Goal: Task Accomplishment & Management: Use online tool/utility

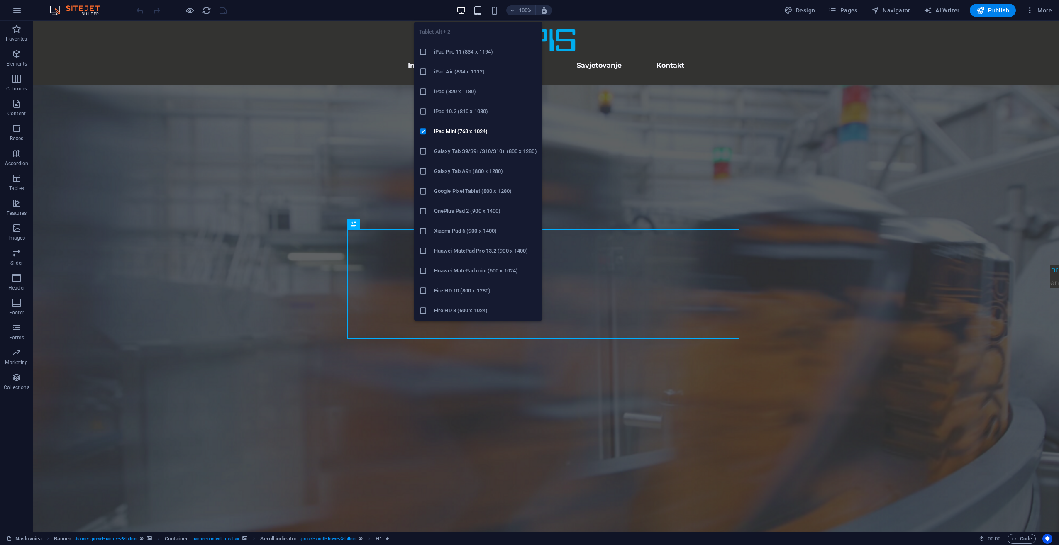
click at [482, 13] on icon "button" at bounding box center [478, 11] width 10 height 10
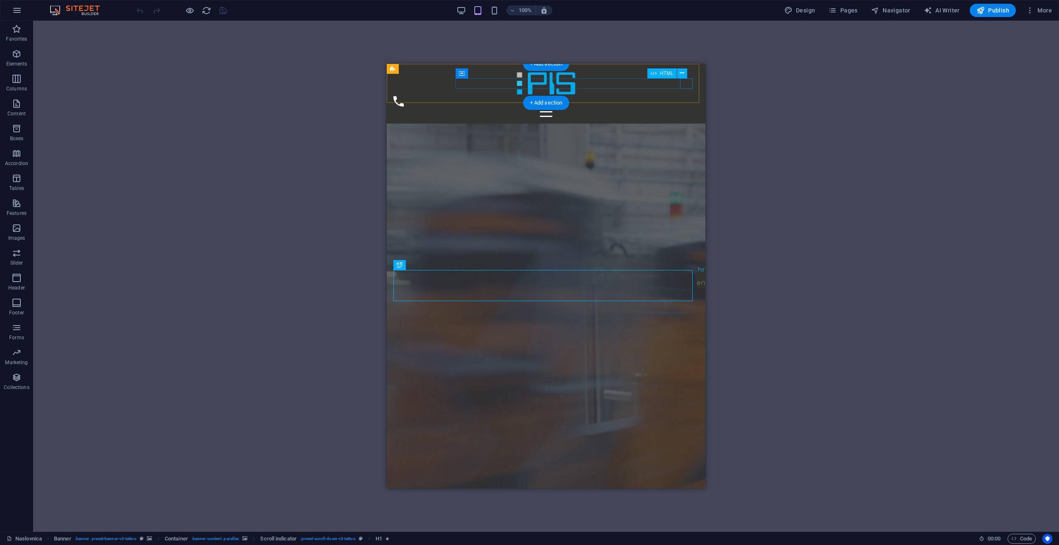
click at [687, 107] on div "Menu" at bounding box center [545, 112] width 305 height 10
click at [686, 72] on button at bounding box center [682, 73] width 10 height 10
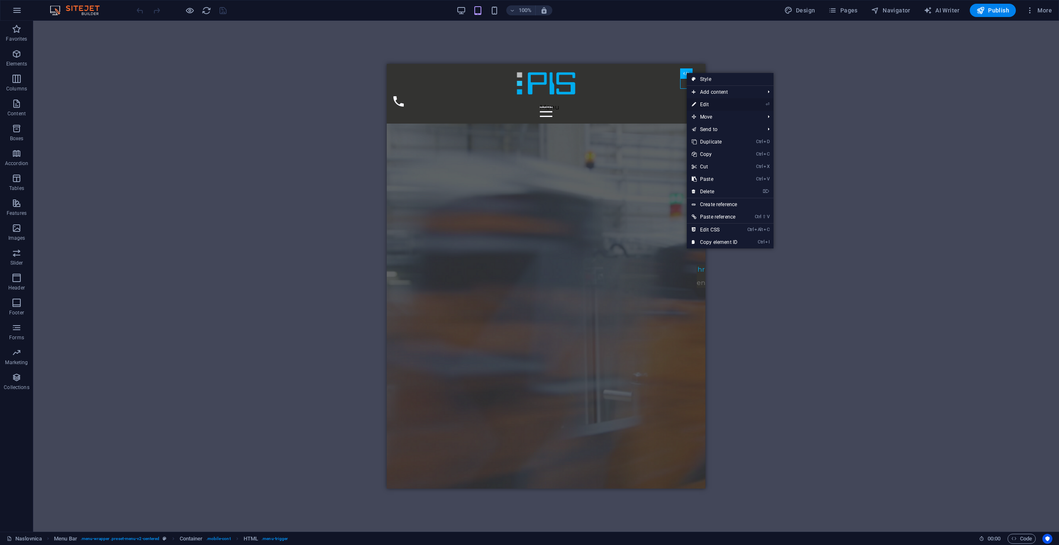
click at [732, 109] on link "⏎ Edit" at bounding box center [715, 104] width 56 height 12
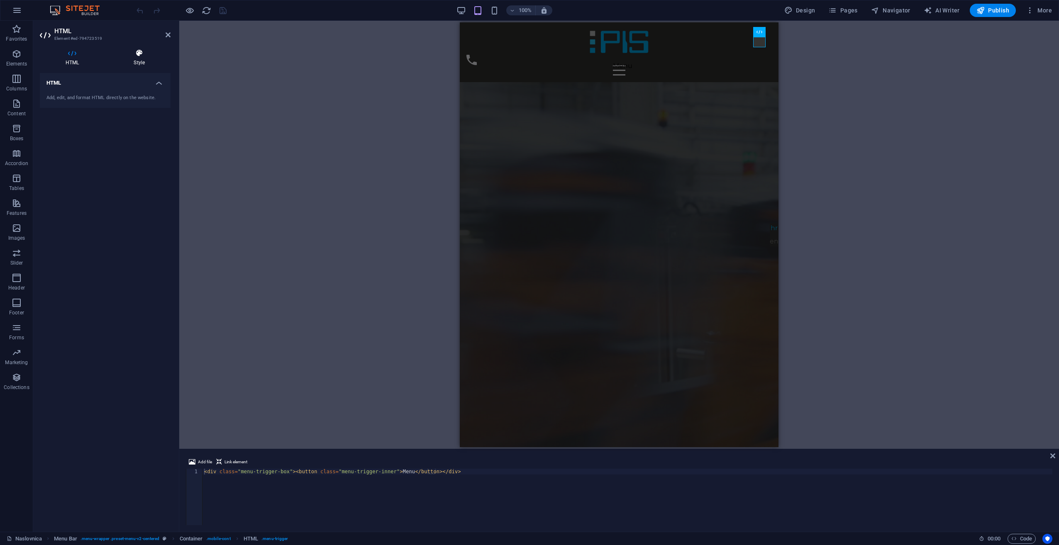
click at [151, 60] on h4 "Style" at bounding box center [139, 57] width 63 height 17
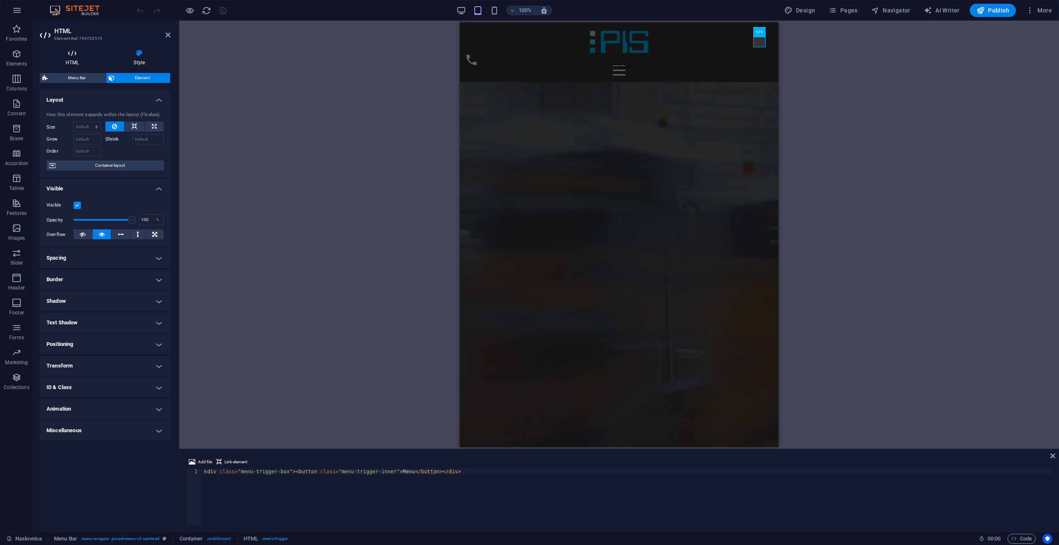
click at [93, 58] on h4 "HTML" at bounding box center [74, 57] width 68 height 17
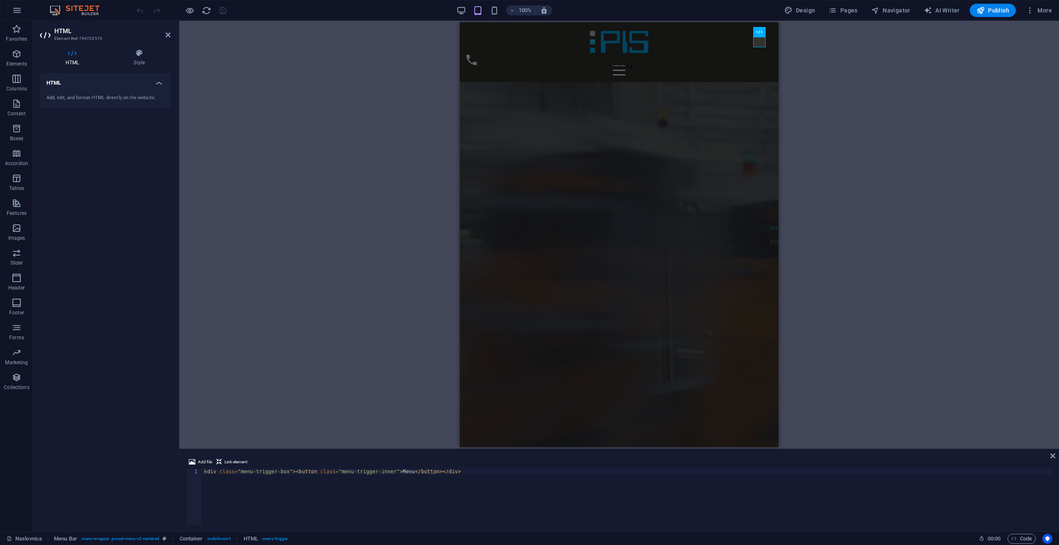
click at [117, 84] on h4 "HTML" at bounding box center [105, 80] width 131 height 15
click at [130, 86] on h4 "HTML" at bounding box center [105, 83] width 131 height 20
click at [137, 101] on div "Add, edit, and format HTML directly on the website." at bounding box center [104, 98] width 117 height 7
click at [760, 65] on div "Menu" at bounding box center [618, 70] width 305 height 10
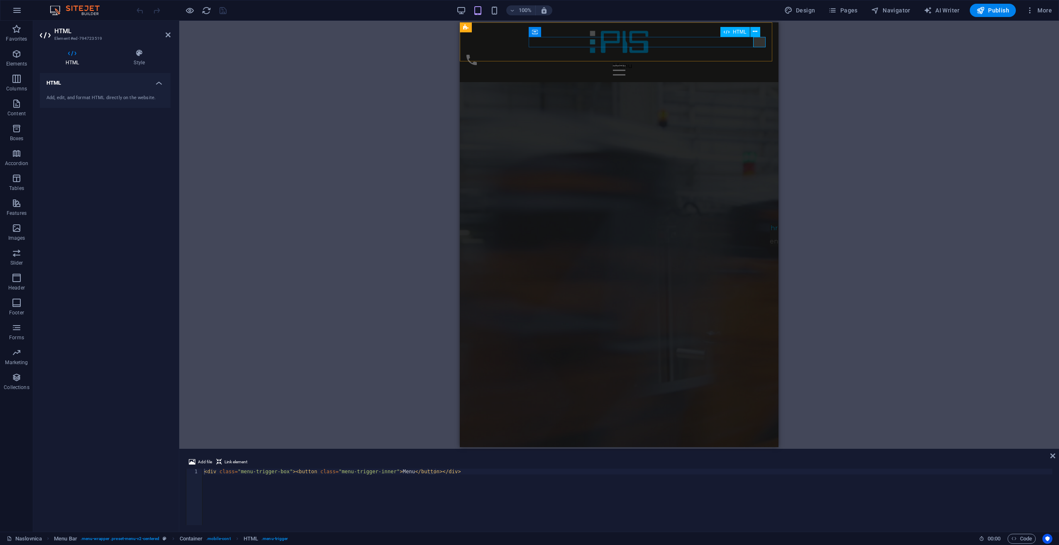
click at [760, 65] on div "Menu" at bounding box center [618, 70] width 305 height 10
click at [160, 37] on header "HTML Element #ed-794723519" at bounding box center [105, 32] width 131 height 22
click at [162, 37] on header "HTML Element #ed-794723519" at bounding box center [105, 32] width 131 height 22
click at [167, 36] on icon at bounding box center [168, 35] width 5 height 7
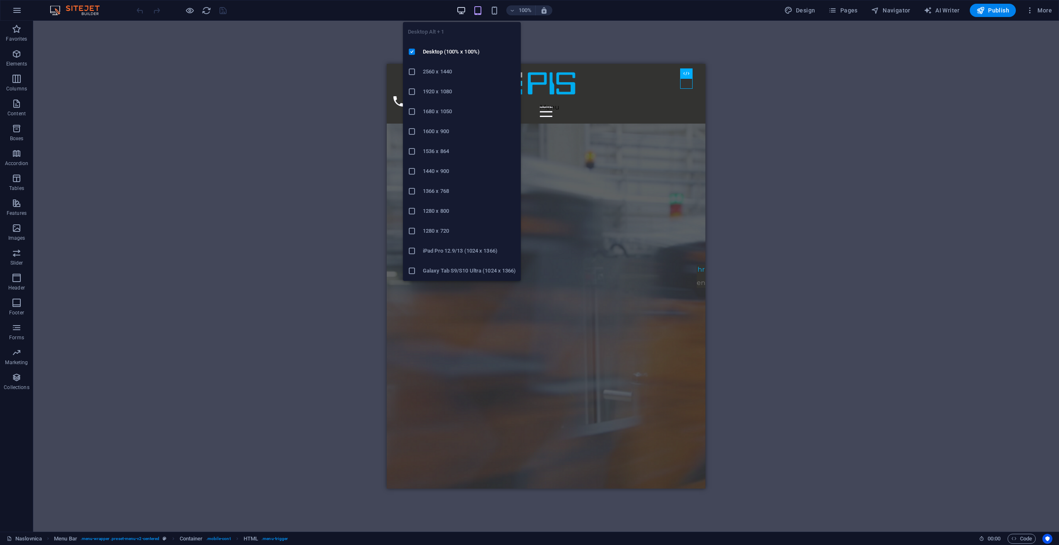
click at [463, 12] on icon "button" at bounding box center [461, 11] width 10 height 10
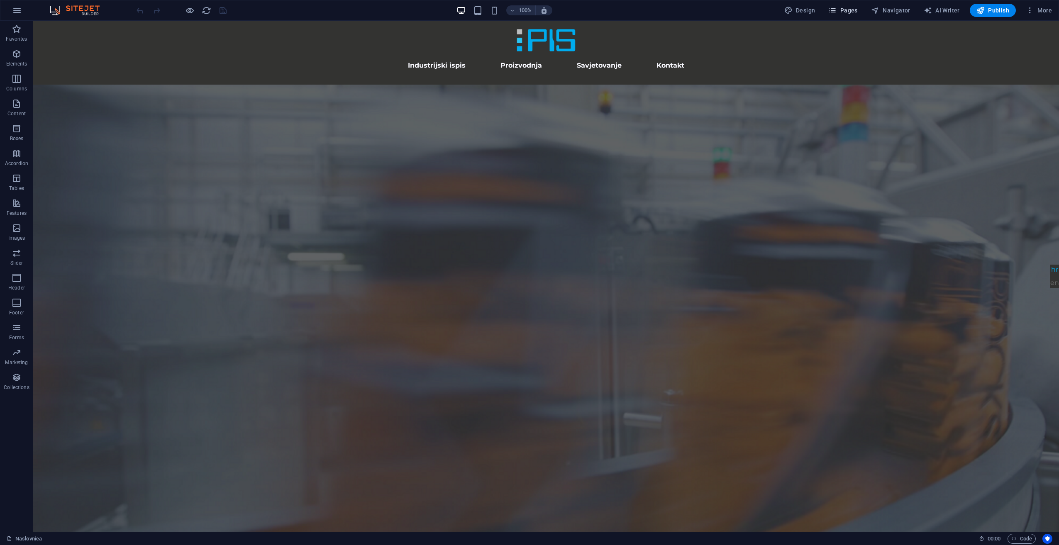
click at [853, 12] on span "Pages" at bounding box center [842, 10] width 29 height 8
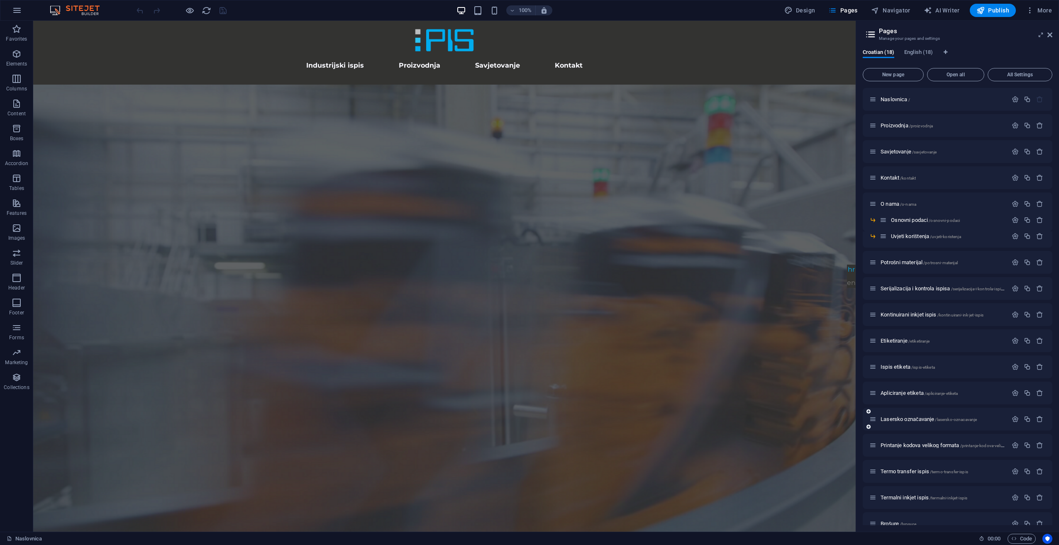
click at [905, 75] on span "New page" at bounding box center [893, 74] width 54 height 5
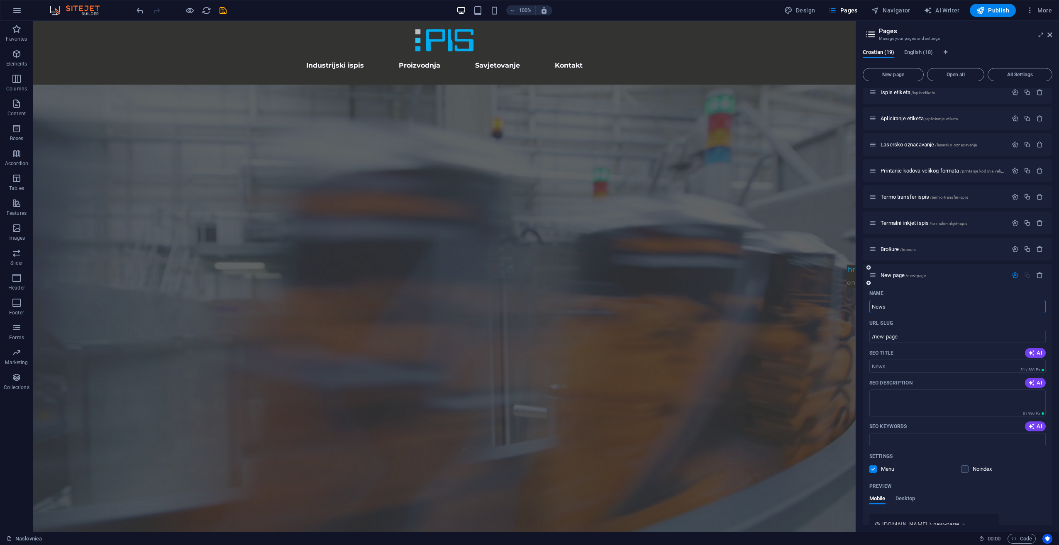
type input "News"
type input "/news"
click at [933, 309] on input "News" at bounding box center [957, 306] width 176 height 13
type input "Novosti"
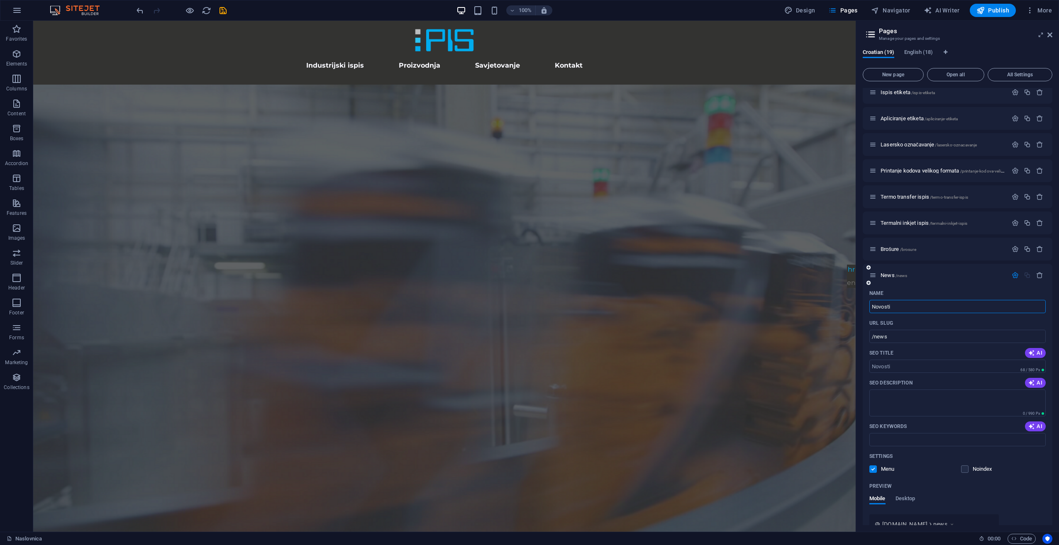
type input "/novosti"
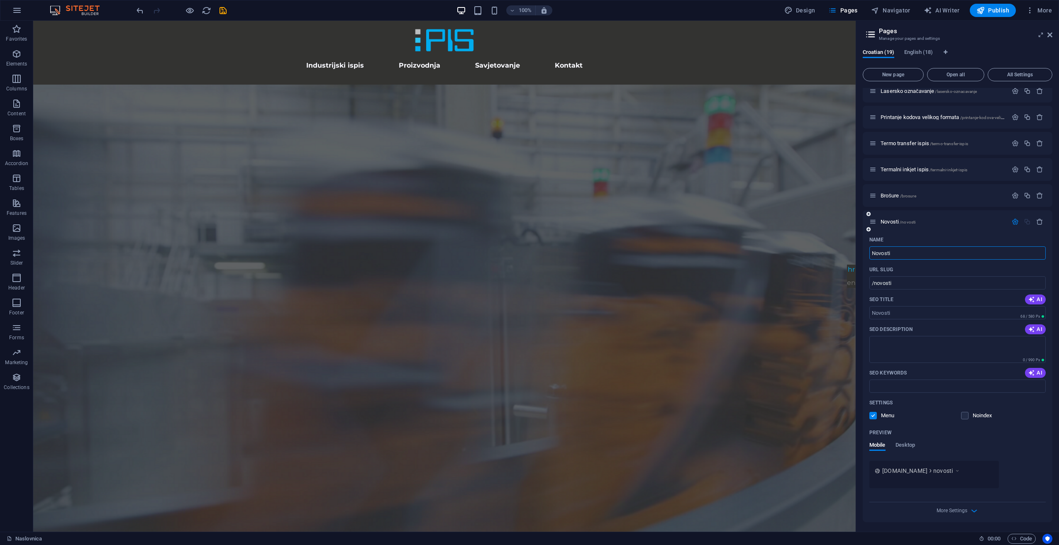
scroll to position [329, 0]
type input "Novosti"
click at [909, 447] on span "Desktop" at bounding box center [906, 446] width 20 height 12
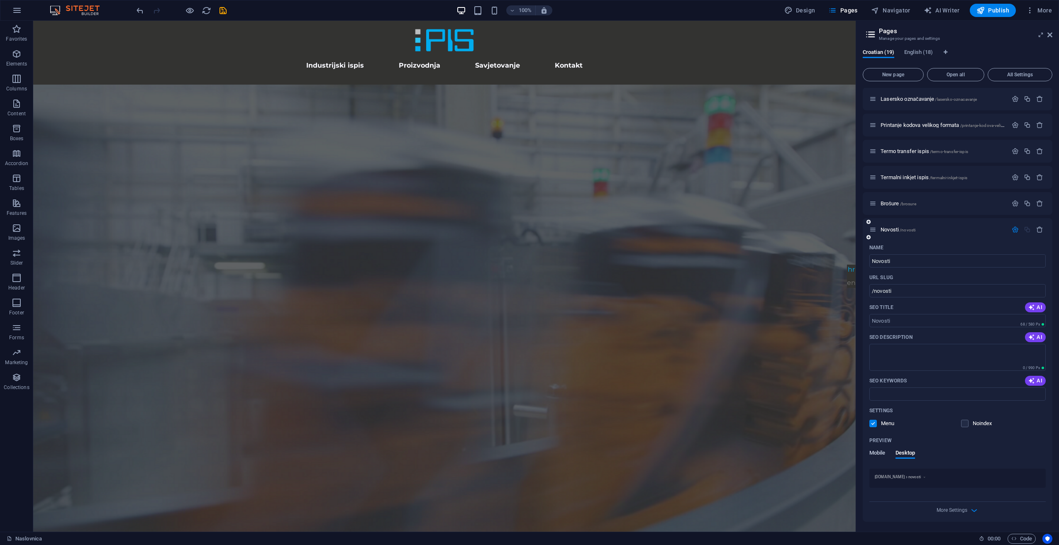
click at [884, 454] on span "Mobile" at bounding box center [877, 454] width 16 height 12
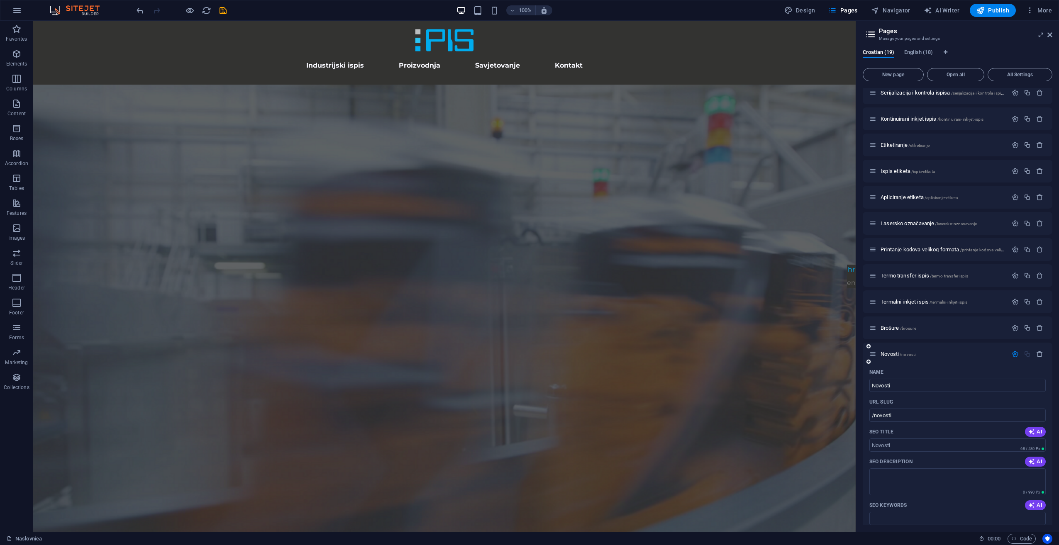
click at [1014, 359] on div at bounding box center [1027, 354] width 37 height 9
click at [1015, 357] on icon "button" at bounding box center [1015, 354] width 7 height 7
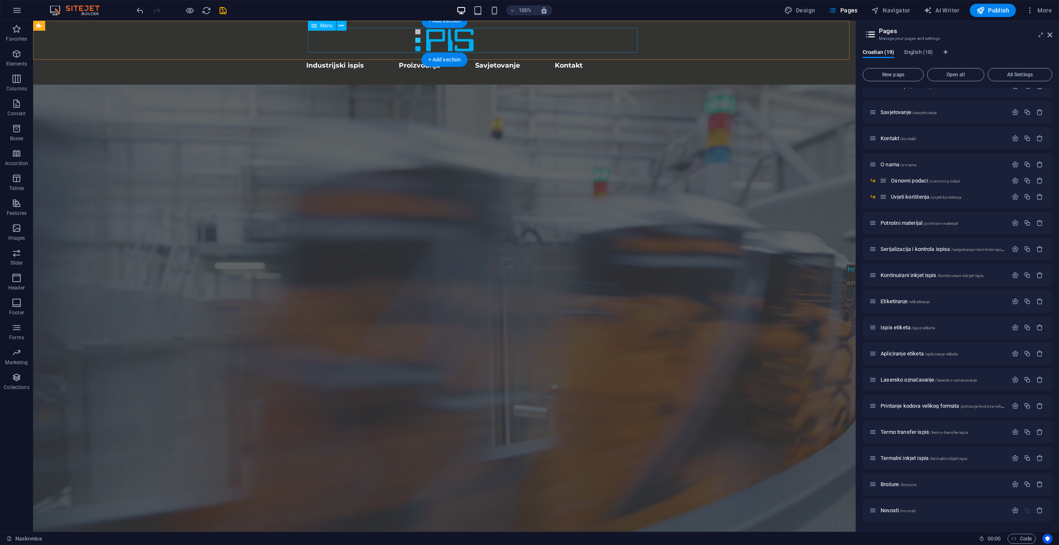
click at [589, 53] on nav "Industrijski ispis Proizvodnja Savjetovanje Kontakt" at bounding box center [445, 65] width 392 height 25
click at [444, 59] on div "+ Add section" at bounding box center [445, 60] width 46 height 14
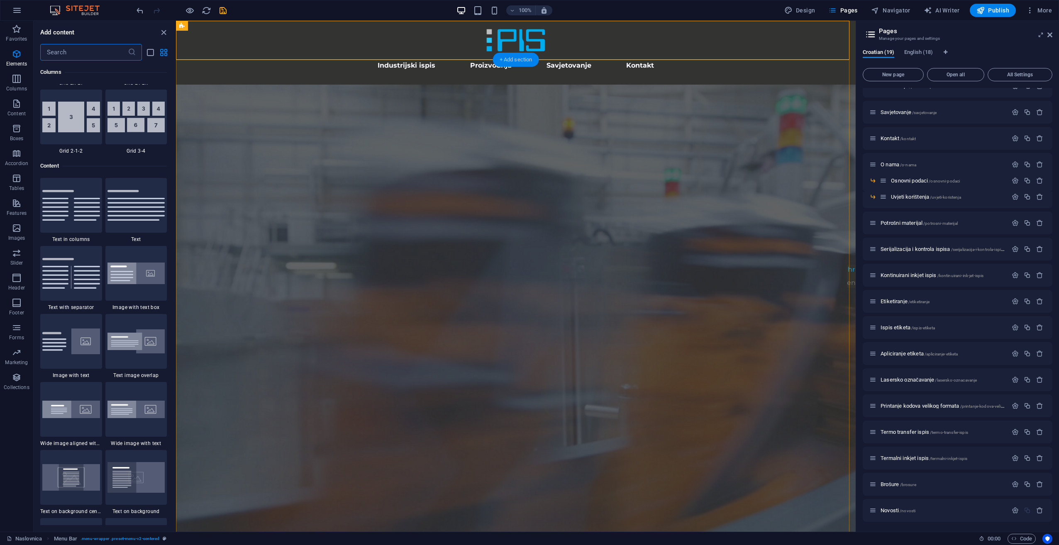
scroll to position [1452, 0]
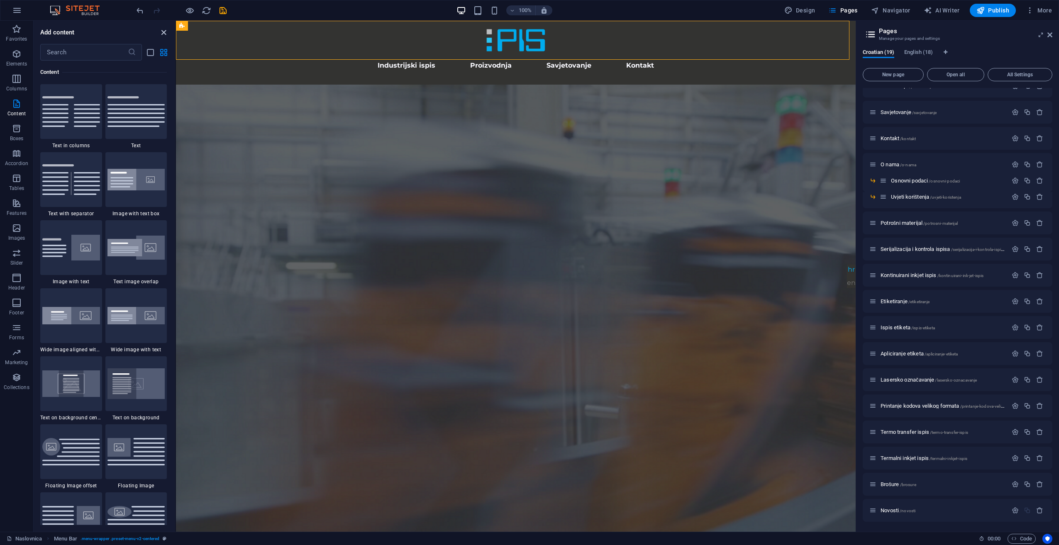
drag, startPoint x: 164, startPoint y: 36, endPoint x: 132, endPoint y: 15, distance: 38.4
click at [164, 36] on icon "close panel" at bounding box center [164, 33] width 10 height 10
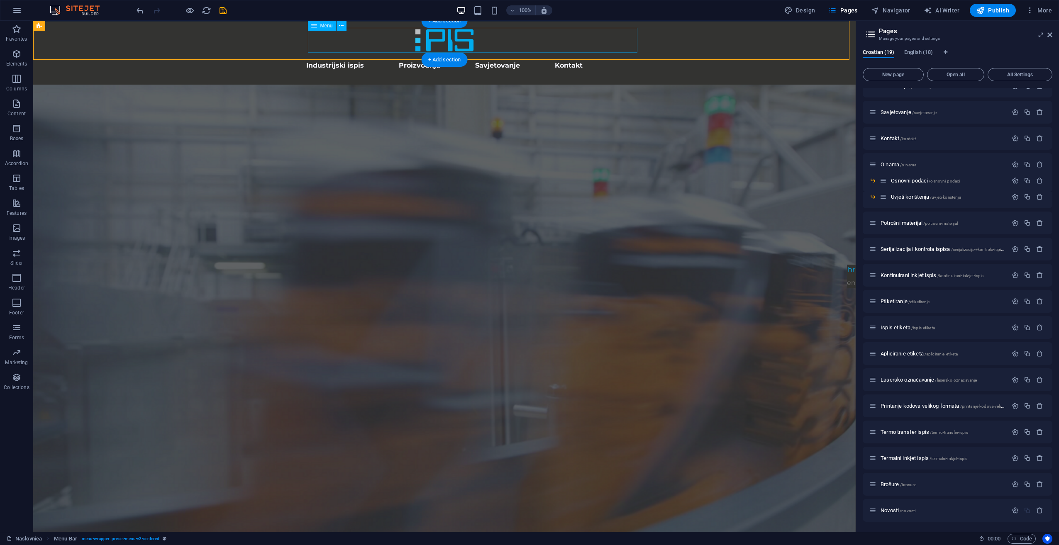
click at [548, 53] on nav "Industrijski ispis Proizvodnja Savjetovanje Kontakt" at bounding box center [445, 65] width 392 height 25
select select "default"
select select "1"
select select
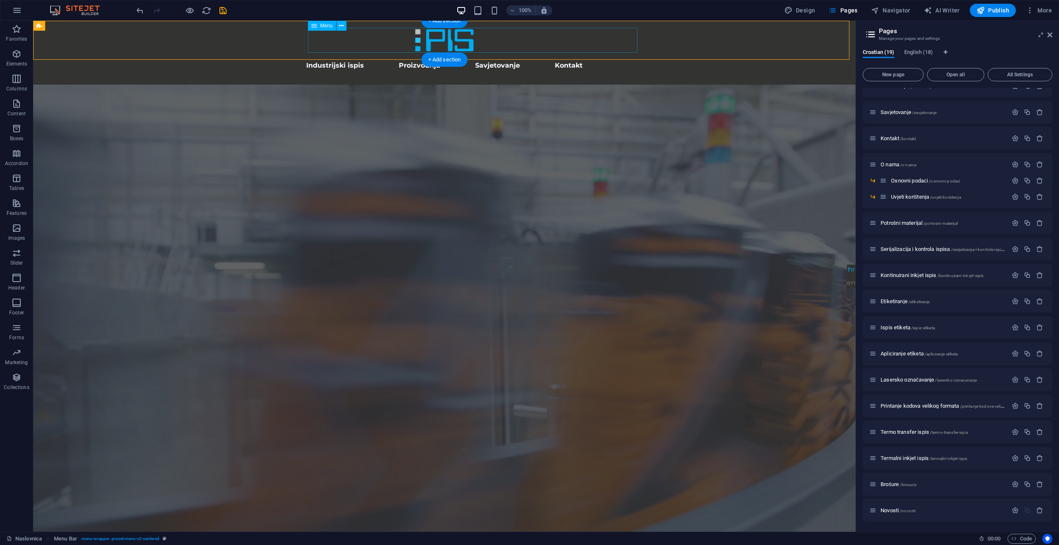
select select "default"
select select "2"
select select
select select "default"
select select "3"
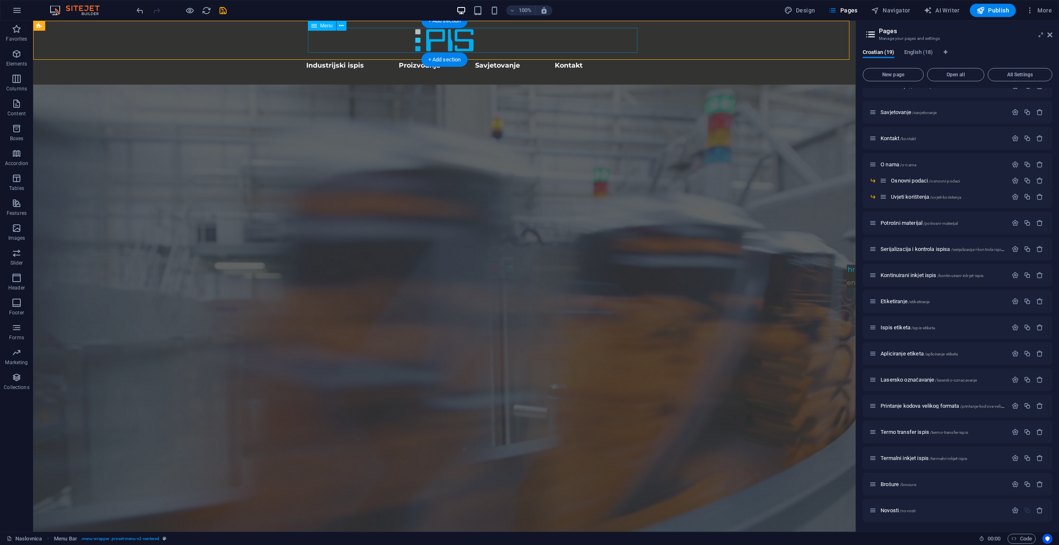
select select
select select "default"
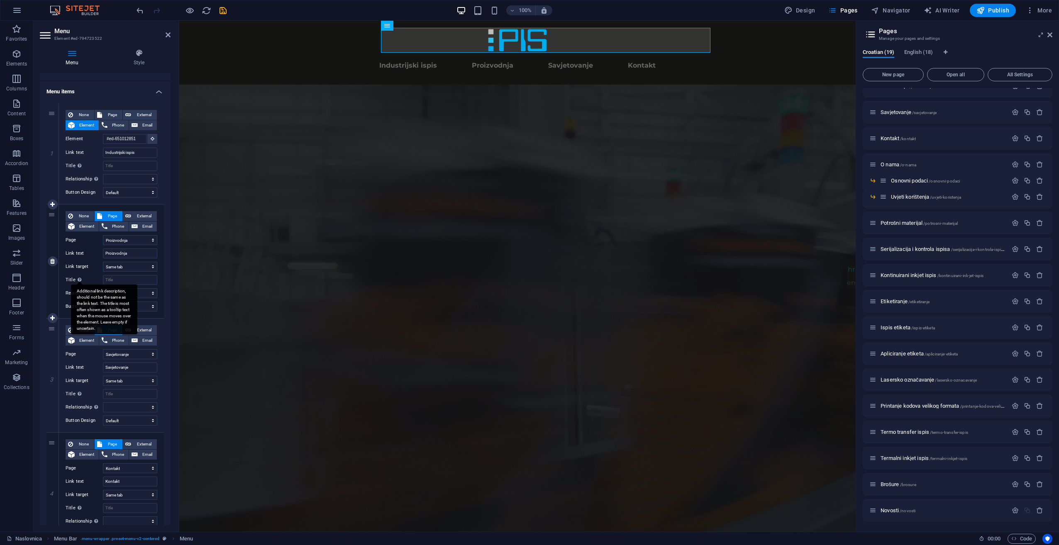
scroll to position [93, 0]
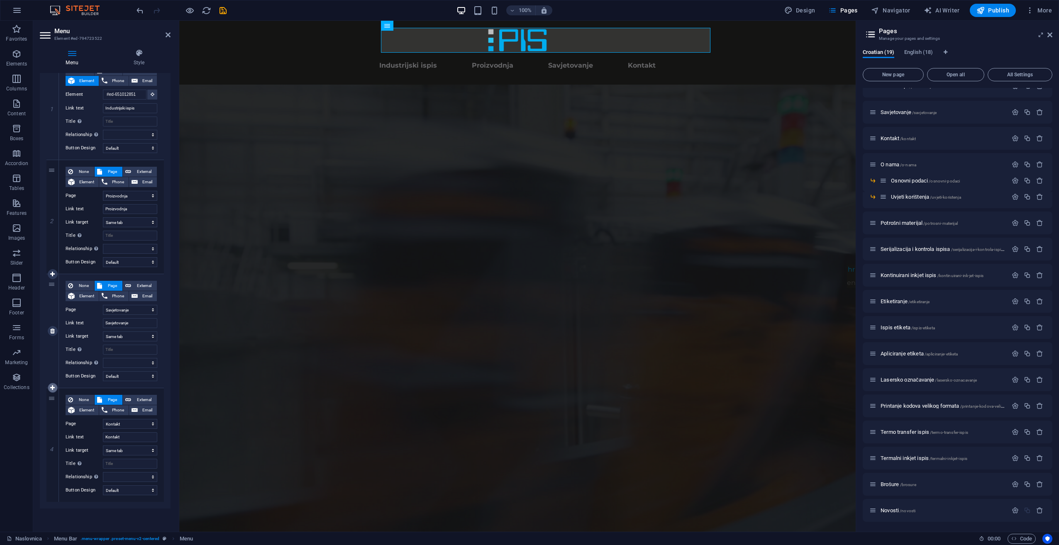
click at [53, 389] on icon at bounding box center [52, 388] width 5 height 6
select select
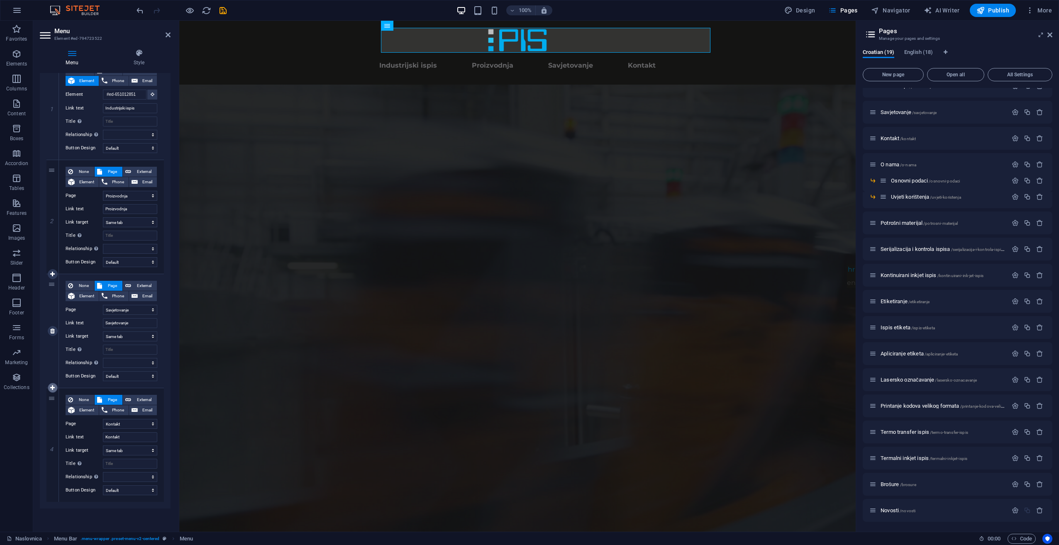
select select
select select "3"
select select
select select "default"
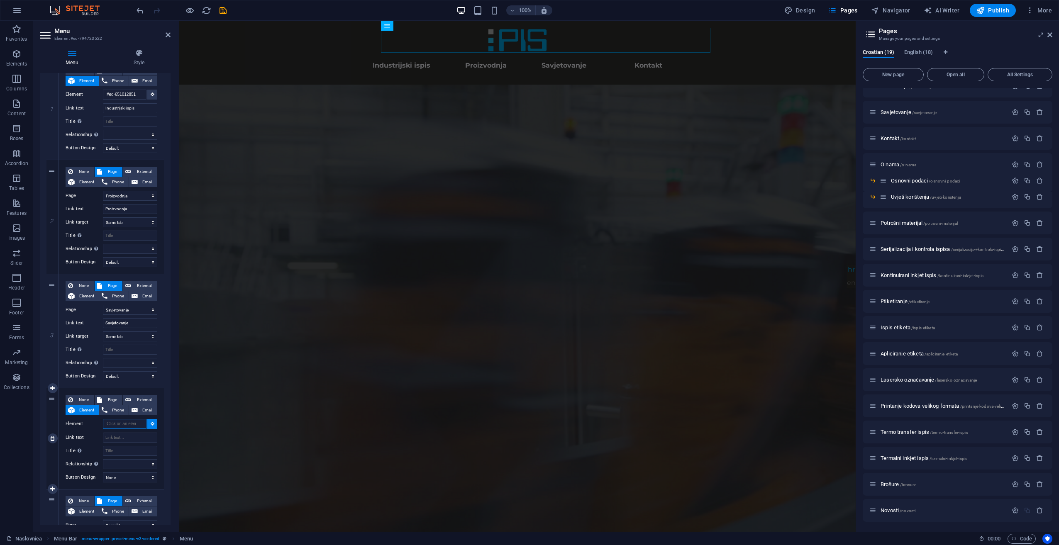
click at [131, 425] on input "Element" at bounding box center [125, 424] width 44 height 10
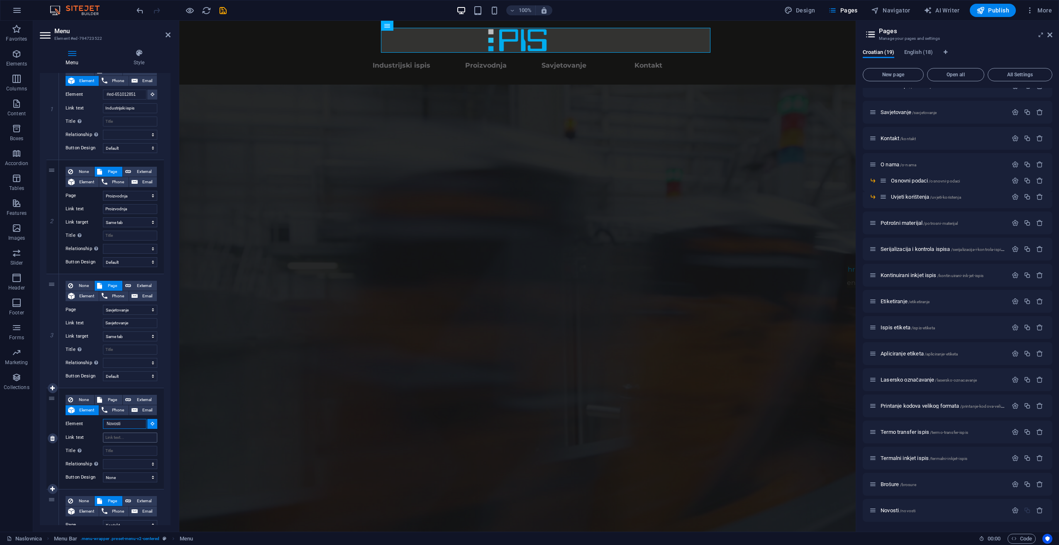
type input "Novosti"
click at [133, 442] on input "Link text" at bounding box center [130, 438] width 54 height 10
click at [153, 426] on button at bounding box center [152, 424] width 10 height 10
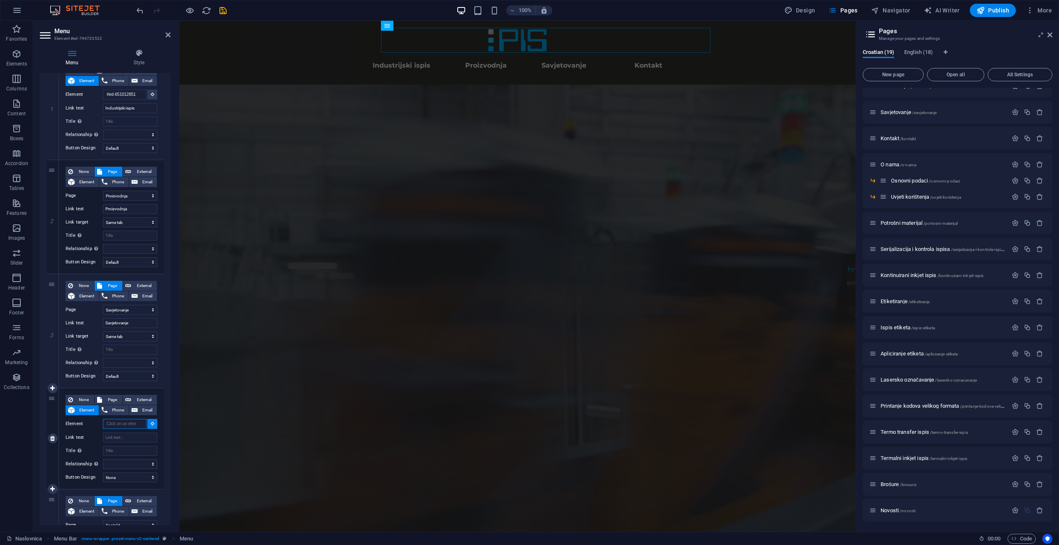
click at [132, 425] on input "Element" at bounding box center [125, 424] width 44 height 10
click at [122, 421] on input "Novosti" at bounding box center [125, 424] width 44 height 10
type input "Novosti"
click at [115, 437] on input "Link text" at bounding box center [130, 438] width 54 height 10
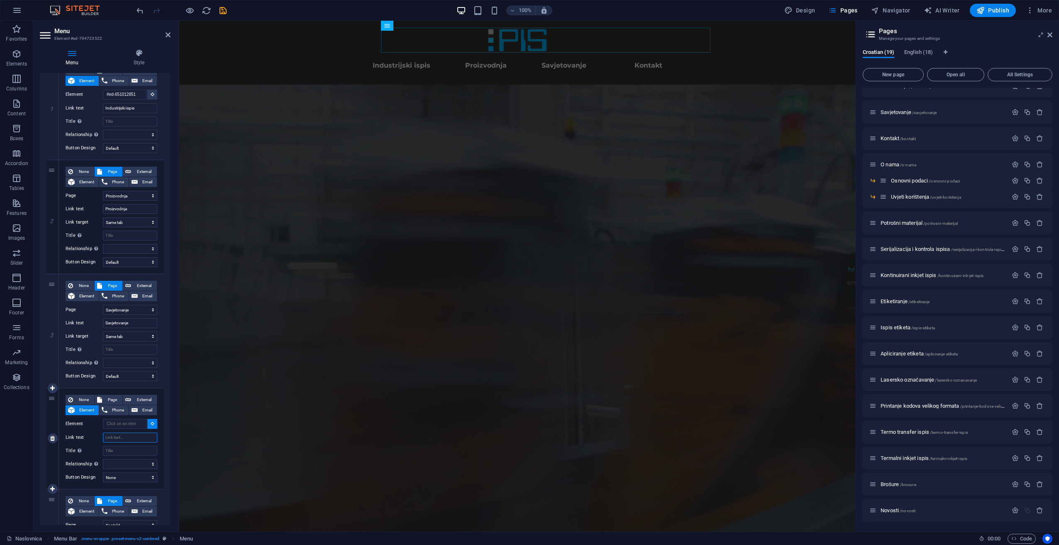
paste input "Novosti"
type input "Novosti"
select select
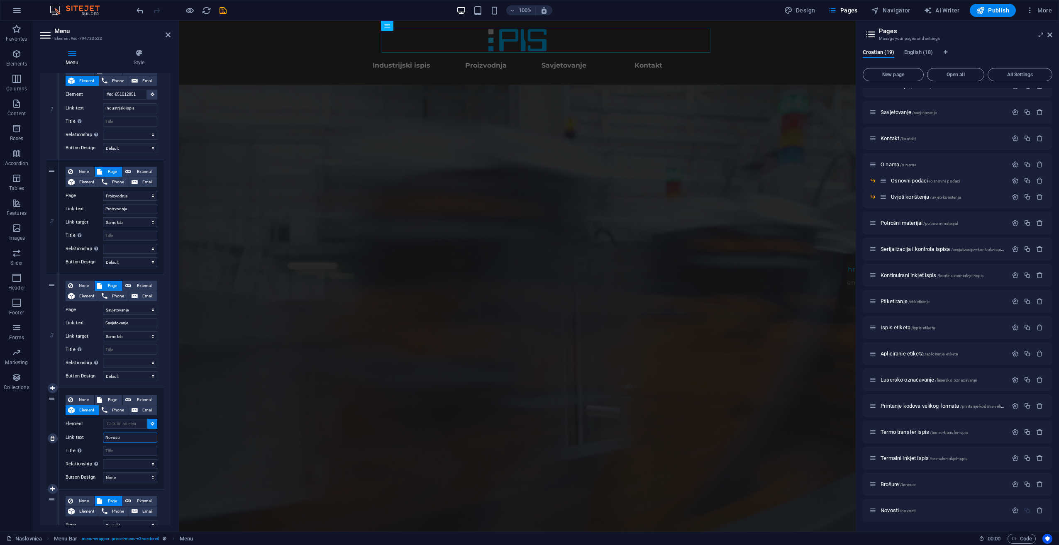
select select
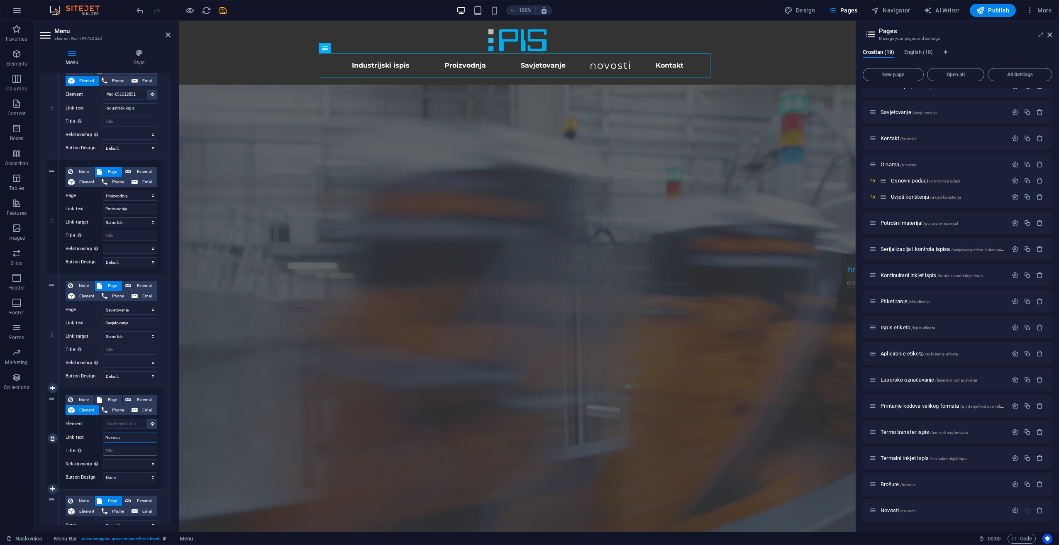
type input "Novosti"
click at [121, 453] on input "Title Additional link description, should not be the same as the link text. The…" at bounding box center [130, 451] width 54 height 10
click at [115, 443] on div "None Page External Element Phone Email Page Naslovnica Proizvodnja Savjetovanje…" at bounding box center [112, 432] width 92 height 74
click at [125, 440] on input "Novosti" at bounding box center [130, 438] width 54 height 10
click at [113, 396] on span "Page" at bounding box center [112, 400] width 15 height 10
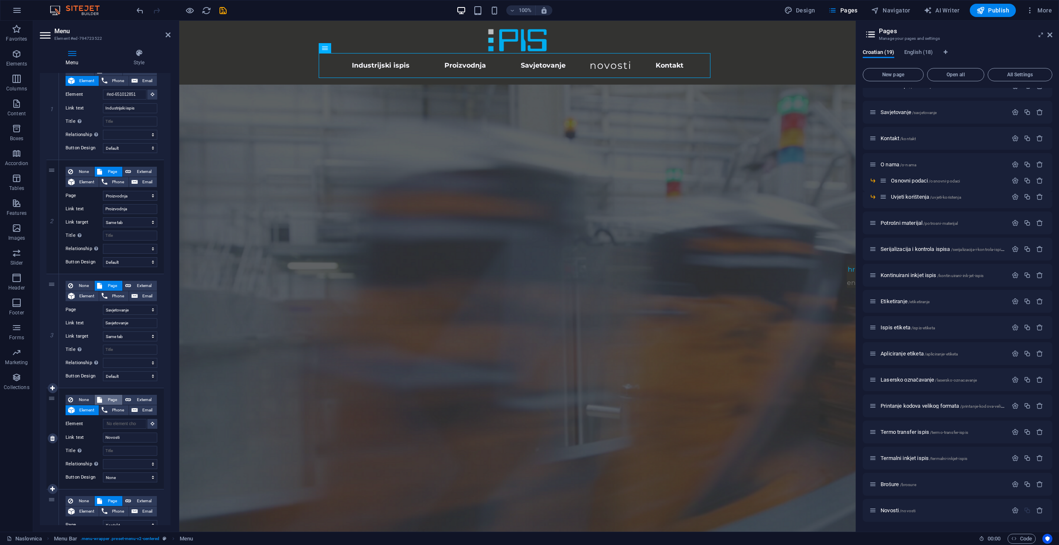
select select
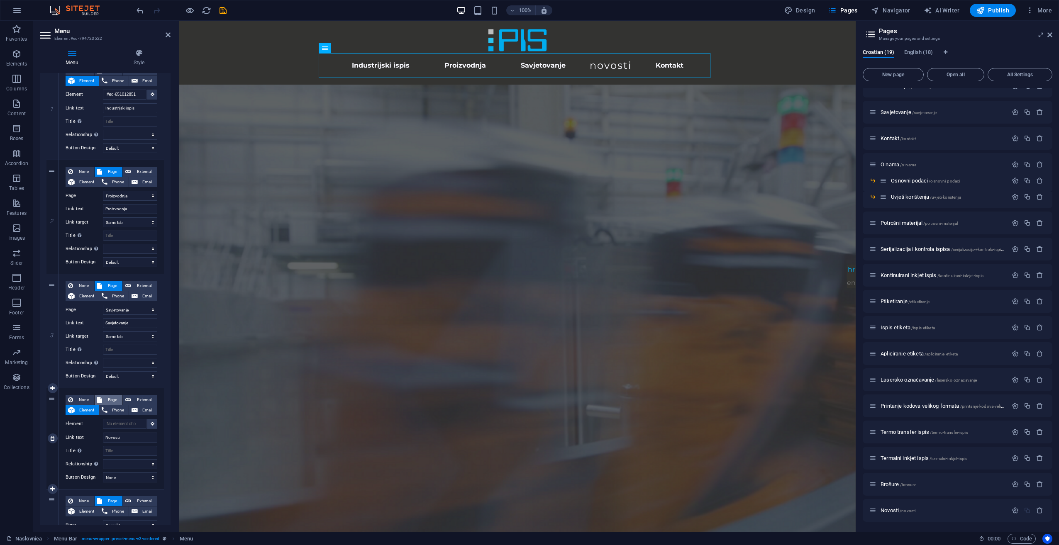
select select
click at [130, 426] on select "Naslovnica Proizvodnja Savjetovanje Kontakt O nama -- Osnovni podaci -- Uvjeti …" at bounding box center [130, 424] width 54 height 10
select select "18"
click at [103, 419] on select "Naslovnica Proizvodnja Savjetovanje Kontakt O nama -- Osnovni podaci -- Uvjeti …" at bounding box center [130, 424] width 54 height 10
select select
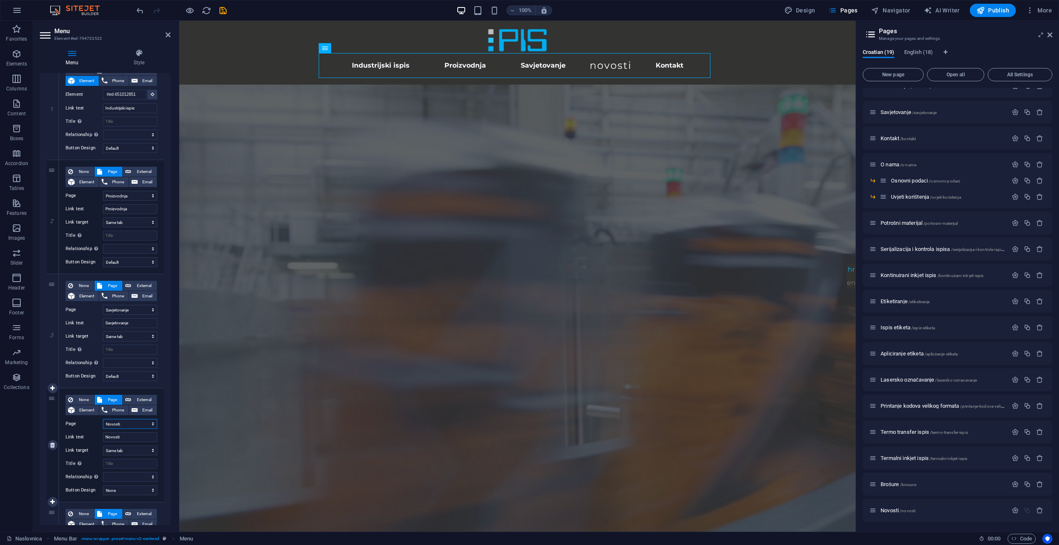
select select
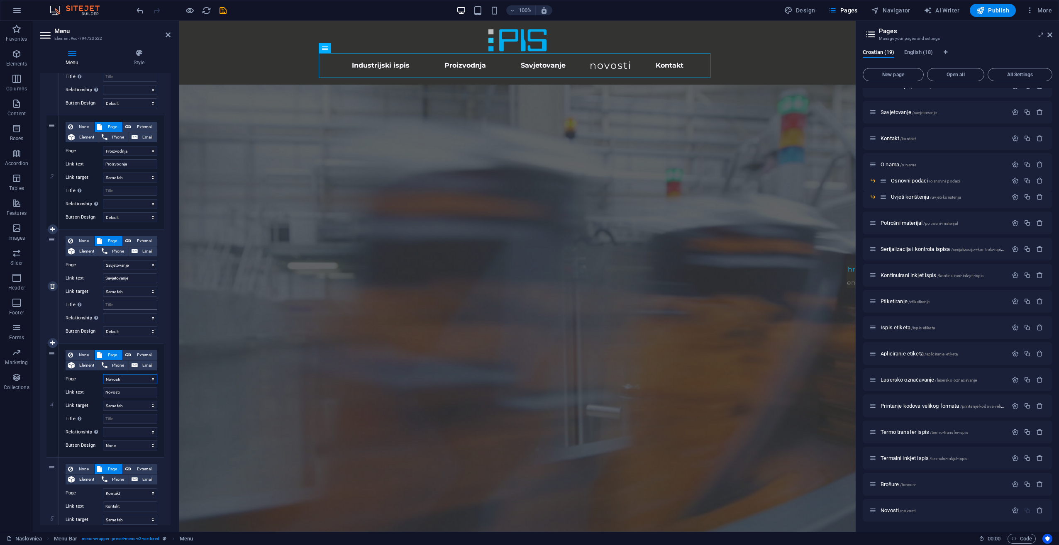
scroll to position [166, 0]
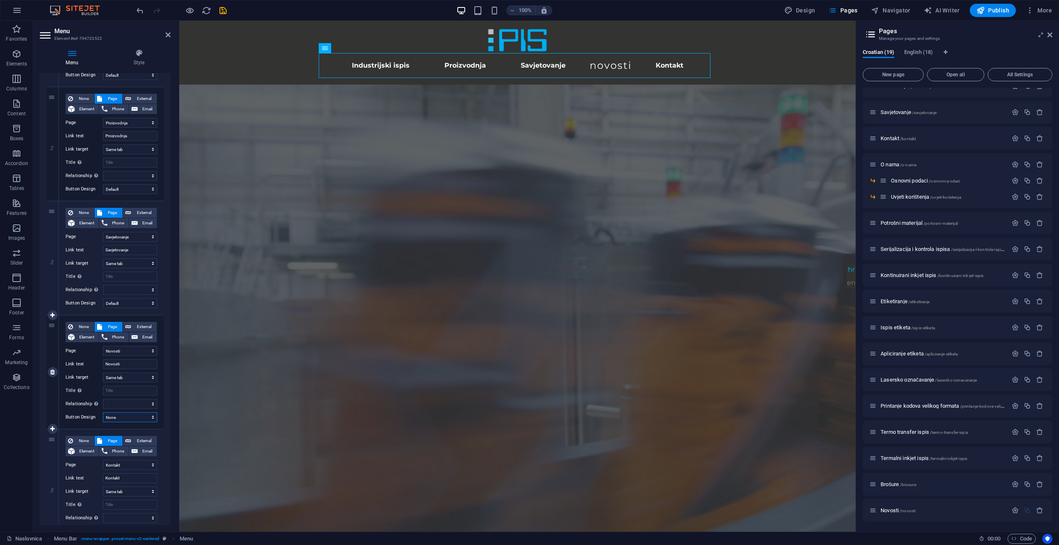
click at [127, 415] on select "None Default Primary Secondary" at bounding box center [130, 417] width 54 height 10
select select "default"
click at [103, 412] on select "None Default Primary Secondary" at bounding box center [130, 417] width 54 height 10
select select
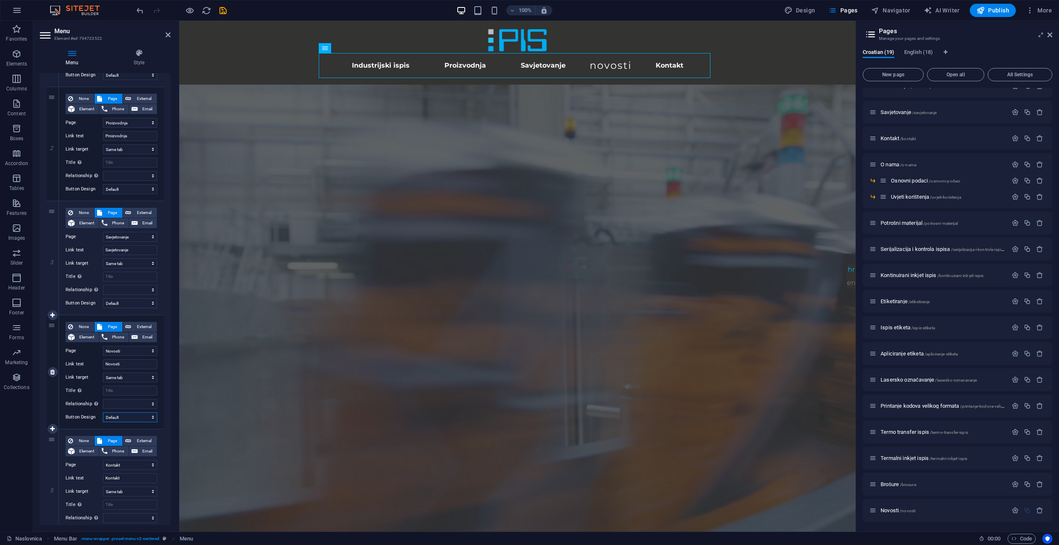
select select
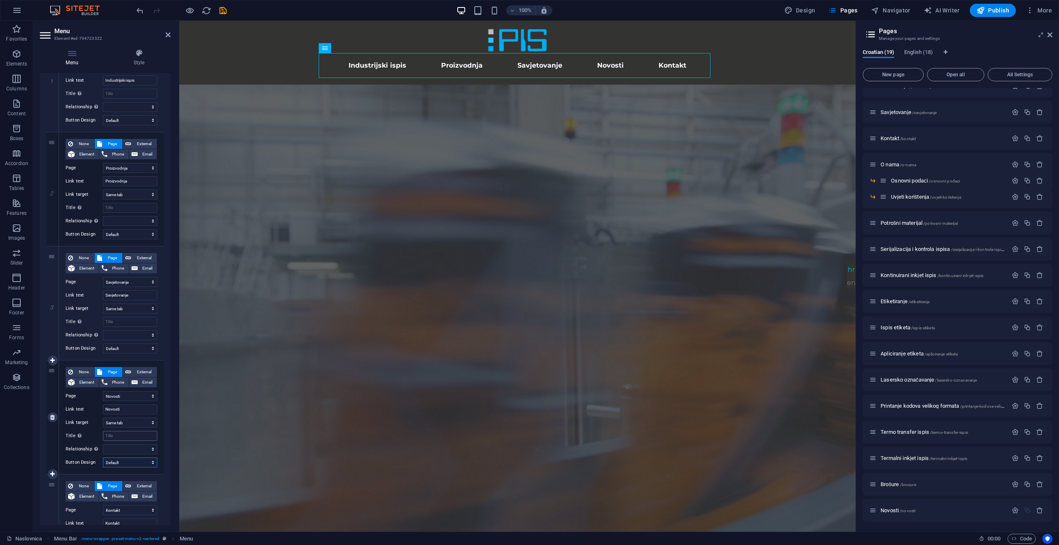
scroll to position [124, 0]
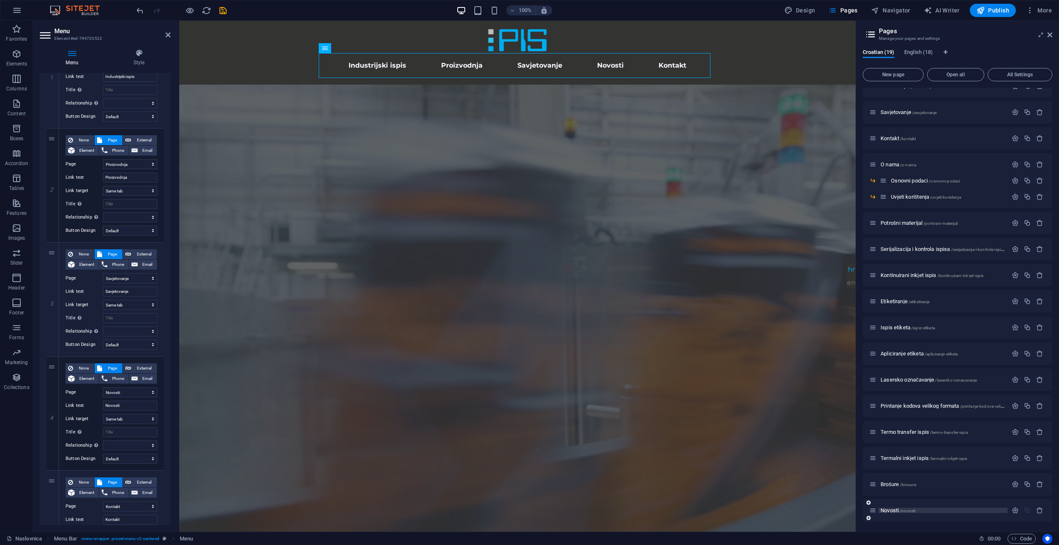
click at [889, 509] on span "Novosti /novosti" at bounding box center [898, 511] width 35 height 6
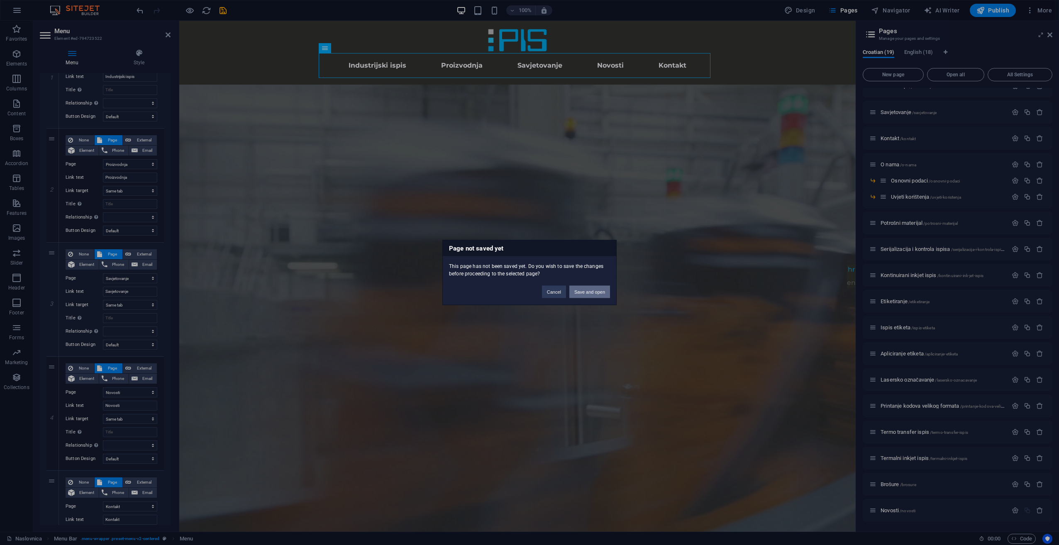
click at [585, 290] on button "Save and open" at bounding box center [589, 292] width 41 height 12
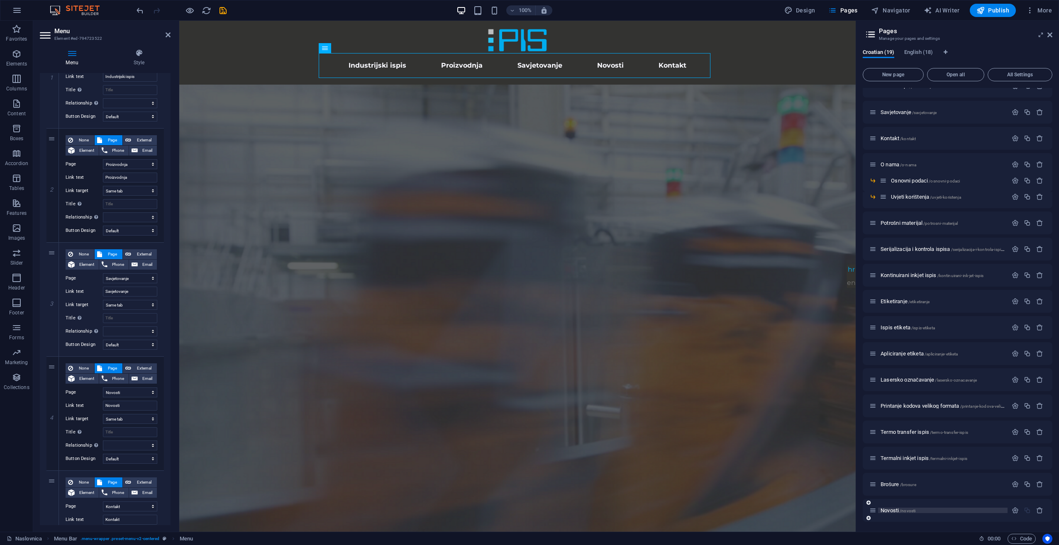
click at [908, 496] on div "Brošure /brosure" at bounding box center [958, 484] width 190 height 23
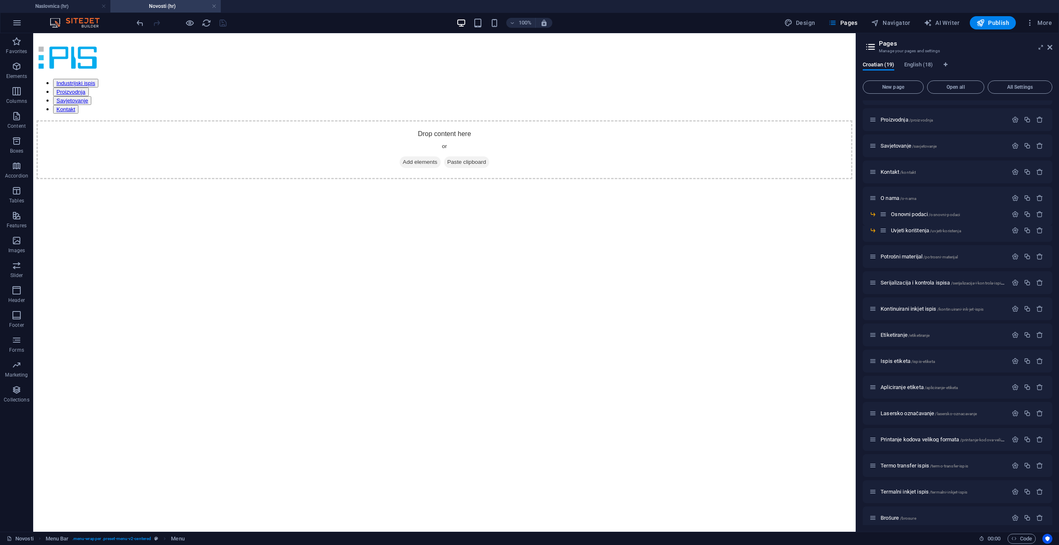
scroll to position [0, 0]
click at [898, 520] on span "Brošure /brosure" at bounding box center [899, 518] width 36 height 6
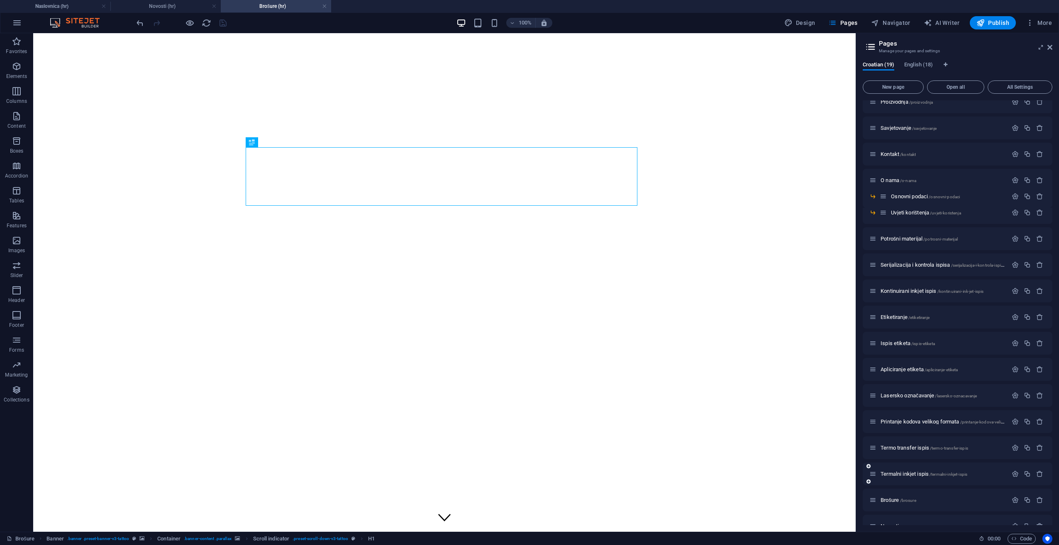
scroll to position [52, 0]
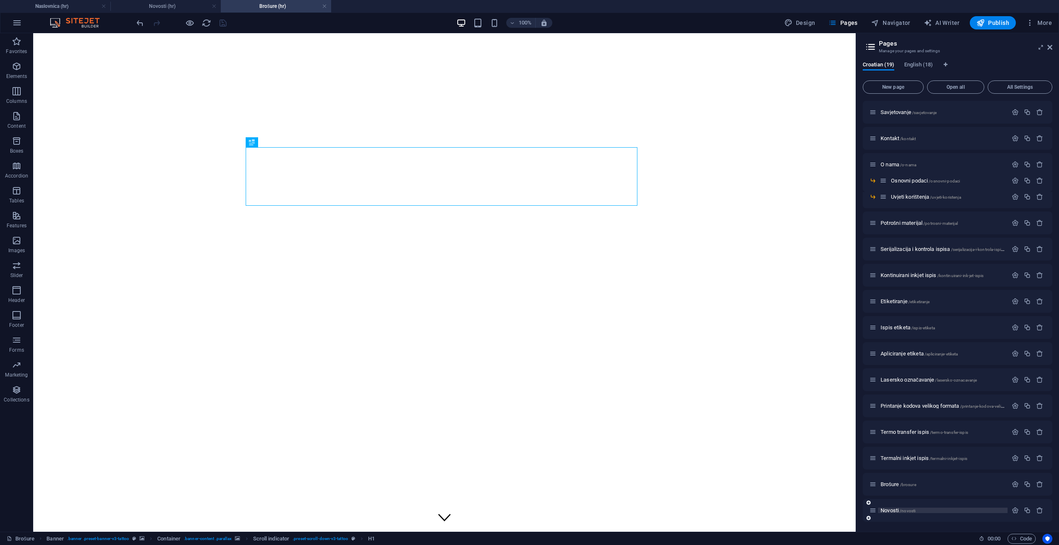
click at [912, 512] on span "/novosti" at bounding box center [908, 511] width 16 height 5
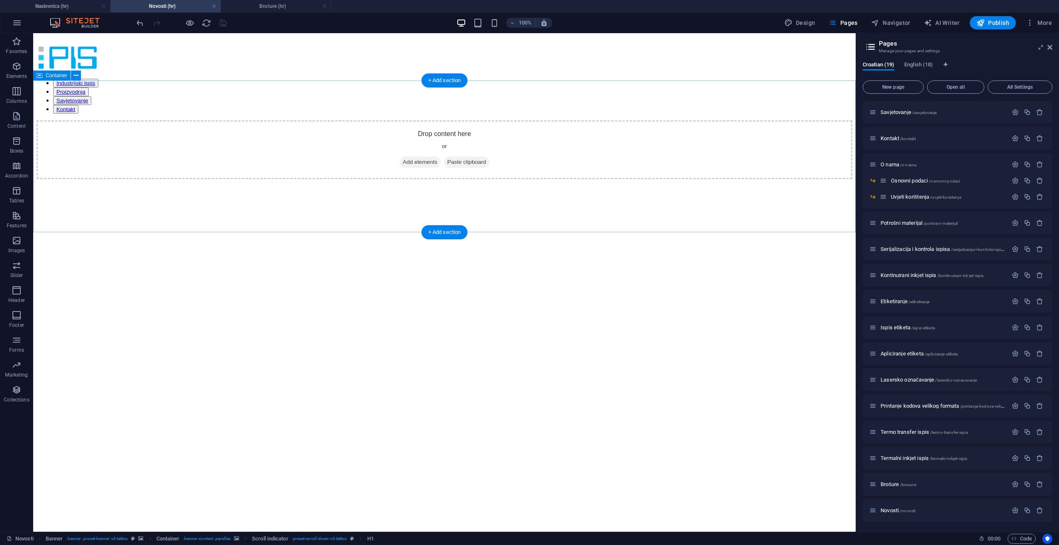
click at [698, 146] on div "Drop content here or Add elements Paste clipboard" at bounding box center [445, 149] width 816 height 59
click at [416, 166] on span "Add elements" at bounding box center [420, 162] width 41 height 12
click at [913, 481] on div "Brošure /brosure" at bounding box center [938, 485] width 138 height 10
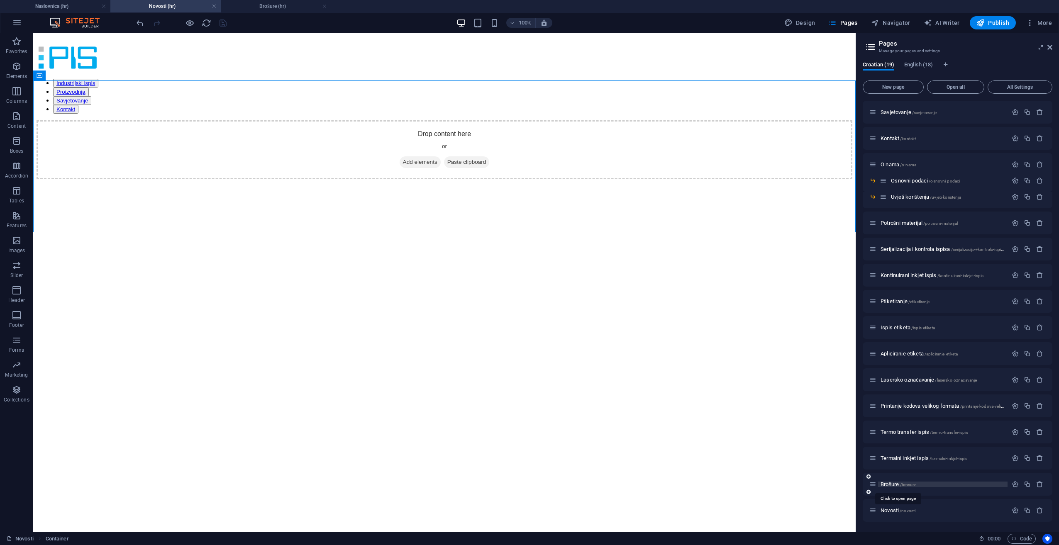
click at [905, 485] on span "/brosure" at bounding box center [908, 485] width 16 height 5
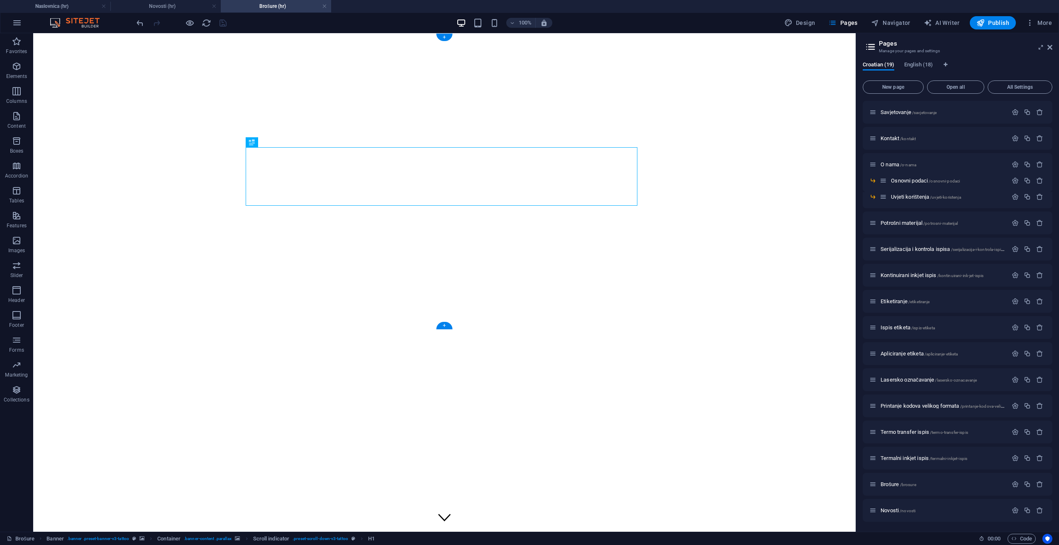
click at [298, 333] on figure at bounding box center [445, 333] width 816 height 0
click at [939, 507] on div "Novosti /novosti" at bounding box center [938, 511] width 138 height 10
click at [891, 510] on span "Novosti /novosti" at bounding box center [898, 511] width 35 height 6
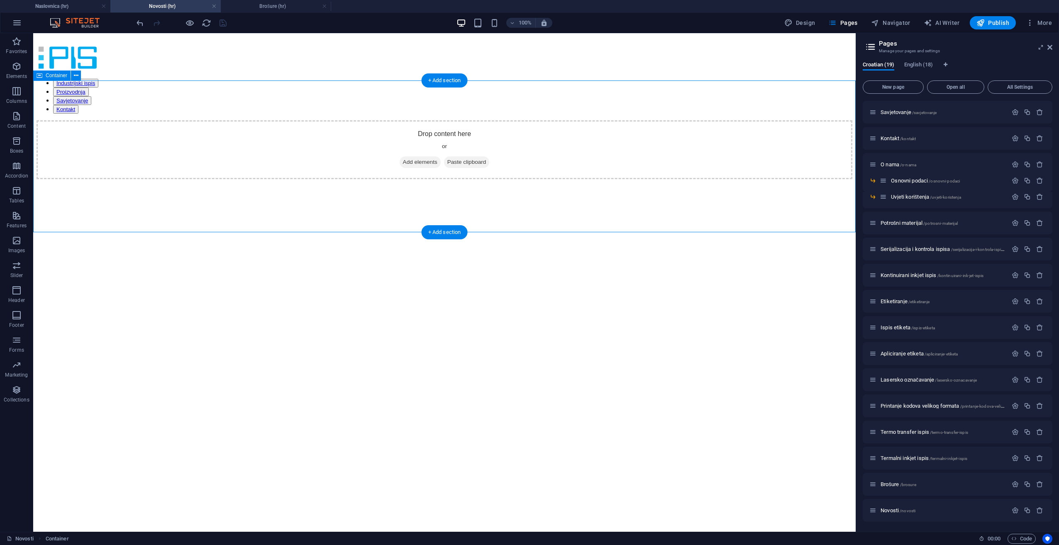
click at [751, 179] on div "Drop content here or Add elements Paste clipboard" at bounding box center [445, 149] width 816 height 59
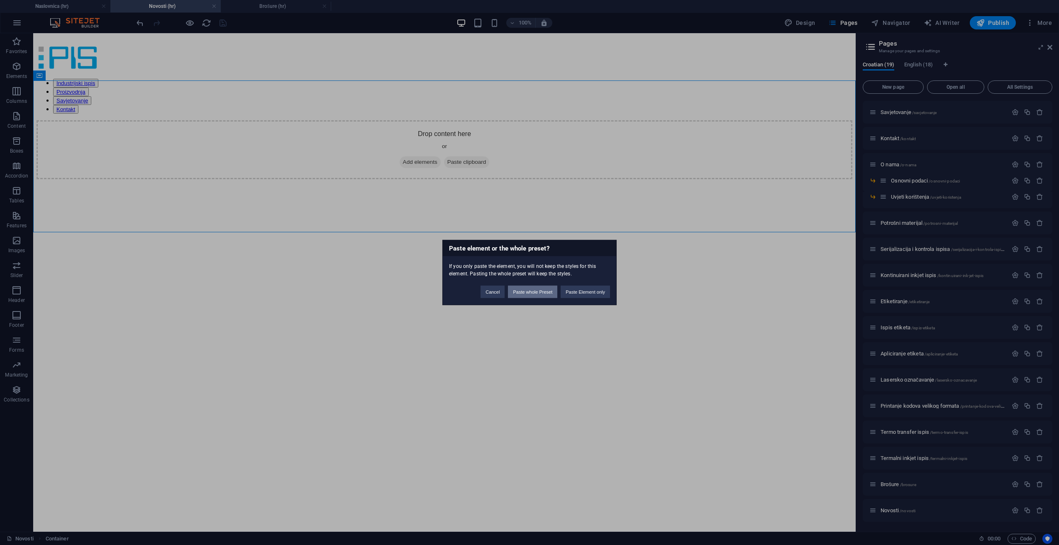
click at [542, 290] on button "Paste whole Preset" at bounding box center [532, 292] width 49 height 12
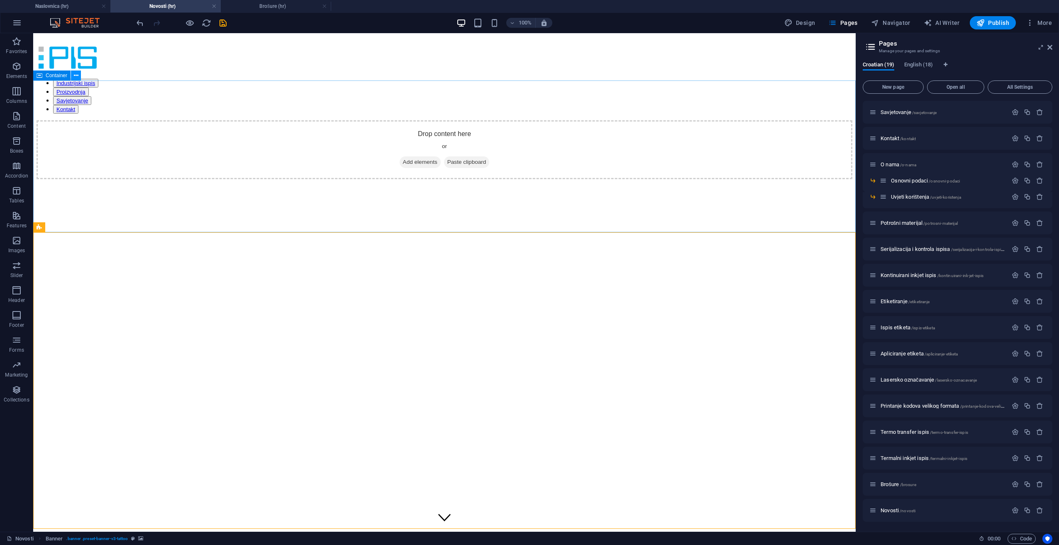
click at [76, 74] on icon at bounding box center [76, 75] width 5 height 9
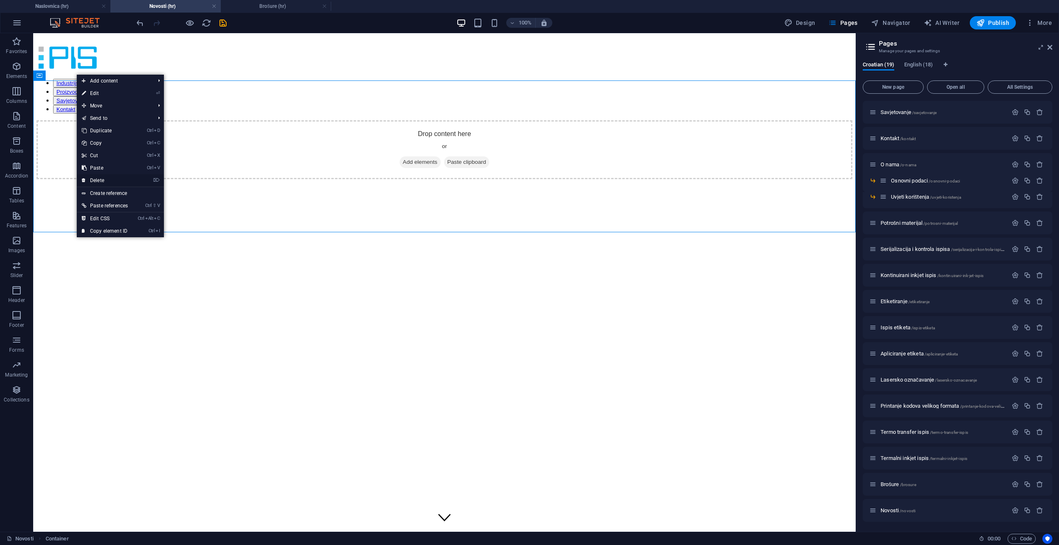
click at [120, 178] on link "⌦ Delete" at bounding box center [105, 180] width 56 height 12
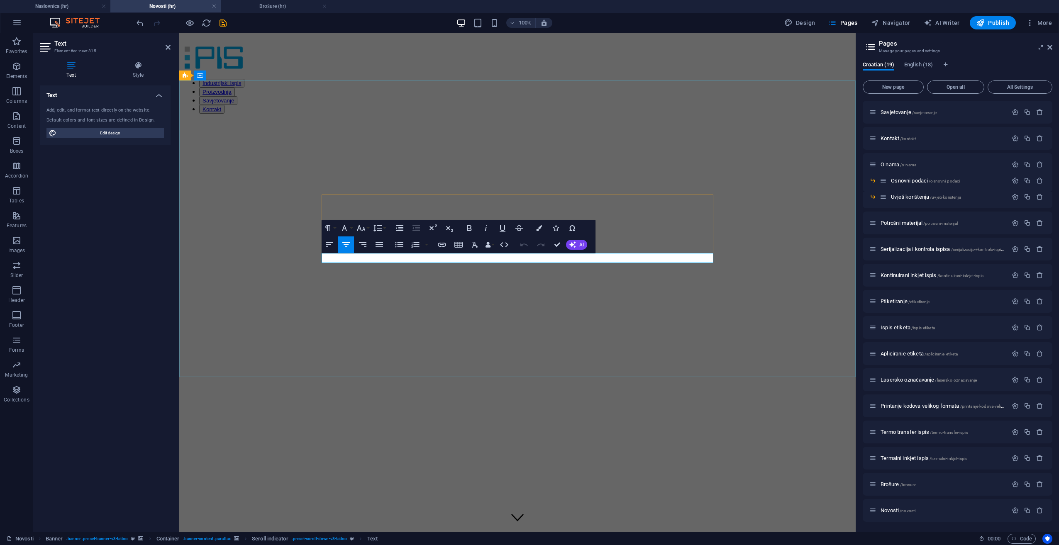
click at [464, 398] on figure at bounding box center [518, 398] width 670 height 0
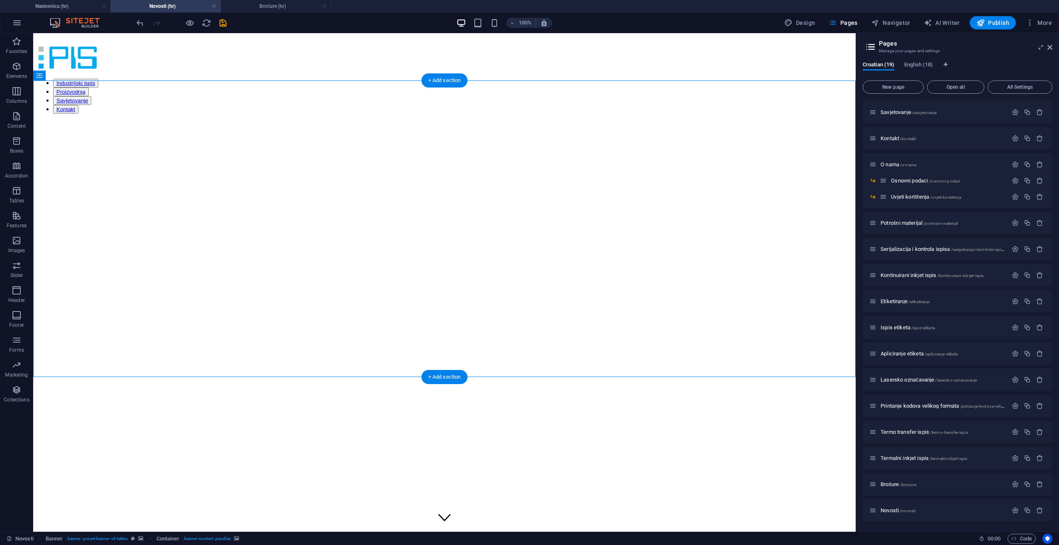
click at [765, 398] on figure at bounding box center [445, 398] width 816 height 0
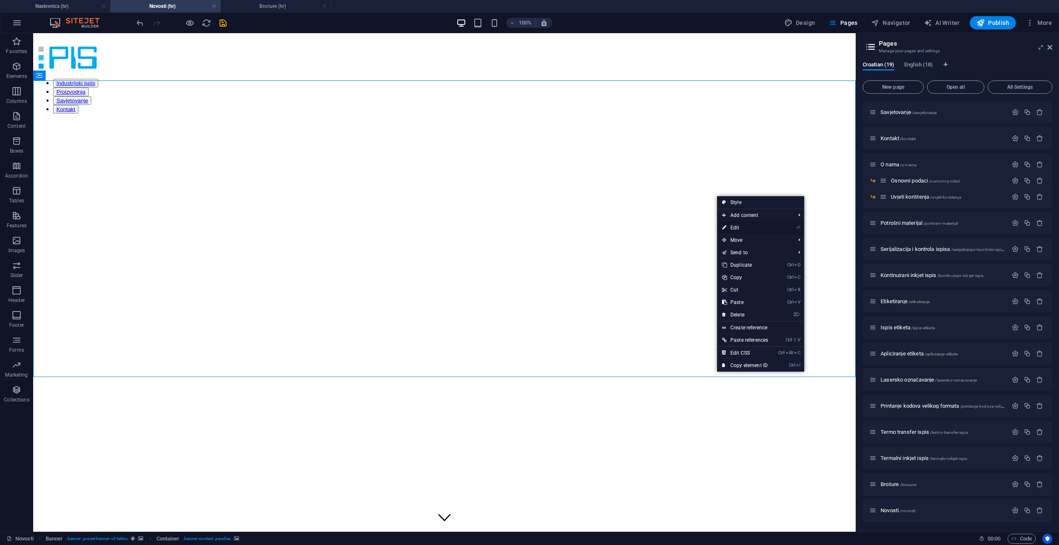
click at [773, 226] on link "⏎ Edit" at bounding box center [745, 228] width 56 height 12
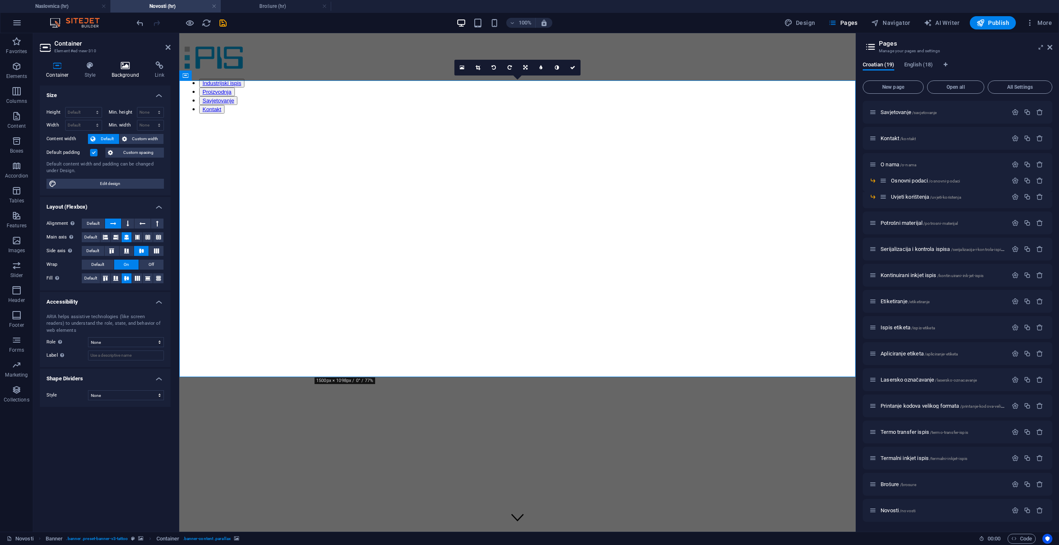
click at [133, 68] on icon at bounding box center [125, 65] width 40 height 8
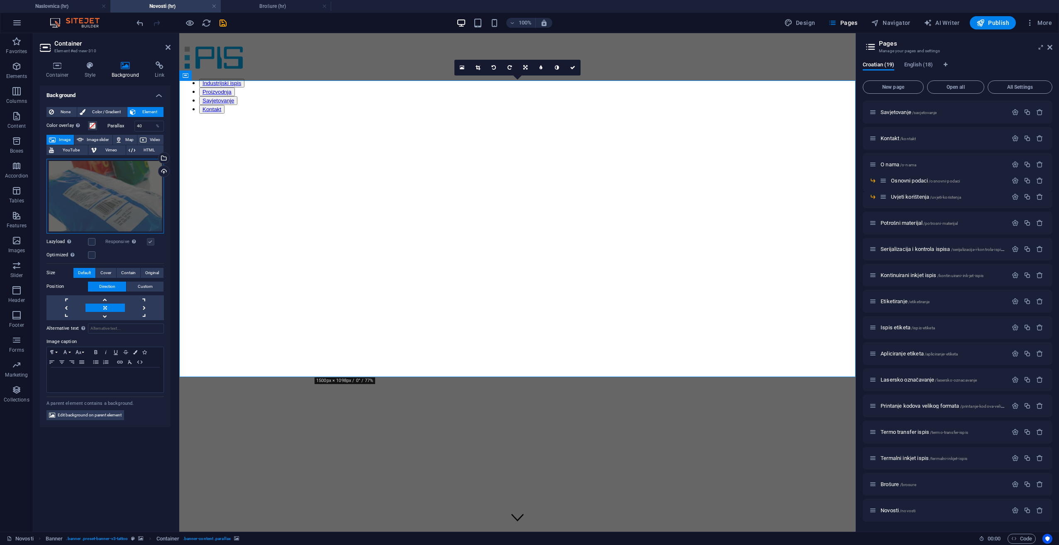
click at [118, 191] on div "Drag files here, click to choose files or select files from Files or our free s…" at bounding box center [104, 196] width 117 height 75
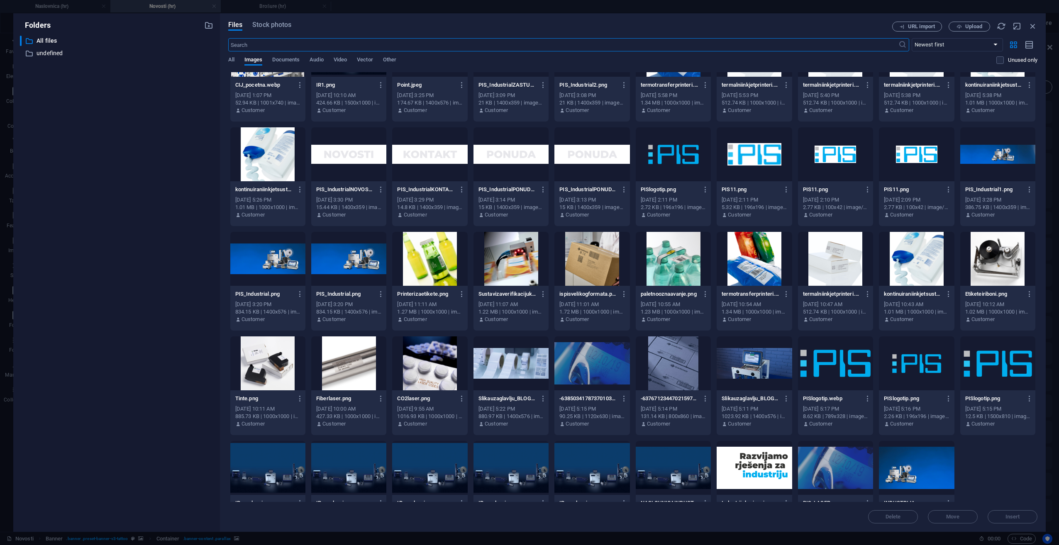
scroll to position [2702, 0]
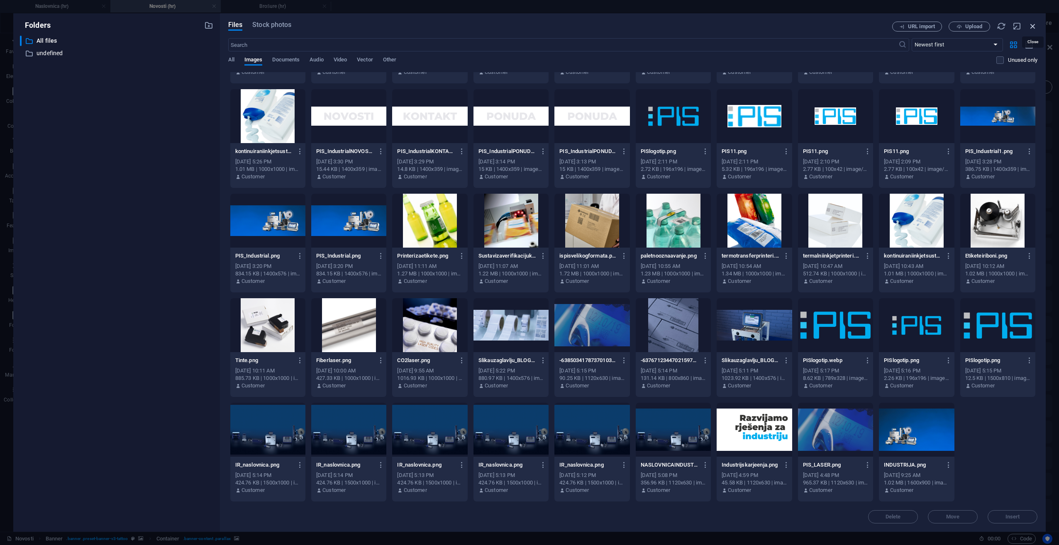
click at [1036, 22] on icon "button" at bounding box center [1032, 26] width 9 height 9
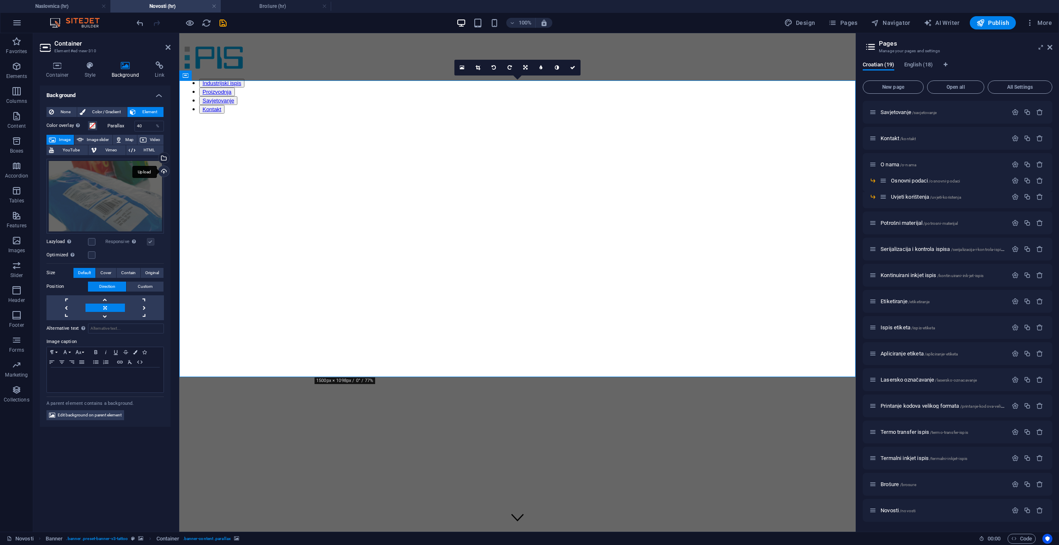
click at [165, 173] on div "Upload" at bounding box center [163, 172] width 12 height 12
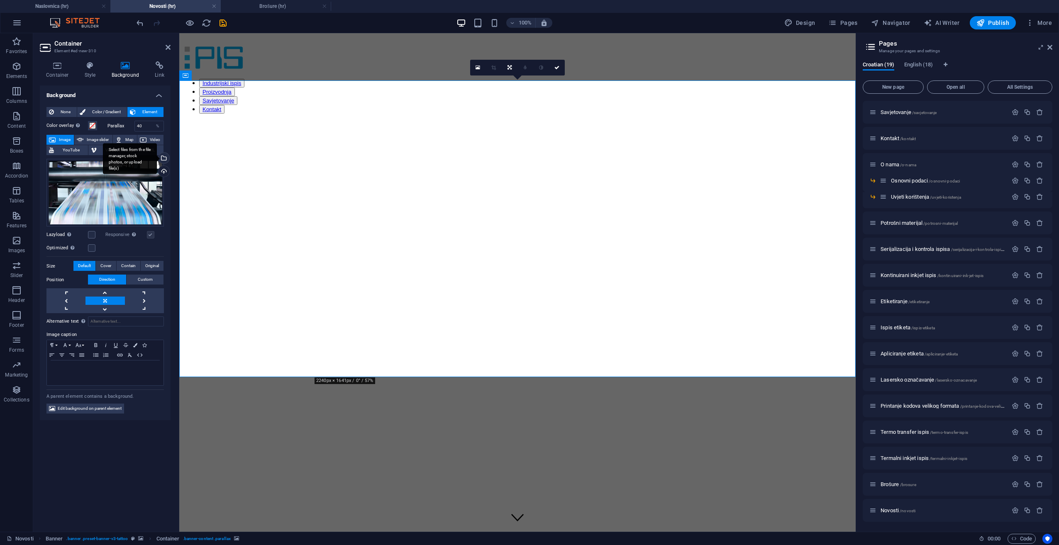
click at [157, 161] on div "Select files from the file manager, stock photos, or upload file(s)" at bounding box center [130, 158] width 54 height 31
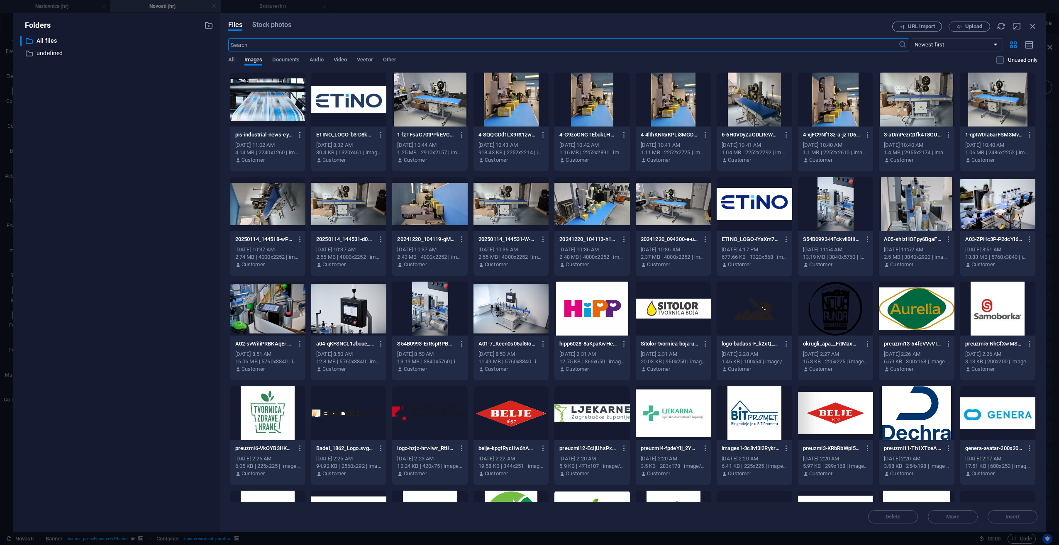
click at [299, 133] on icon "button" at bounding box center [300, 134] width 8 height 7
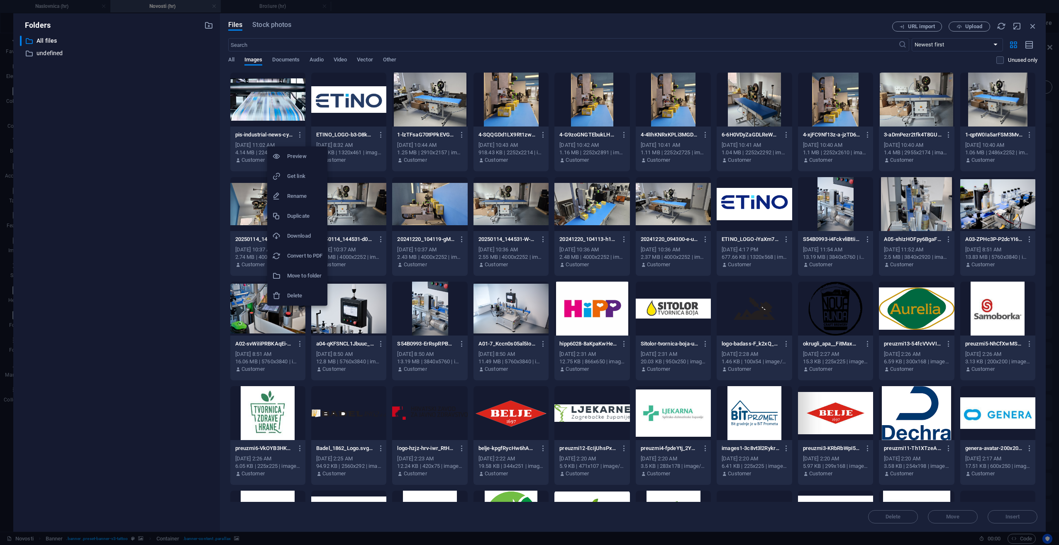
click at [312, 298] on h6 "Delete" at bounding box center [304, 296] width 35 height 10
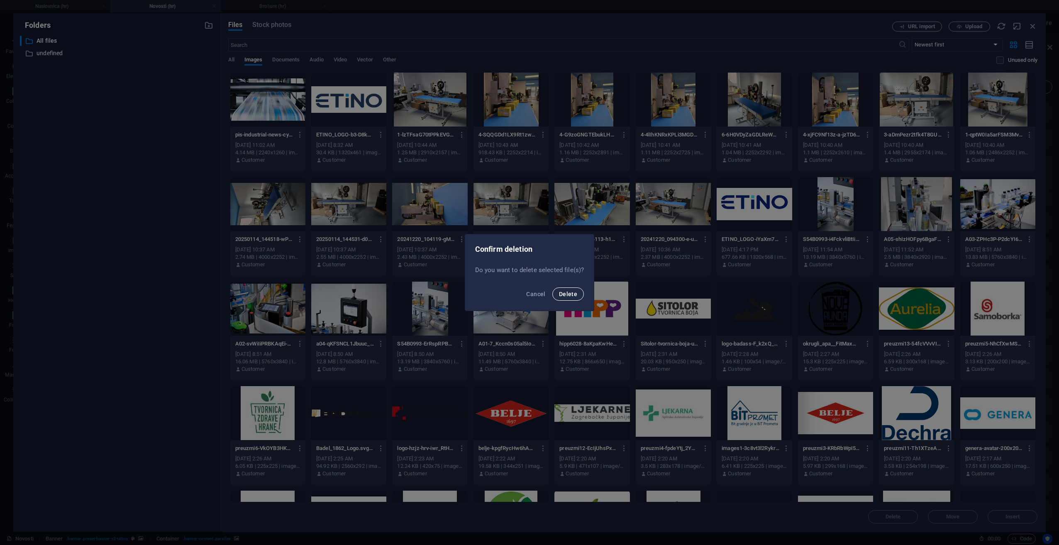
click at [566, 300] on button "Delete" at bounding box center [568, 294] width 32 height 13
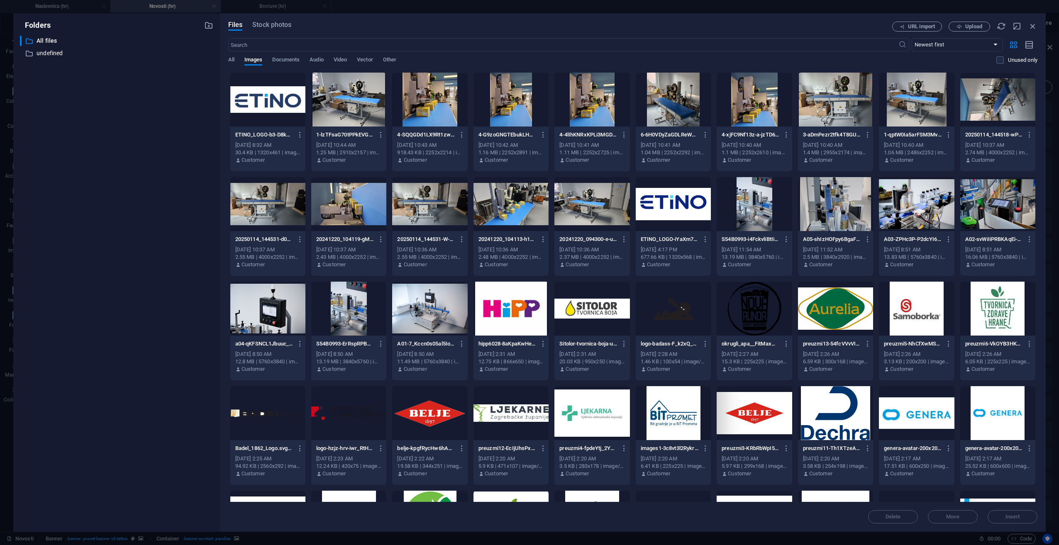
click at [1032, 25] on icon "button" at bounding box center [1032, 26] width 9 height 9
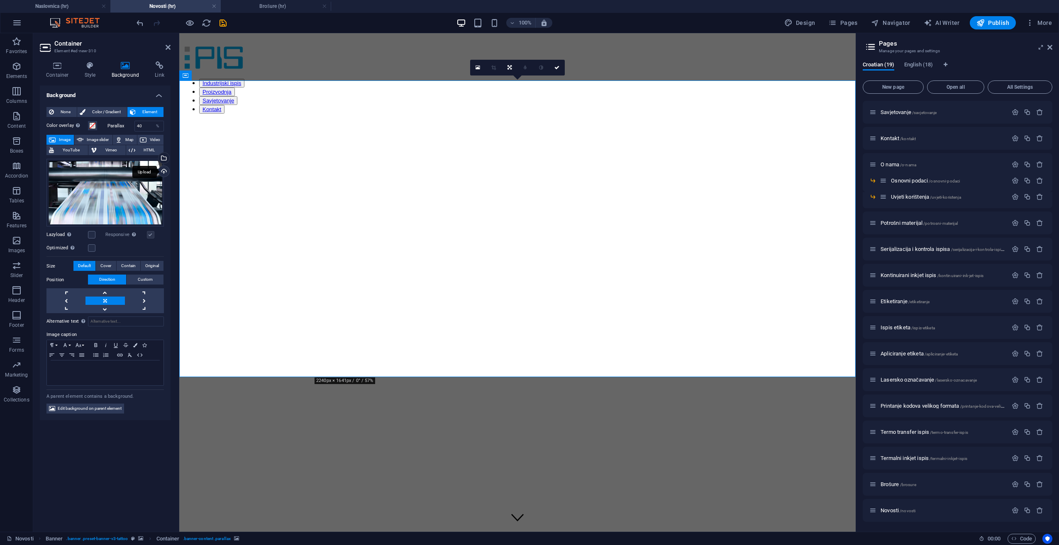
click at [167, 171] on div "Upload" at bounding box center [163, 172] width 12 height 12
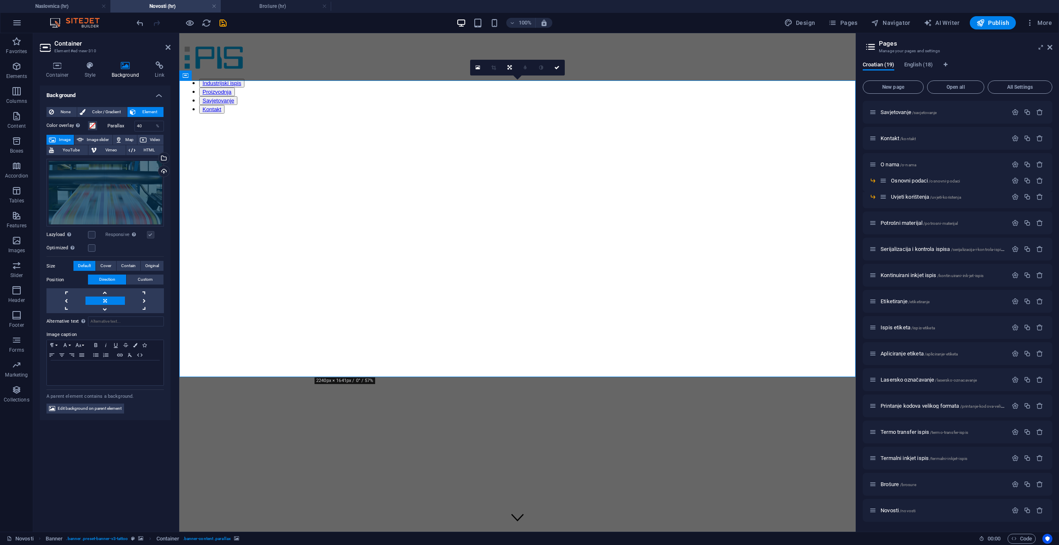
drag, startPoint x: 339, startPoint y: 316, endPoint x: 339, endPoint y: 339, distance: 22.4
click at [339, 398] on figure at bounding box center [518, 398] width 670 height 0
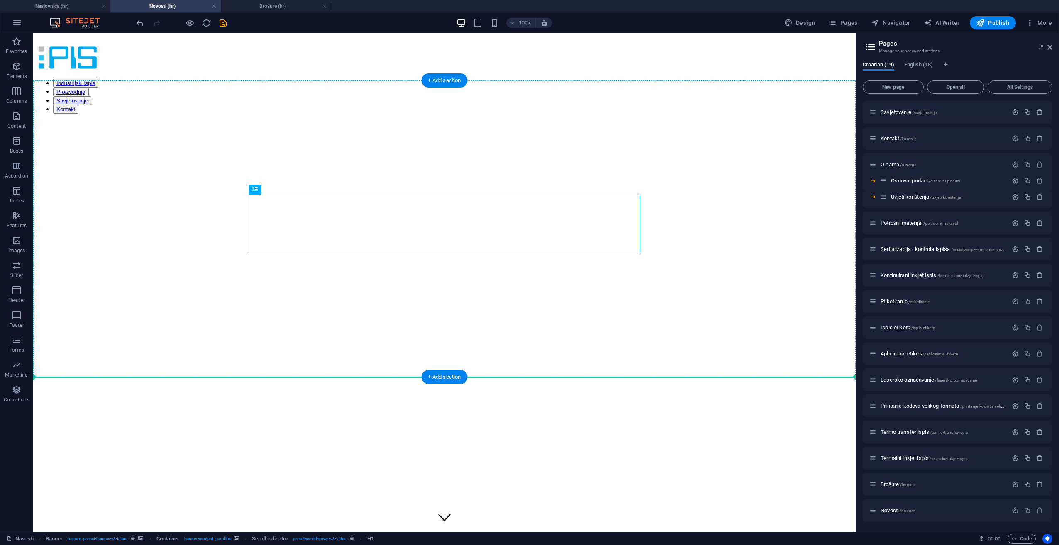
drag, startPoint x: 206, startPoint y: 229, endPoint x: 352, endPoint y: 276, distance: 153.1
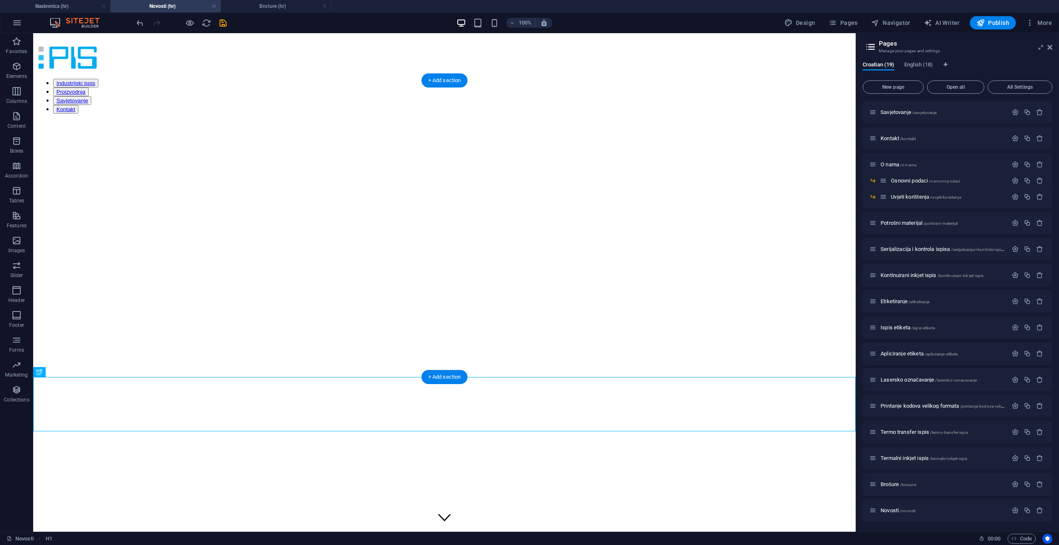
click at [514, 398] on figure at bounding box center [445, 398] width 816 height 0
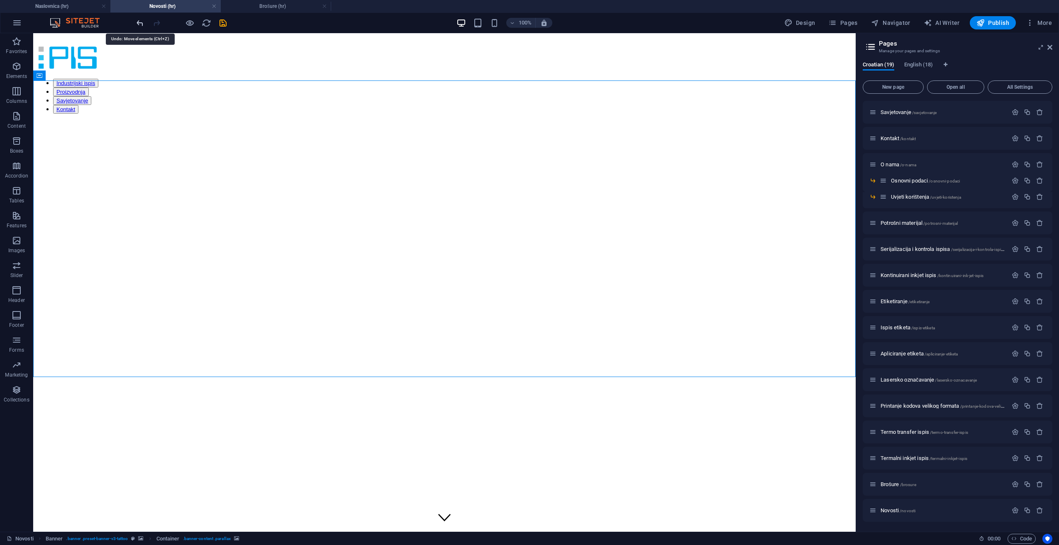
click at [139, 25] on icon "undo" at bounding box center [140, 23] width 10 height 10
click at [576, 398] on figure at bounding box center [445, 398] width 816 height 0
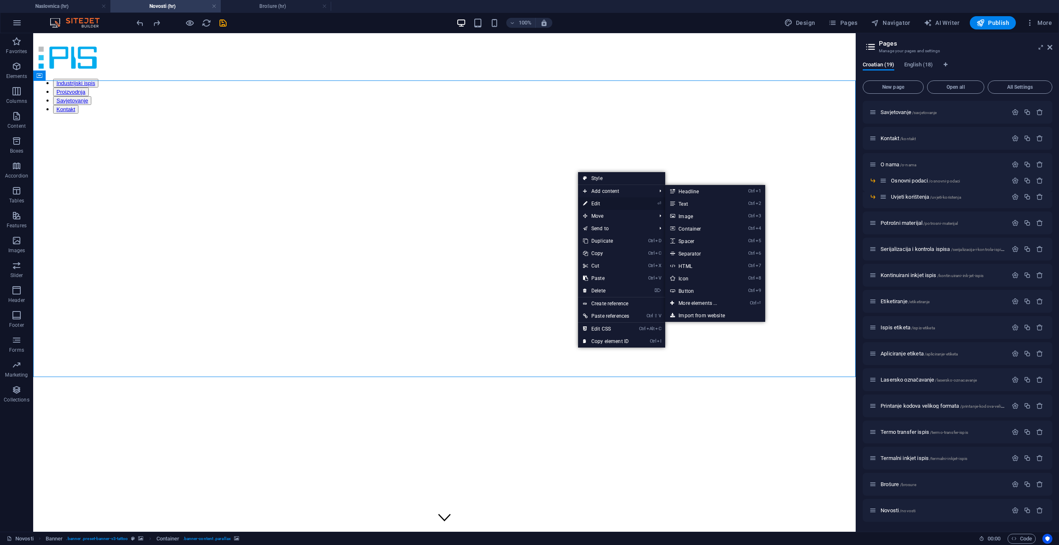
click at [596, 205] on link "⏎ Edit" at bounding box center [606, 204] width 56 height 12
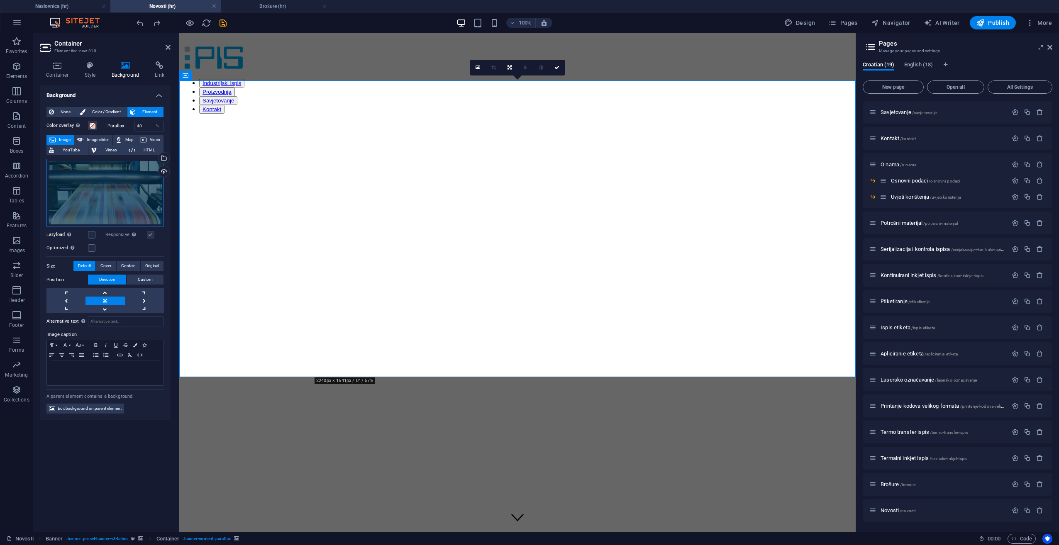
drag, startPoint x: 128, startPoint y: 197, endPoint x: 128, endPoint y: 215, distance: 17.4
click at [128, 215] on div "Drag files here, click to choose files or select files from Files or our free s…" at bounding box center [104, 193] width 117 height 68
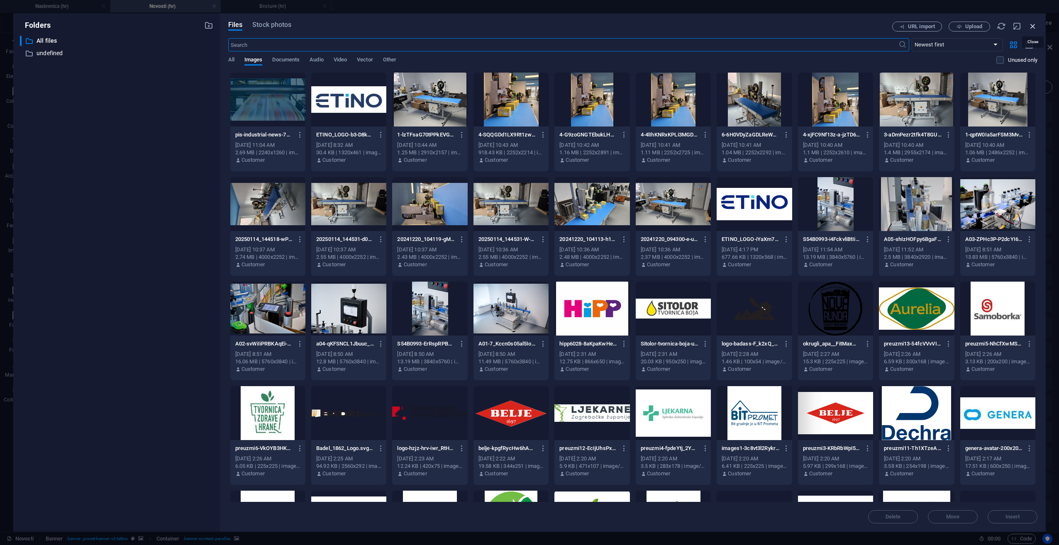
click at [1028, 29] on icon "button" at bounding box center [1032, 26] width 9 height 9
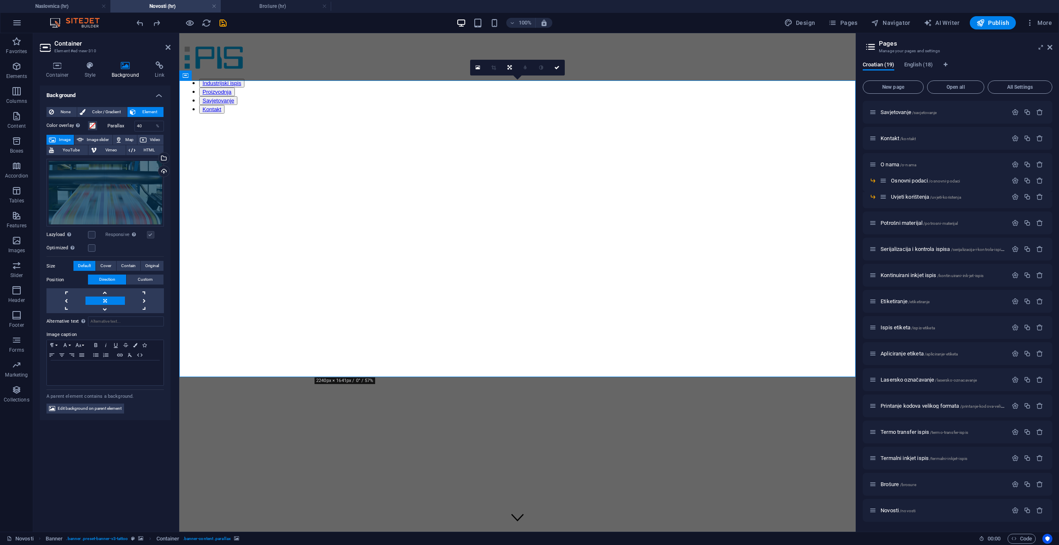
click at [340, 454] on html "Industrijski ispis Proizvodnja Savjetovanje Kontakt Novosti naši projekti i nov…" at bounding box center [517, 439] width 676 height 812
click at [96, 141] on span "Image slider" at bounding box center [98, 140] width 24 height 10
select select "ms"
select select "s"
select select "progressive"
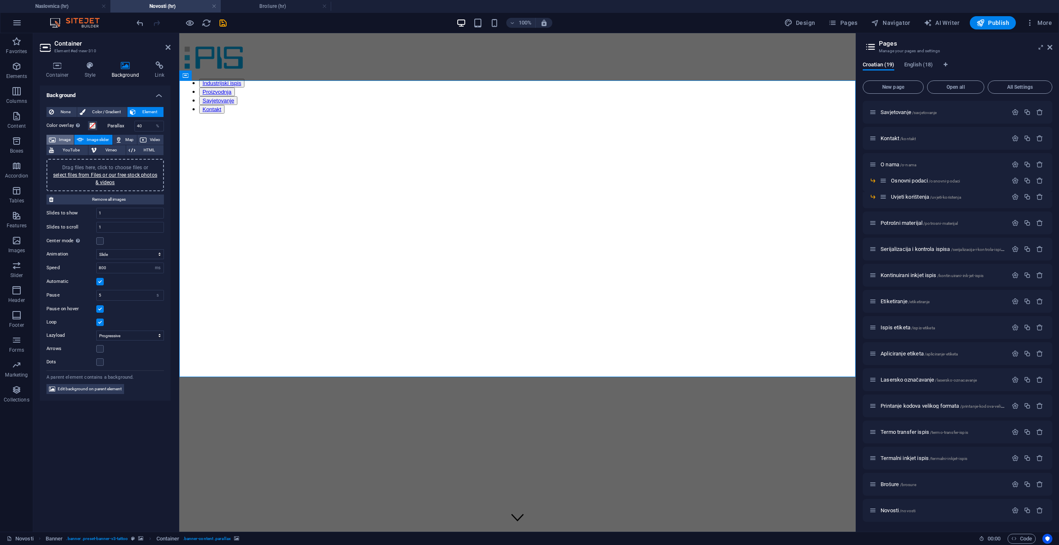
click at [66, 141] on span "Image" at bounding box center [64, 140] width 13 height 10
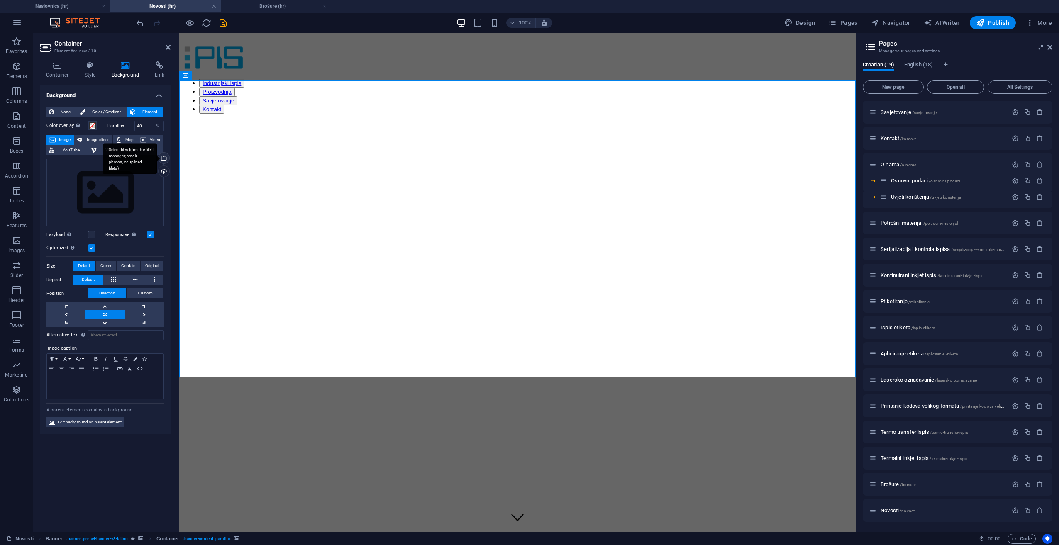
click at [164, 161] on div "Select files from the file manager, stock photos, or upload file(s)" at bounding box center [163, 159] width 12 height 12
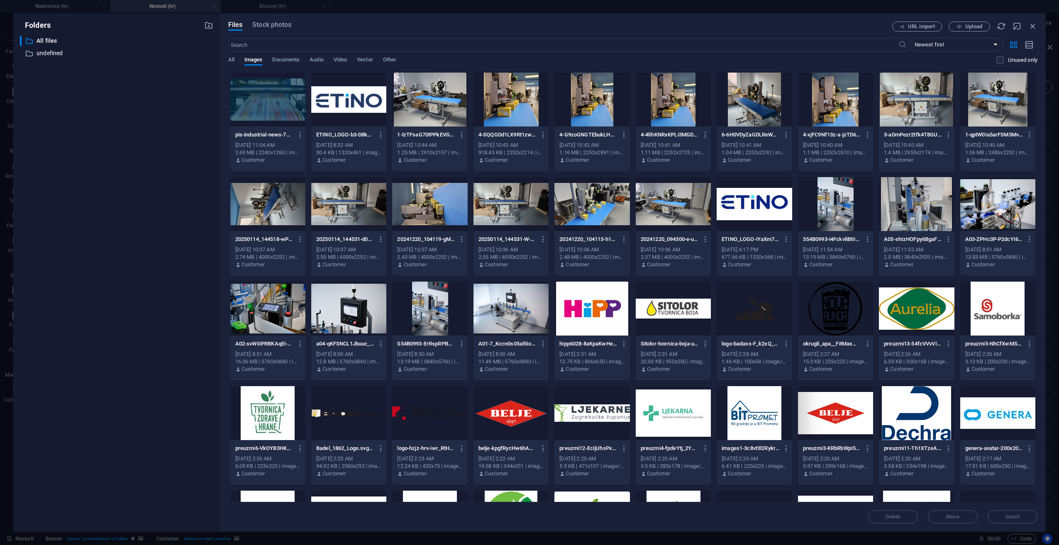
click at [271, 114] on div at bounding box center [267, 100] width 75 height 54
click at [1030, 524] on div "Files Stock photos URL import Upload ​ Newest first Oldest first Name (A-Z) Nam…" at bounding box center [633, 272] width 826 height 519
click at [1030, 521] on button "Insert" at bounding box center [1013, 516] width 50 height 13
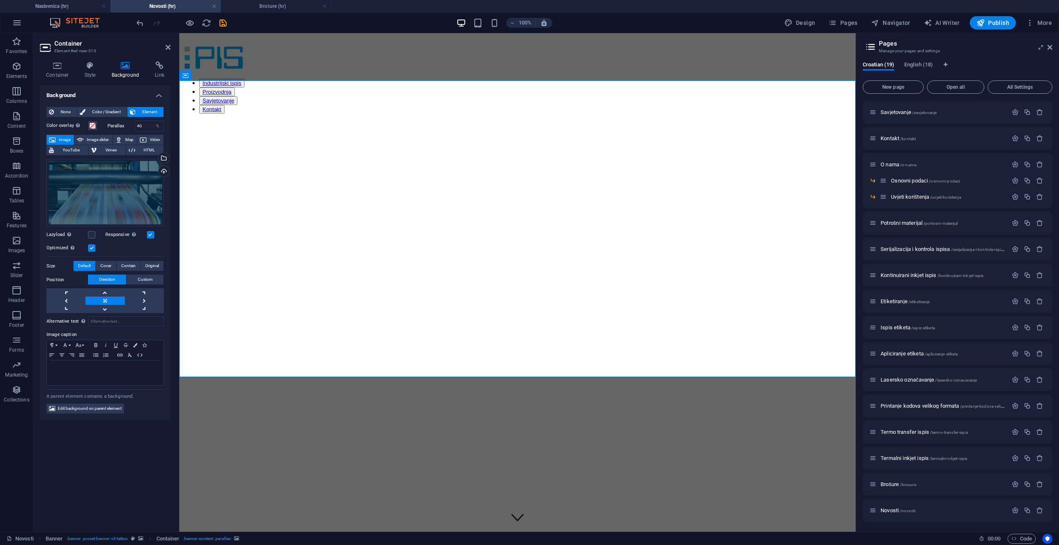
click at [320, 409] on html "Industrijski ispis Proizvodnja Savjetovanje Kontakt Novosti naši projekti i nov…" at bounding box center [517, 439] width 676 height 812
click at [536, 398] on figure at bounding box center [518, 398] width 670 height 0
click at [88, 185] on div "Drag files here, click to choose files or select files from Files or our free s…" at bounding box center [104, 193] width 117 height 68
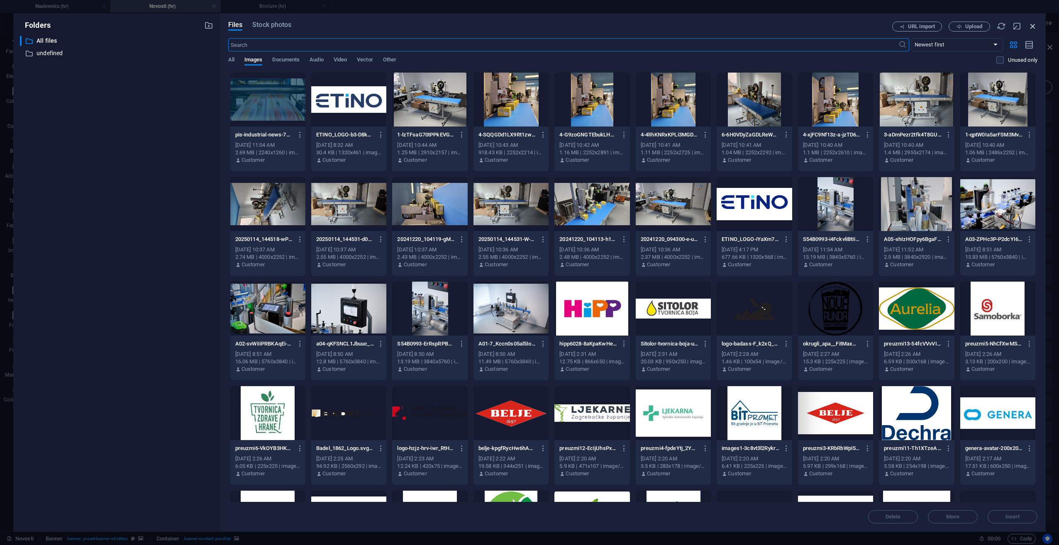
click at [1036, 26] on icon "button" at bounding box center [1032, 26] width 9 height 9
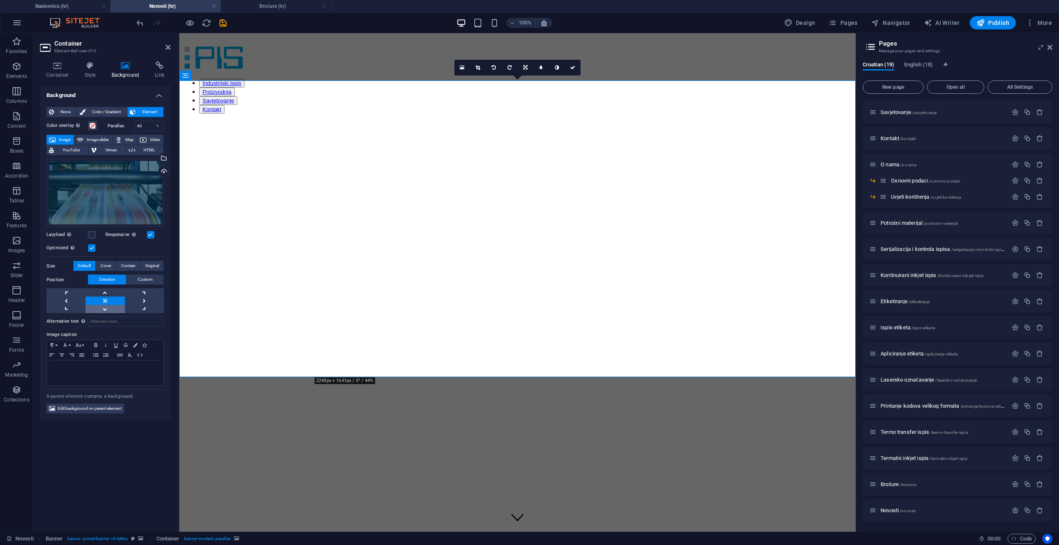
click at [110, 308] on link at bounding box center [104, 309] width 39 height 8
click at [110, 310] on link at bounding box center [104, 309] width 39 height 8
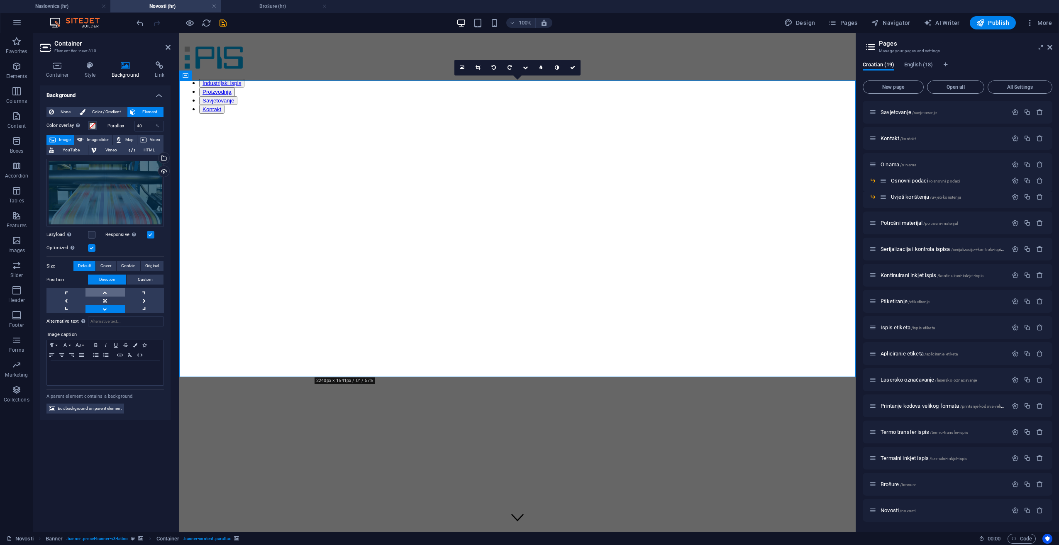
click at [113, 293] on link at bounding box center [104, 292] width 39 height 8
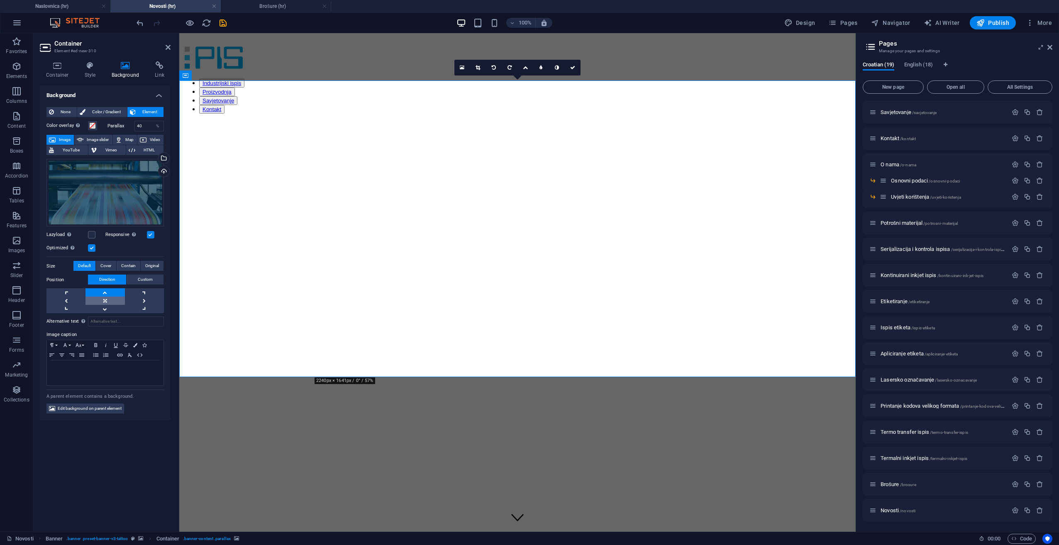
click at [113, 303] on link at bounding box center [104, 301] width 39 height 8
click at [107, 265] on span "Cover" at bounding box center [105, 266] width 11 height 10
click at [133, 266] on span "Contain" at bounding box center [128, 266] width 15 height 10
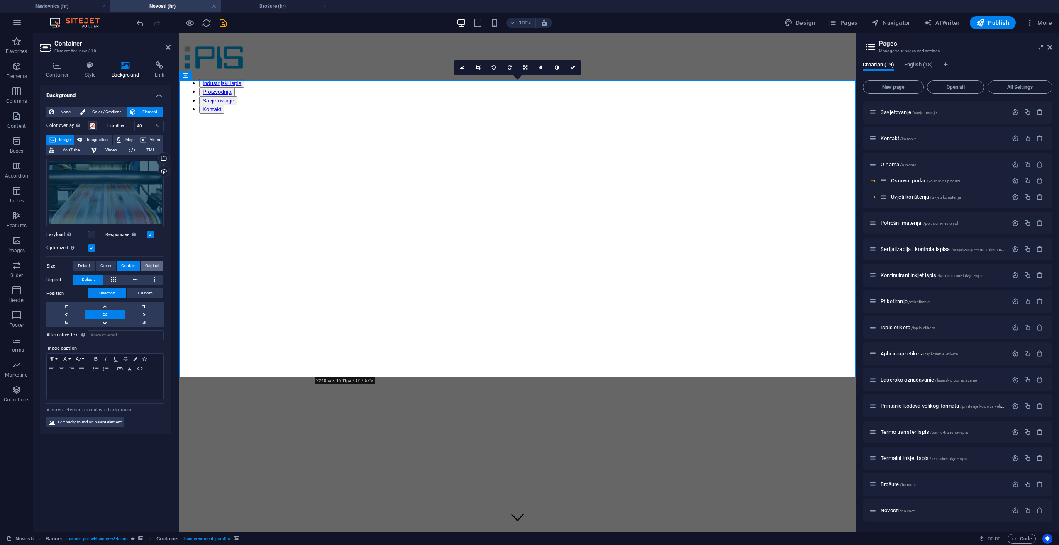
click at [151, 266] on span "Original" at bounding box center [152, 266] width 14 height 10
click at [88, 268] on span "Default" at bounding box center [84, 266] width 13 height 10
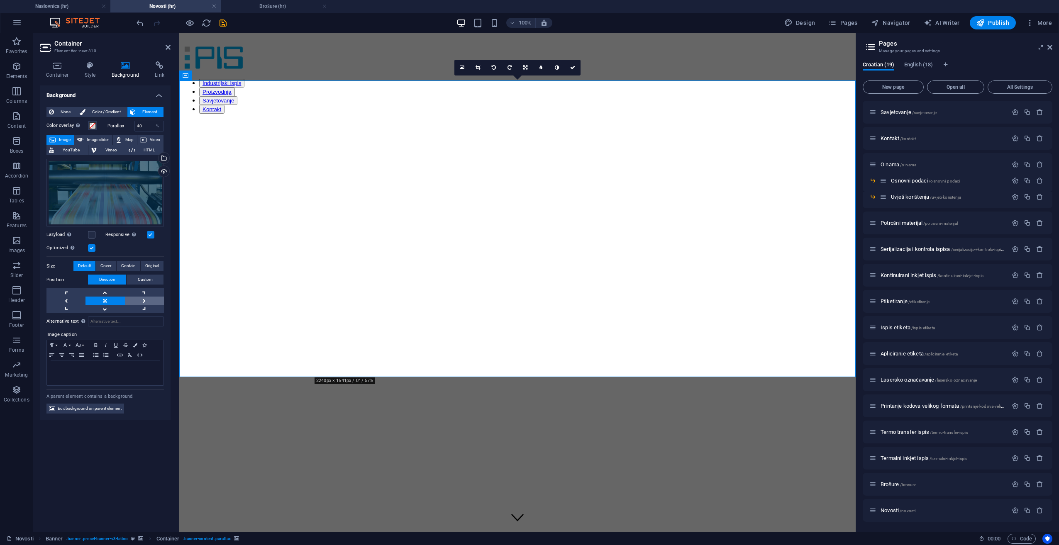
click at [154, 302] on link at bounding box center [144, 301] width 39 height 8
click at [111, 302] on link at bounding box center [104, 301] width 39 height 8
click at [110, 292] on link at bounding box center [104, 292] width 39 height 8
click at [451, 486] on html "Industrijski ispis Proizvodnja Savjetovanje Kontakt Novosti naši projekti i nov…" at bounding box center [517, 439] width 676 height 812
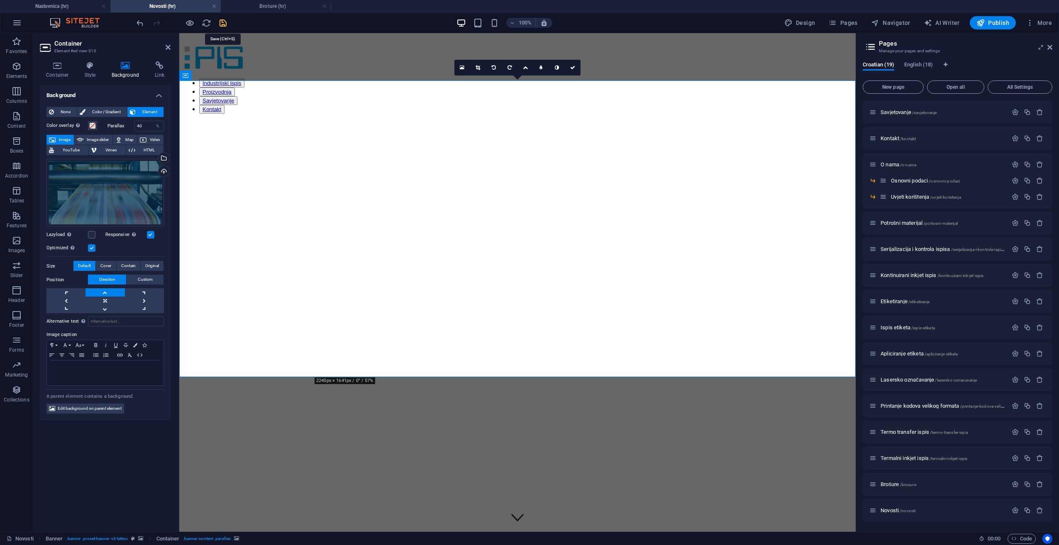
click at [224, 27] on icon "save" at bounding box center [223, 23] width 10 height 10
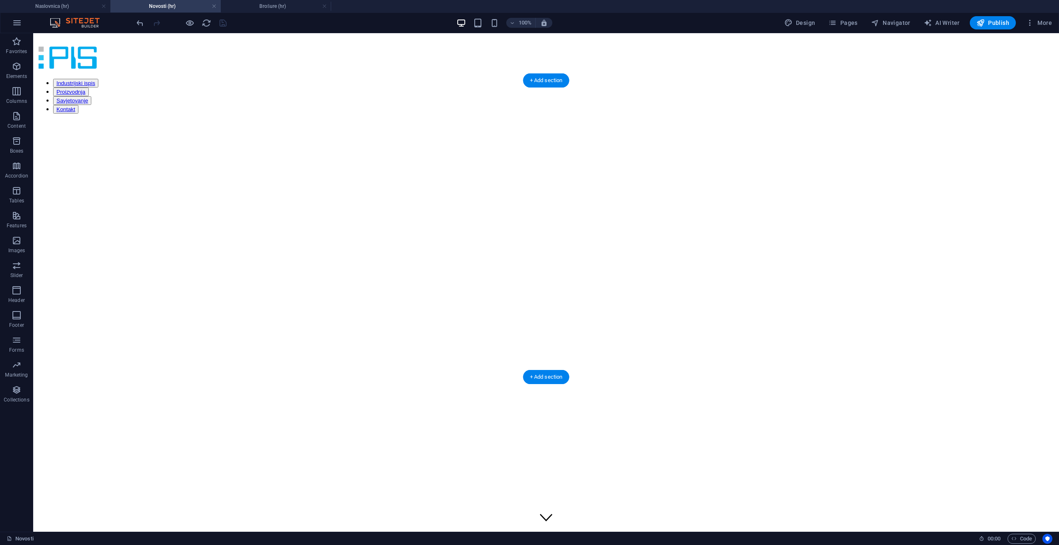
click at [902, 398] on figure at bounding box center [546, 398] width 1019 height 0
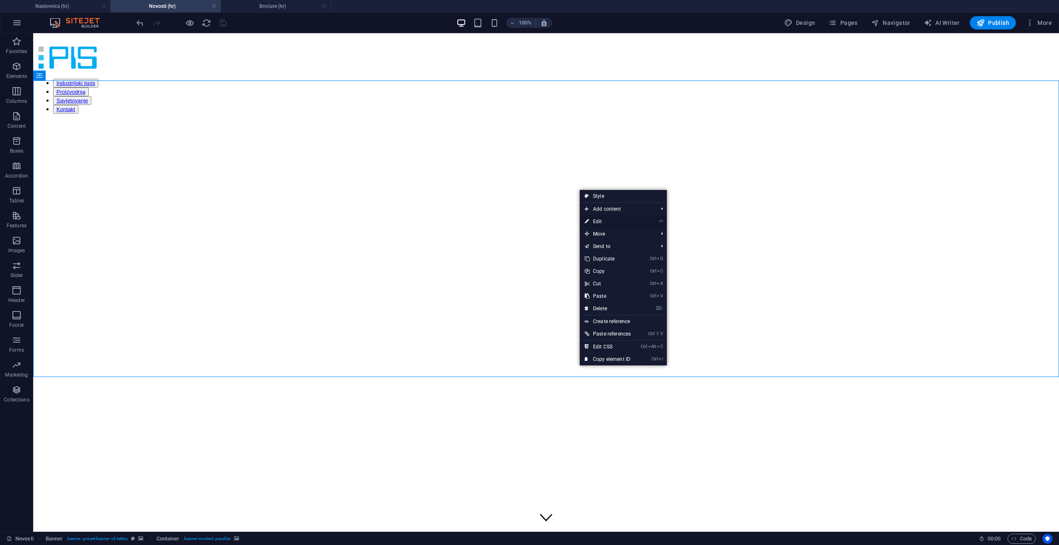
click at [594, 218] on link "⏎ Edit" at bounding box center [608, 221] width 56 height 12
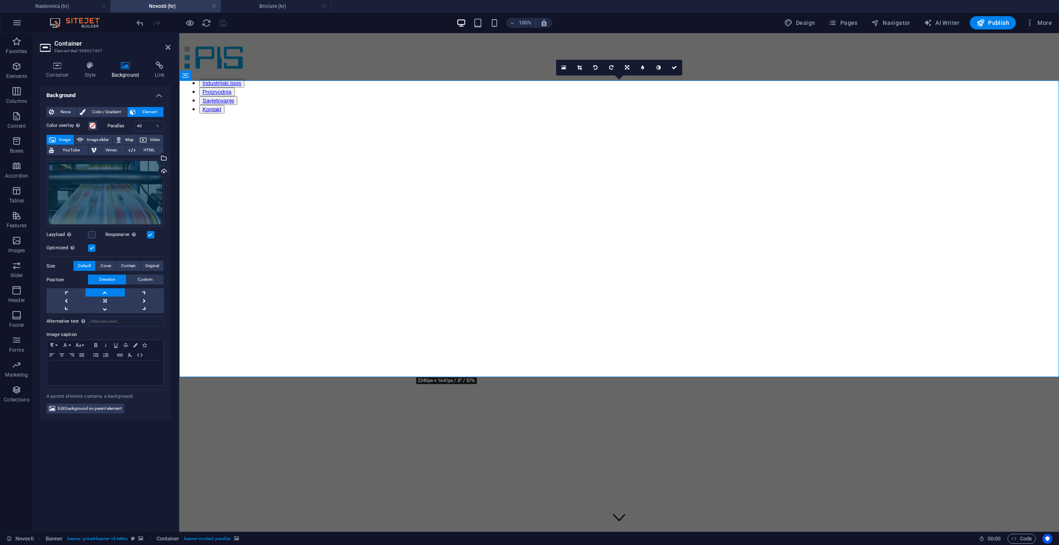
click at [148, 233] on label at bounding box center [150, 234] width 7 height 7
click at [0, 0] on input "Responsive Automatically load retina image and smartphone optimized sizes." at bounding box center [0, 0] width 0 height 0
click at [149, 236] on label at bounding box center [150, 234] width 7 height 7
click at [0, 0] on input "Responsive Automatically load retina image and smartphone optimized sizes." at bounding box center [0, 0] width 0 height 0
click at [491, 433] on html "Industrijski ispis Proizvodnja Savjetovanje Kontakt Novosti naši projekti i nov…" at bounding box center [619, 439] width 880 height 812
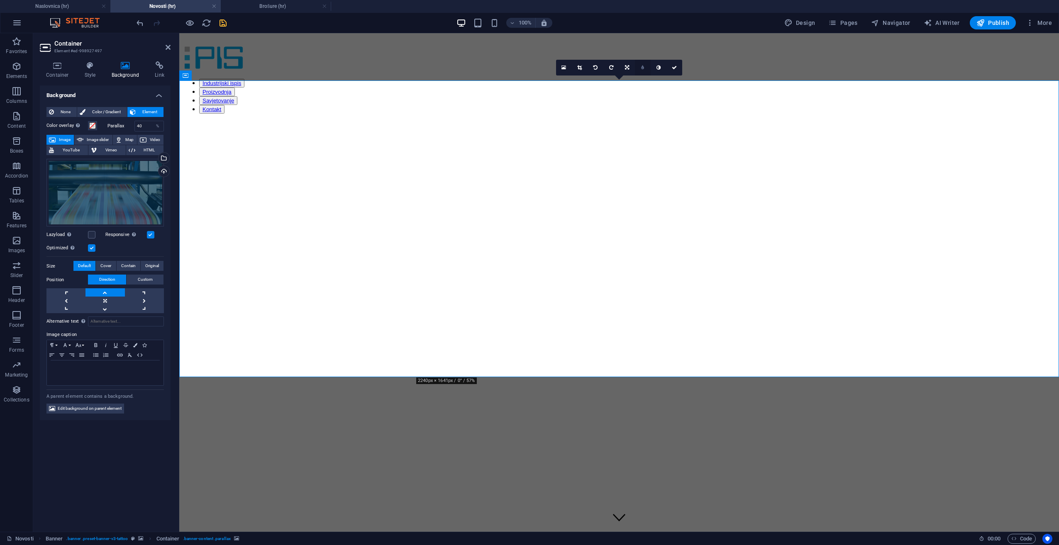
click at [646, 68] on link at bounding box center [643, 68] width 16 height 16
click at [117, 202] on div "Drag files here, click to choose files or select files from Files or our free s…" at bounding box center [104, 193] width 117 height 68
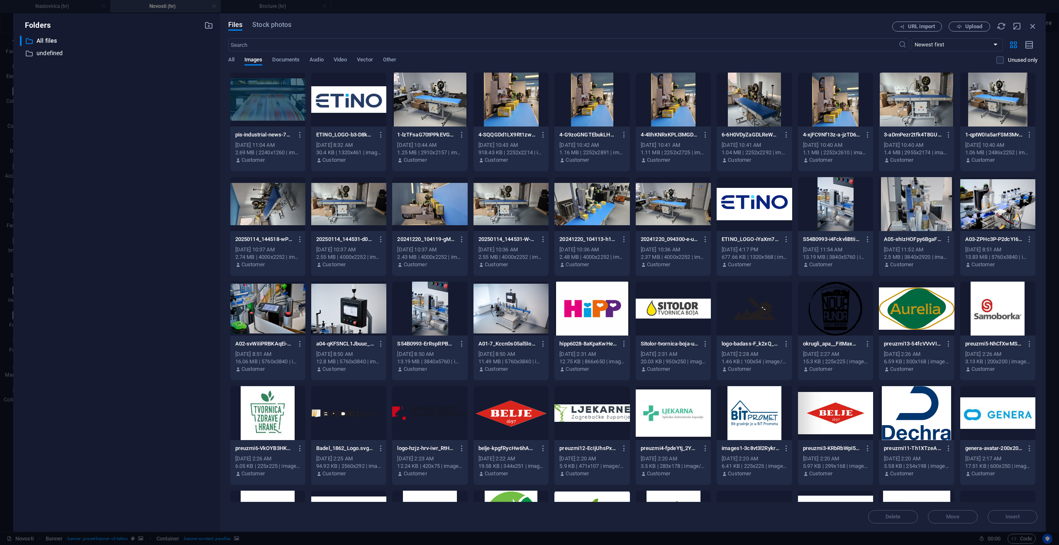
click at [273, 104] on div at bounding box center [267, 100] width 75 height 54
click at [1015, 520] on button "Insert" at bounding box center [1013, 516] width 50 height 13
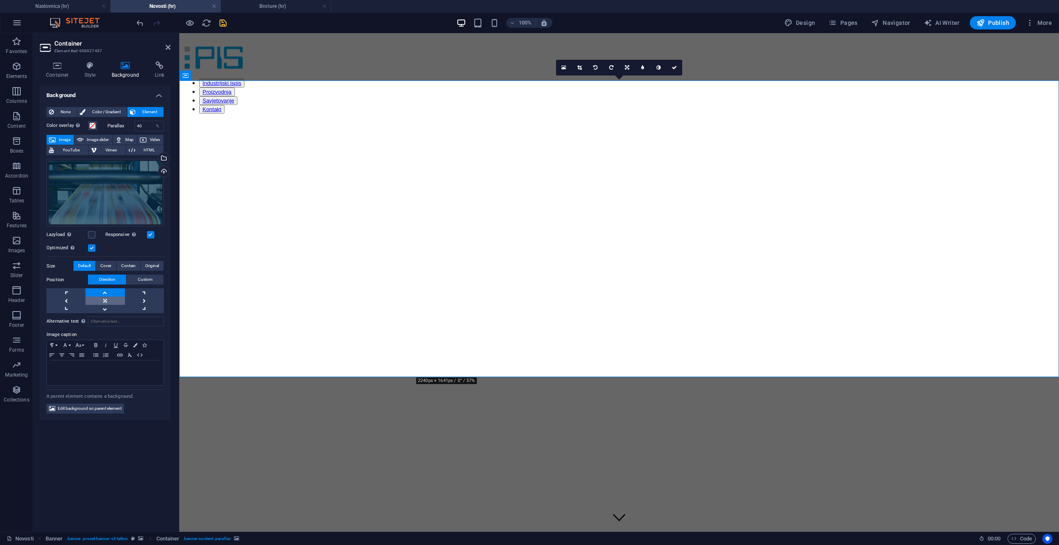
click at [114, 301] on link at bounding box center [104, 301] width 39 height 8
click at [112, 292] on link at bounding box center [104, 292] width 39 height 8
click at [116, 293] on link at bounding box center [104, 292] width 39 height 8
click at [139, 27] on icon "undo" at bounding box center [140, 23] width 10 height 10
click at [139, 25] on icon "undo" at bounding box center [140, 23] width 10 height 10
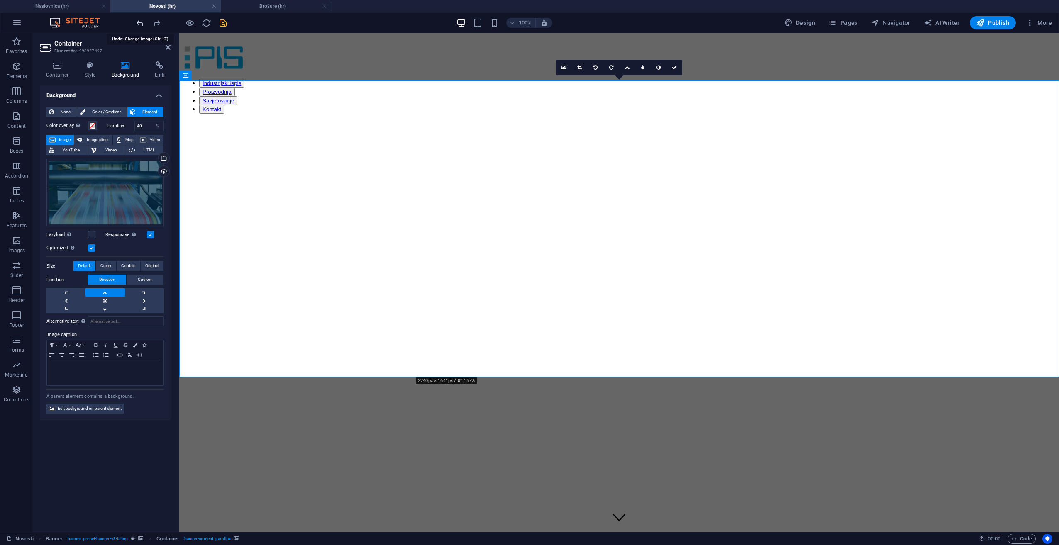
click at [139, 25] on icon "undo" at bounding box center [140, 23] width 10 height 10
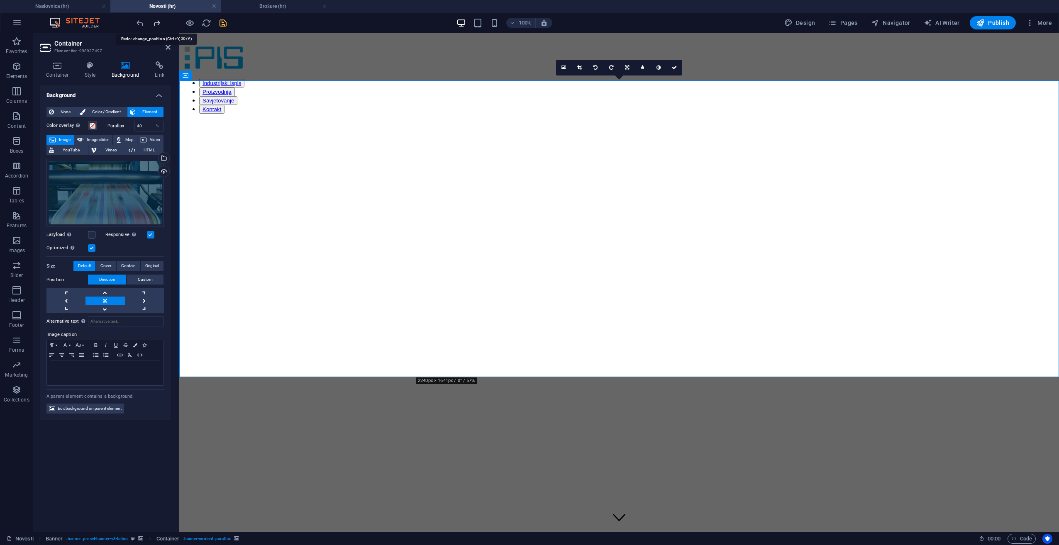
click at [157, 23] on icon "redo" at bounding box center [157, 23] width 10 height 10
click at [855, 25] on span "Pages" at bounding box center [842, 23] width 29 height 8
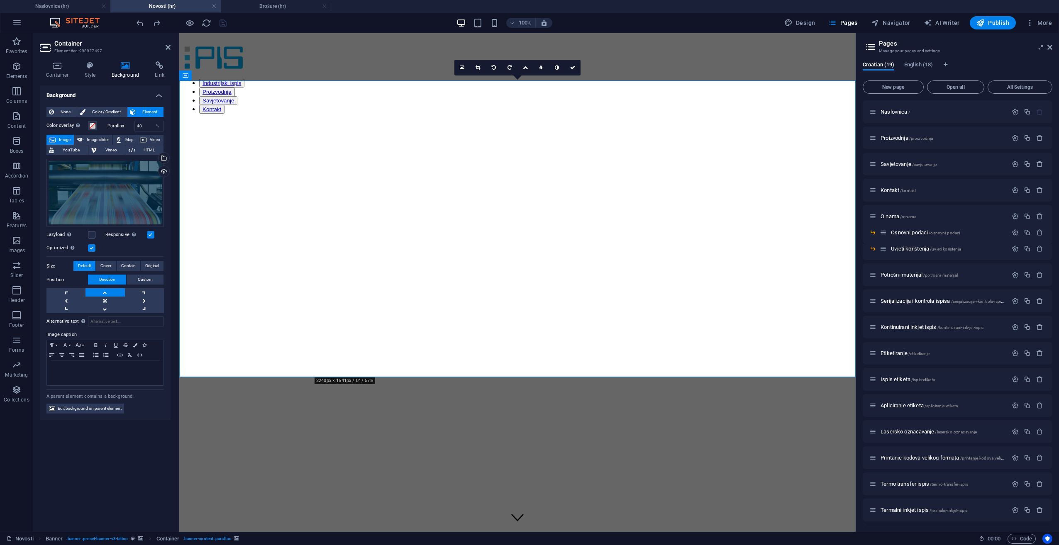
click at [617, 434] on html "Industrijski ispis Proizvodnja Savjetovanje Kontakt Novosti naši projekti i nov…" at bounding box center [517, 439] width 676 height 812
click at [593, 465] on html "Industrijski ispis Proizvodnja Savjetovanje Kontakt Novosti naši projekti i nov…" at bounding box center [517, 439] width 676 height 812
click at [634, 398] on figure at bounding box center [518, 398] width 670 height 0
click at [576, 67] on link at bounding box center [573, 68] width 16 height 16
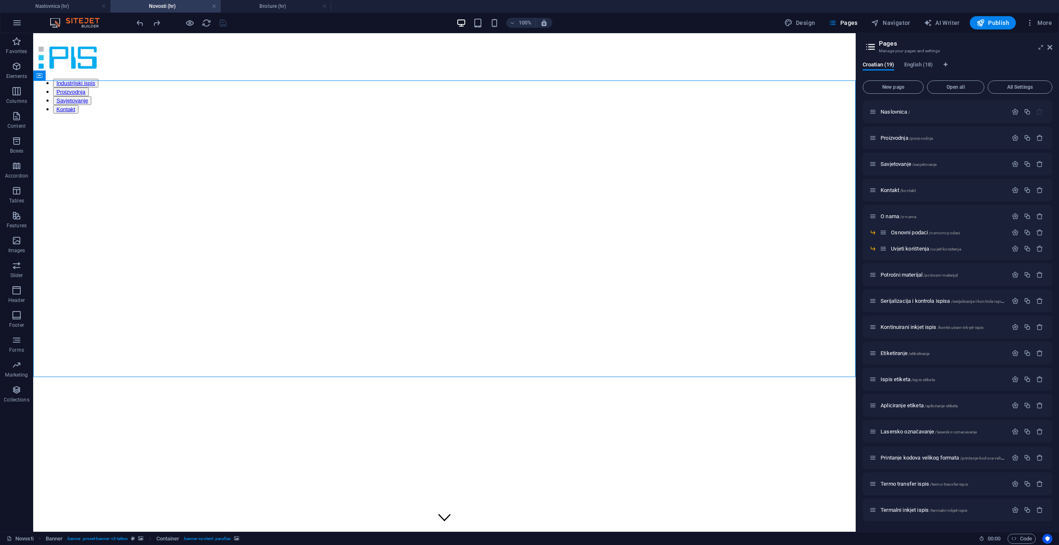
click at [679, 465] on html "Industrijski ispis Proizvodnja Savjetovanje Kontakt Novosti naši projekti i nov…" at bounding box center [444, 439] width 822 height 812
drag, startPoint x: 456, startPoint y: 377, endPoint x: 300, endPoint y: 385, distance: 156.2
click at [456, 377] on div "+ Add section" at bounding box center [445, 377] width 46 height 14
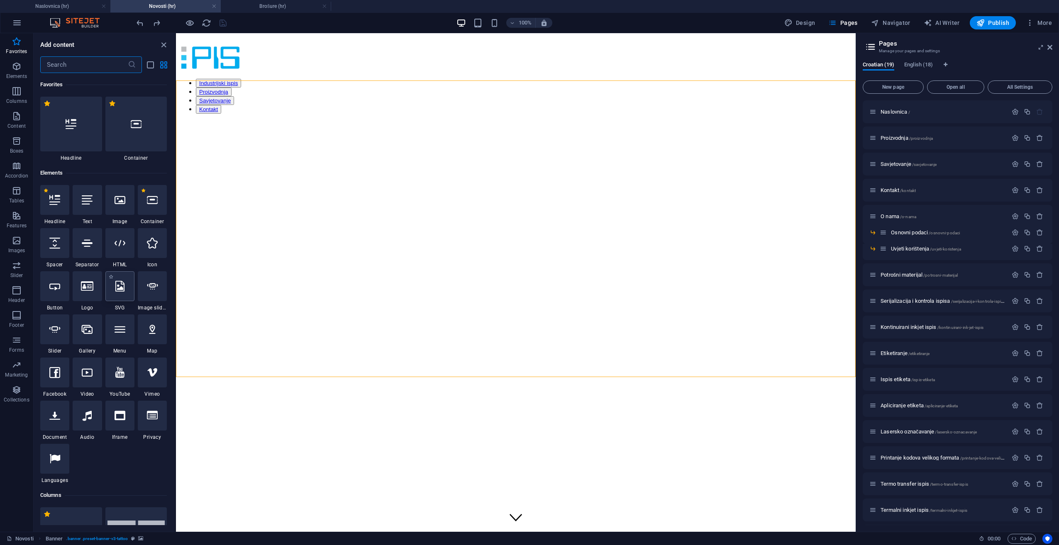
click at [129, 300] on div at bounding box center [119, 286] width 29 height 30
select select "xMidYMid"
select select "px"
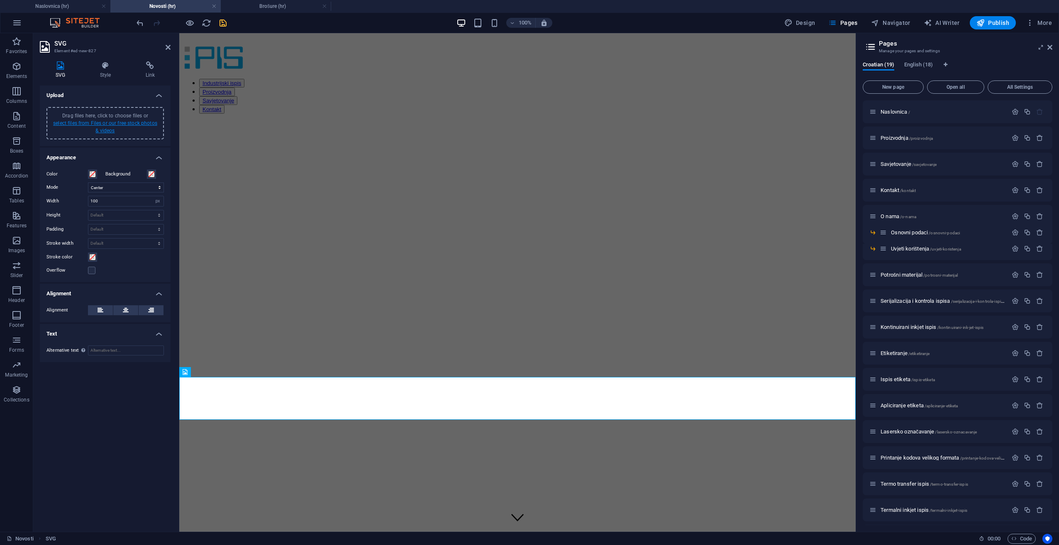
click at [115, 124] on link "select files from Files or our free stock photos & videos" at bounding box center [105, 126] width 104 height 13
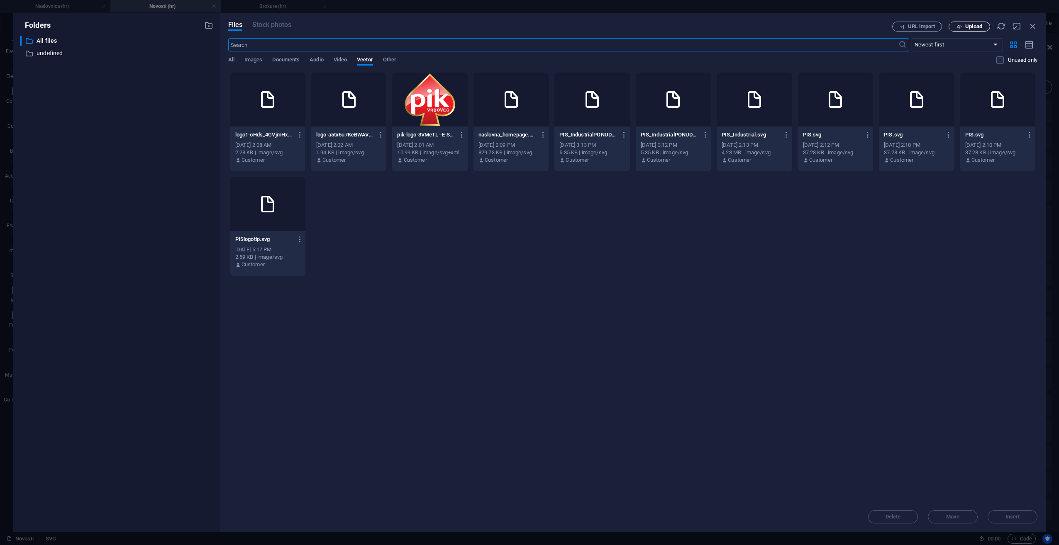
click at [971, 27] on span "Upload" at bounding box center [973, 26] width 17 height 5
click at [1020, 499] on icon "button" at bounding box center [1023, 502] width 10 height 9
click at [496, 227] on div "logo1-oHds_4GVjmHxEZSNCwDGRw.svg logo1-oHds_4GVjmHxEZSNCwDGRw.svg [DATE] 2:08 A…" at bounding box center [632, 174] width 809 height 204
drag, startPoint x: 790, startPoint y: 258, endPoint x: 842, endPoint y: 245, distance: 53.7
click at [791, 258] on div "logo1-oHds_4GVjmHxEZSNCwDGRw.svg logo1-oHds_4GVjmHxEZSNCwDGRw.svg [DATE] 2:08 A…" at bounding box center [632, 174] width 809 height 204
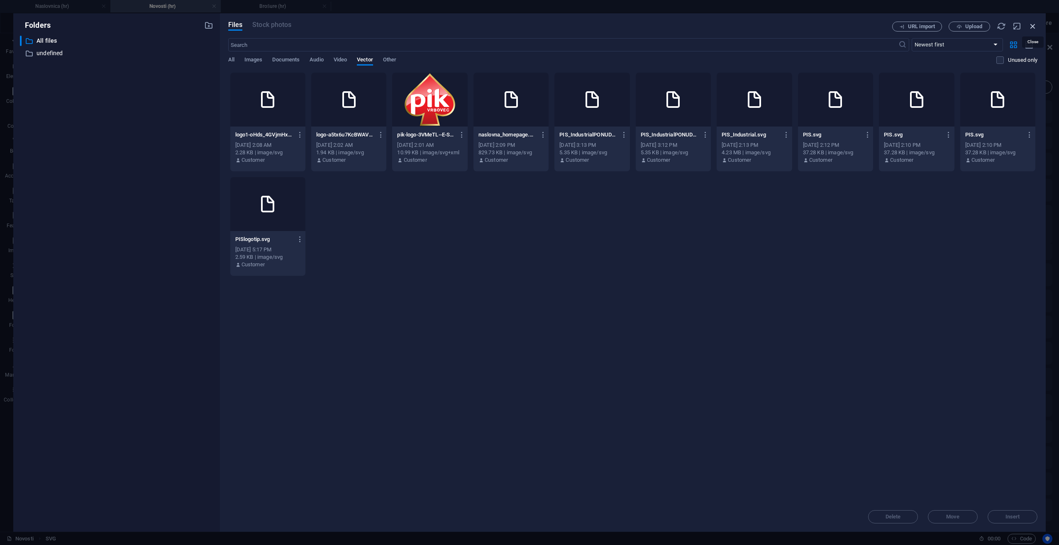
click at [1034, 29] on icon "button" at bounding box center [1032, 26] width 9 height 9
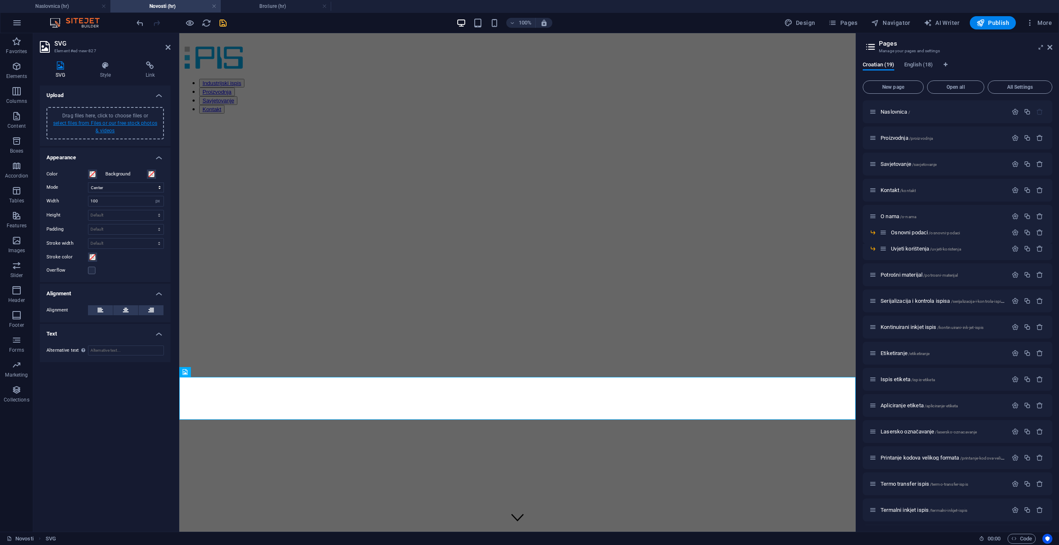
click at [85, 121] on link "select files from Files or our free stock photos & videos" at bounding box center [105, 126] width 104 height 13
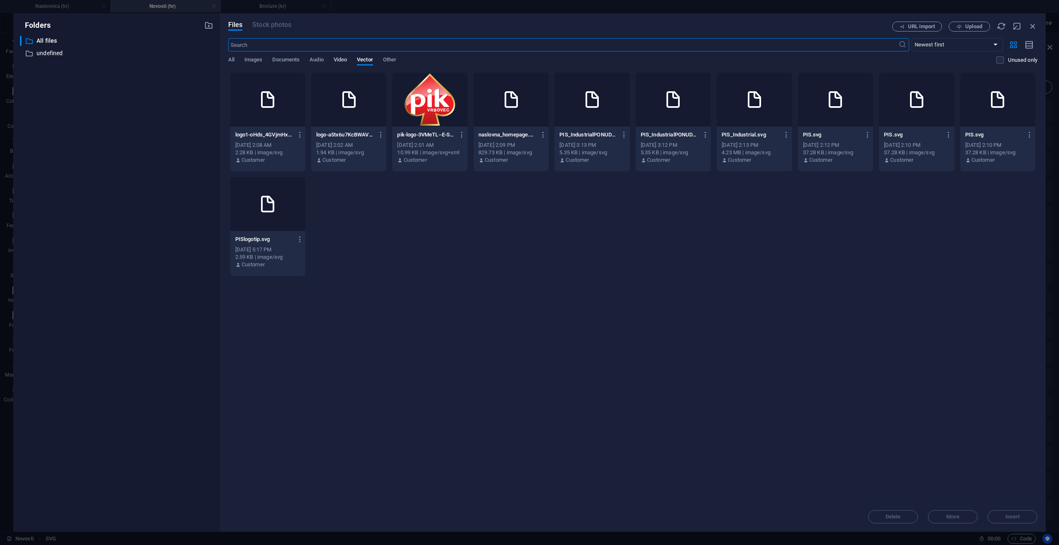
click at [338, 58] on span "Video" at bounding box center [340, 61] width 13 height 12
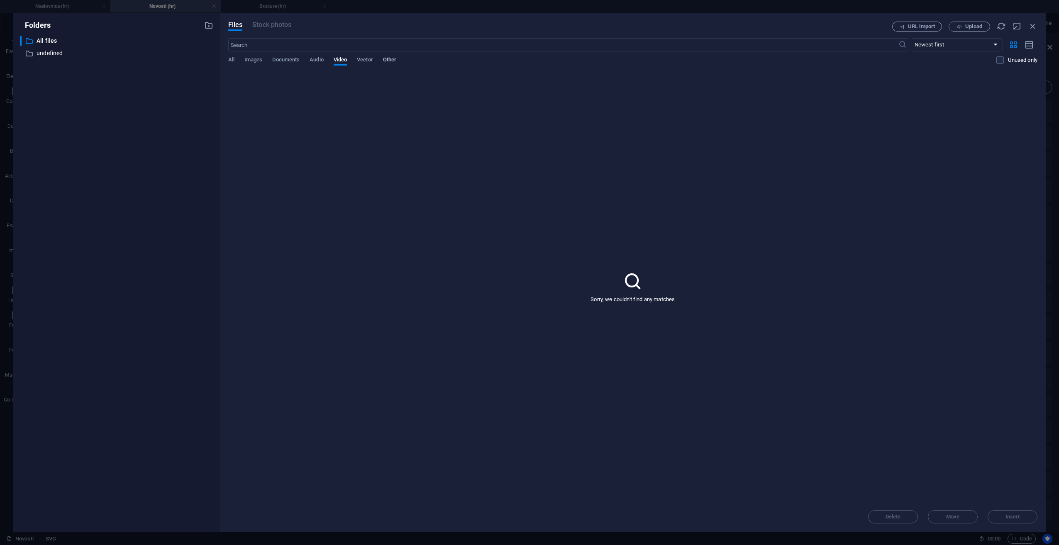
click at [388, 59] on span "Other" at bounding box center [389, 61] width 13 height 12
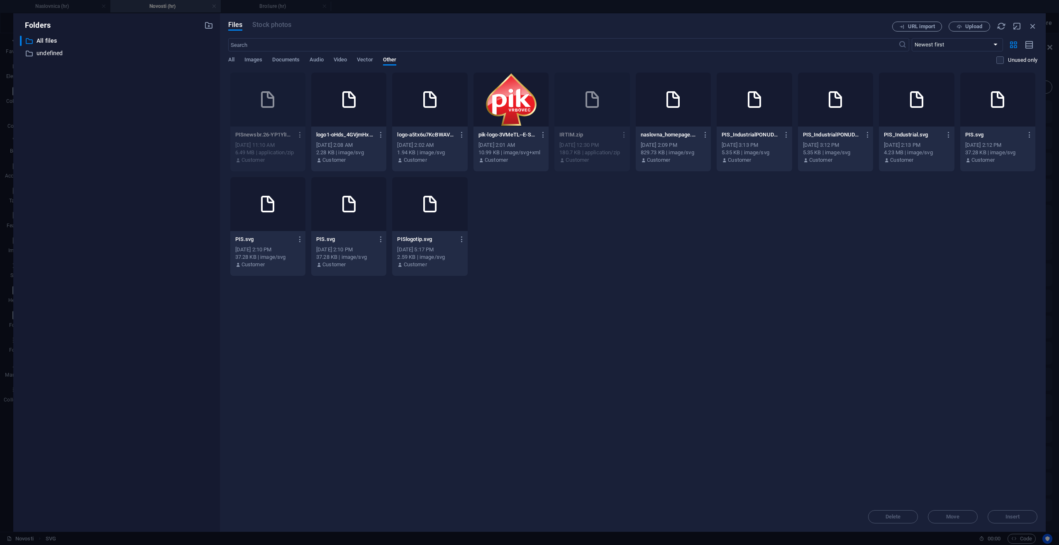
click at [297, 134] on icon "button" at bounding box center [300, 134] width 8 height 7
click at [297, 274] on h6 "Delete" at bounding box center [305, 276] width 34 height 10
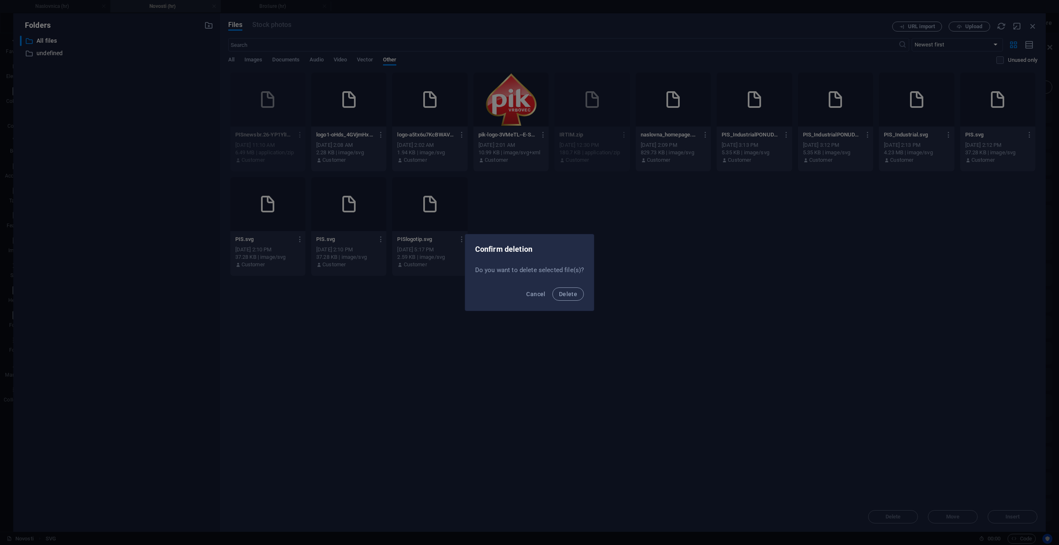
click at [580, 301] on div "Cancel Delete" at bounding box center [529, 297] width 129 height 28
click at [578, 297] on button "Delete" at bounding box center [568, 294] width 32 height 13
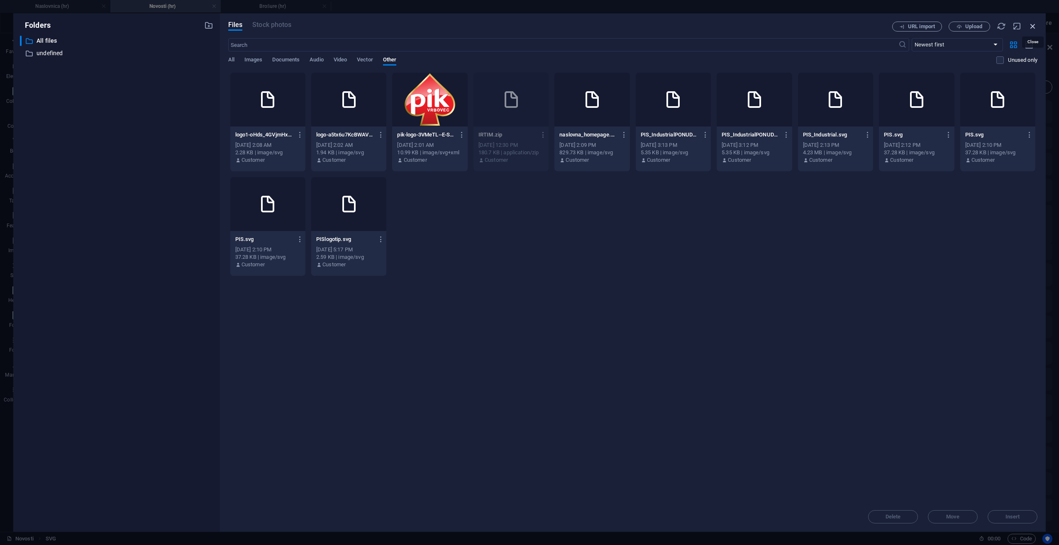
click at [1036, 27] on icon "button" at bounding box center [1032, 26] width 9 height 9
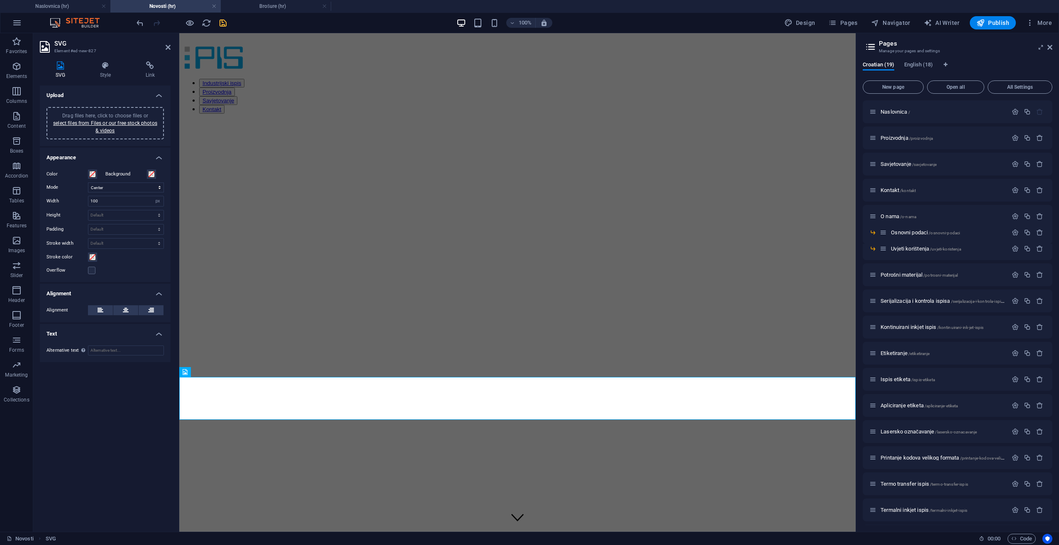
click at [115, 127] on div "Drag files here, click to choose files or select files from Files or our free s…" at bounding box center [104, 123] width 107 height 22
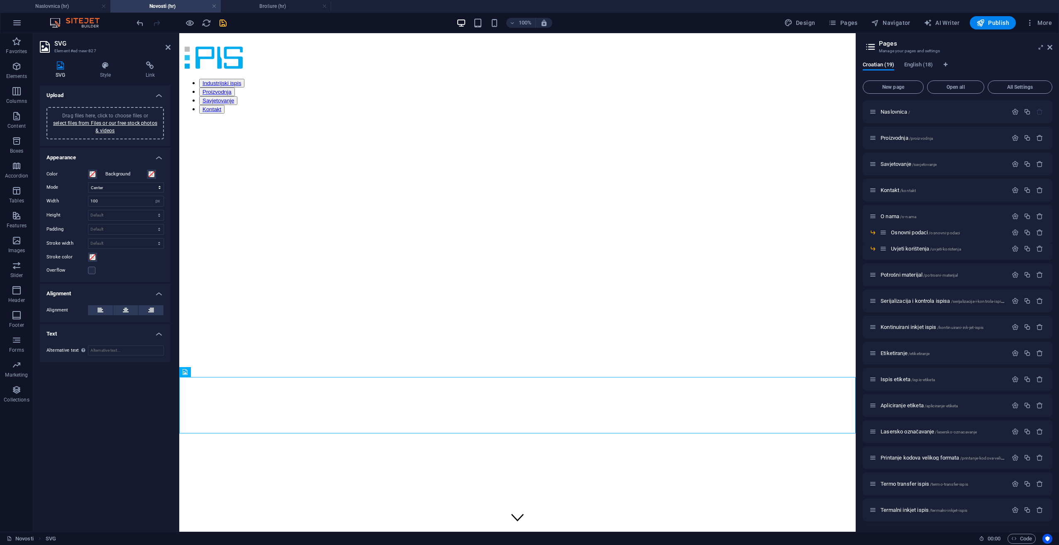
drag, startPoint x: 491, startPoint y: 412, endPoint x: 499, endPoint y: 447, distance: 36.5
click at [499, 447] on html "Industrijski ispis Proizvodnja Savjetovanje Kontakt Novosti naši projekti i nov…" at bounding box center [517, 466] width 676 height 867
drag, startPoint x: 527, startPoint y: 410, endPoint x: 480, endPoint y: 431, distance: 51.3
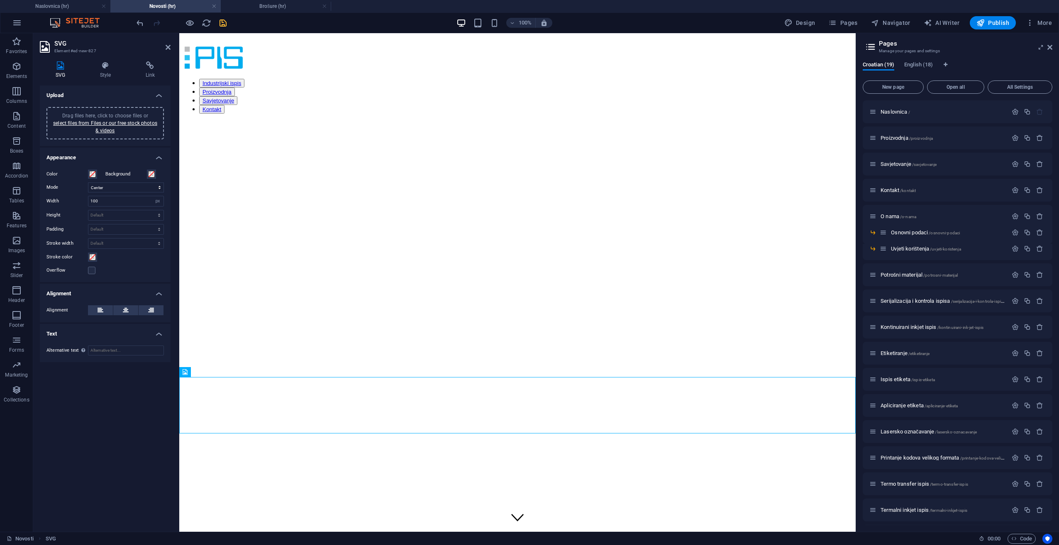
drag, startPoint x: 632, startPoint y: 415, endPoint x: 642, endPoint y: 410, distance: 10.4
drag, startPoint x: 647, startPoint y: 405, endPoint x: 648, endPoint y: 400, distance: 5.8
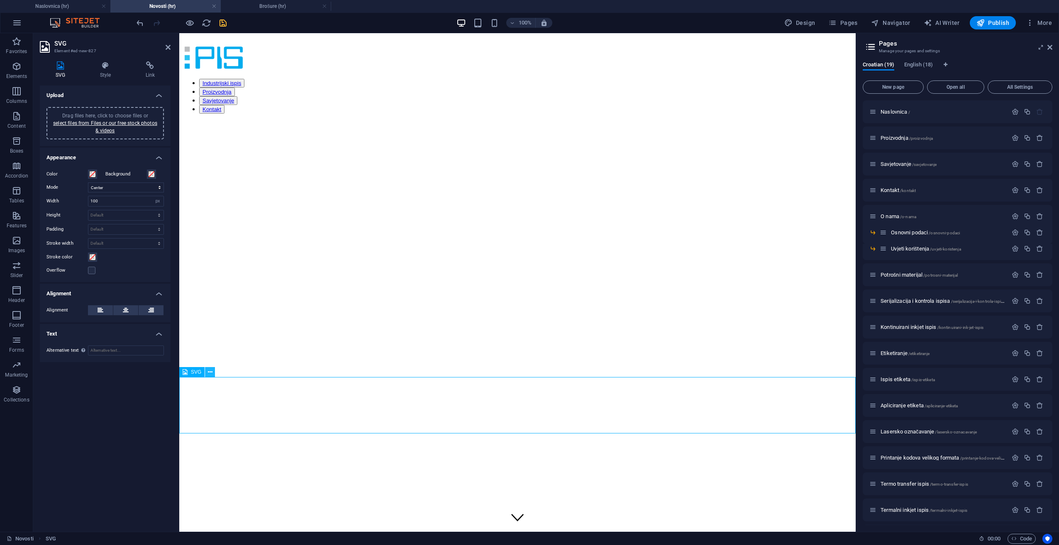
click at [208, 370] on icon at bounding box center [210, 372] width 5 height 9
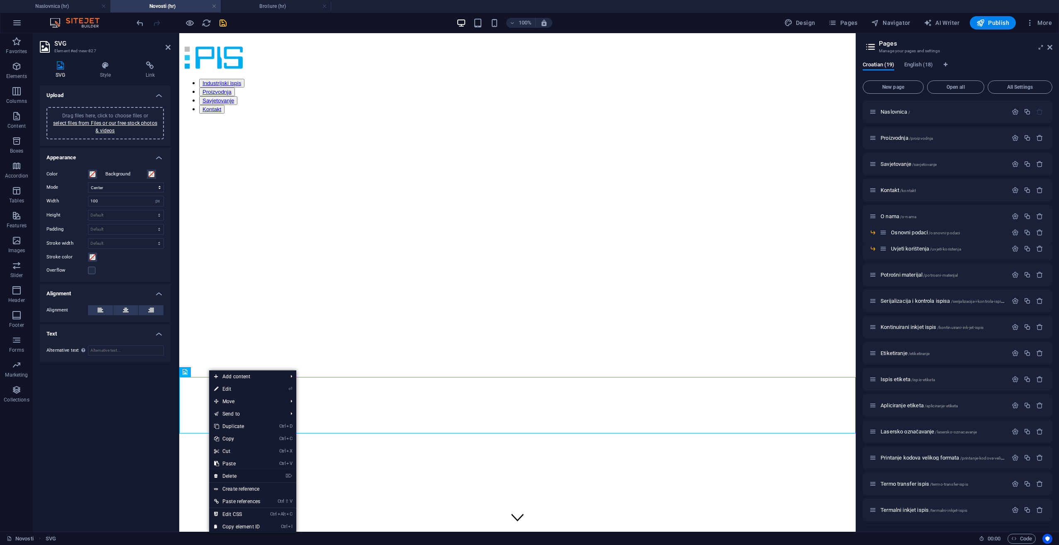
click at [256, 479] on link "⌦ Delete" at bounding box center [237, 476] width 56 height 12
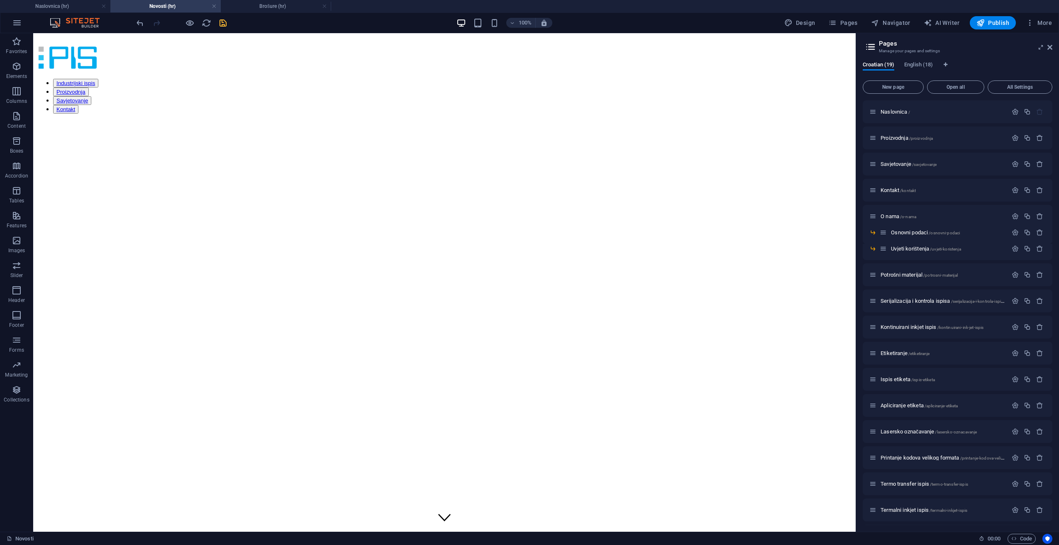
click at [278, 417] on html "Industrijski ispis Proizvodnja Savjetovanje Kontakt Novosti naši projekti i nov…" at bounding box center [444, 439] width 822 height 812
drag, startPoint x: 461, startPoint y: 381, endPoint x: 265, endPoint y: 354, distance: 197.7
click at [461, 381] on div "+ Add section" at bounding box center [445, 377] width 46 height 14
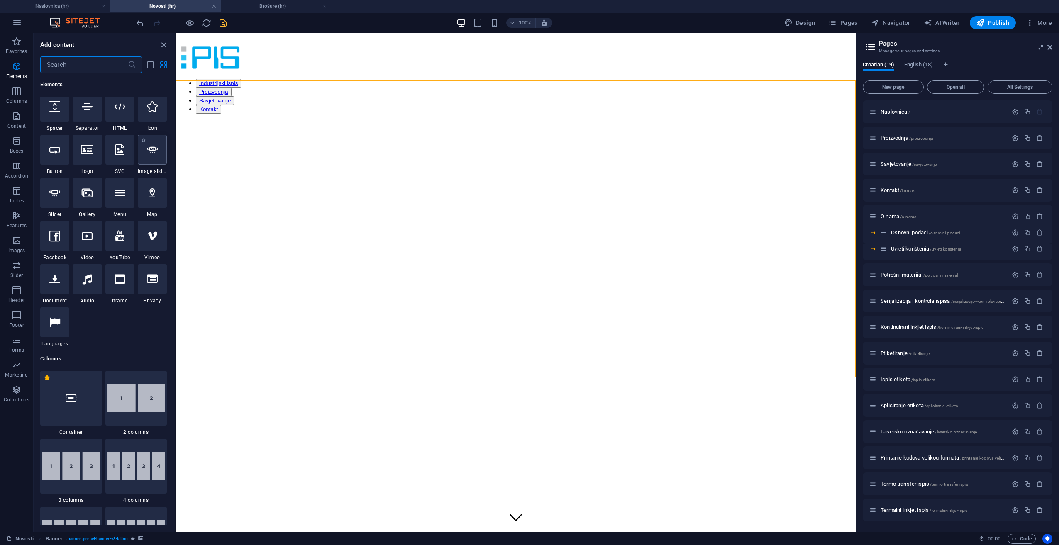
scroll to position [41, 0]
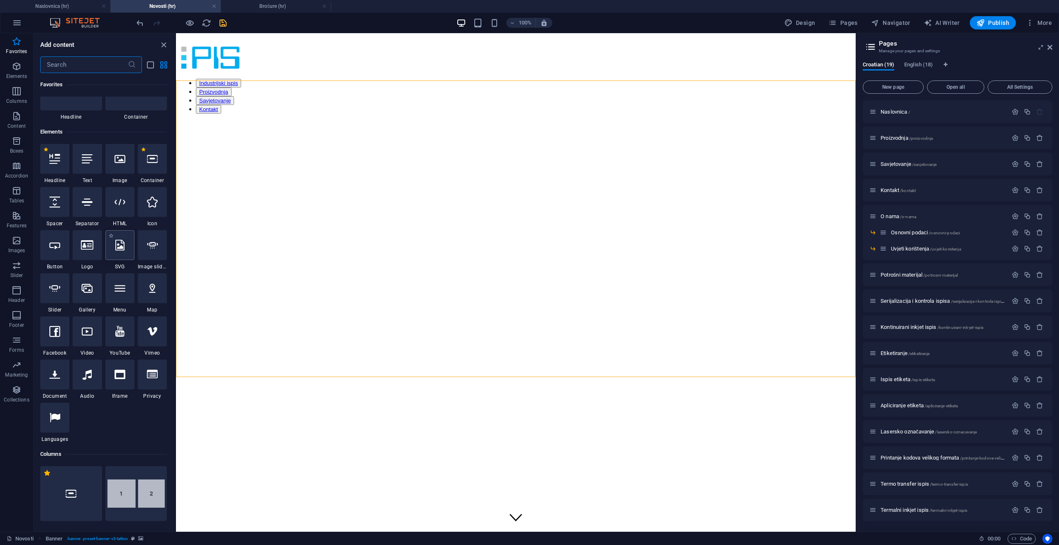
click at [123, 249] on icon at bounding box center [119, 245] width 9 height 11
select select "xMidYMid"
select select "px"
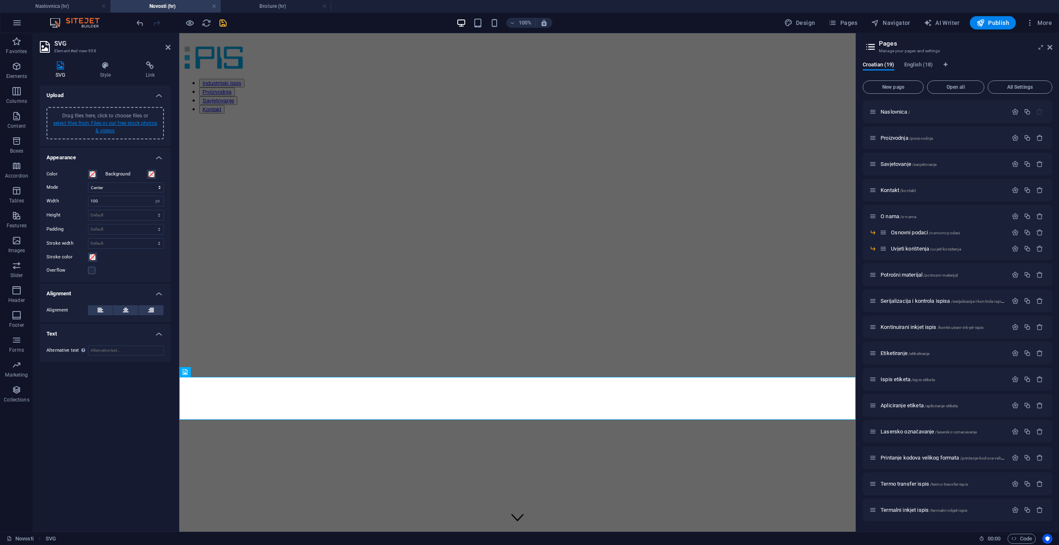
click at [100, 129] on link "select files from Files or our free stock photos & videos" at bounding box center [105, 126] width 104 height 13
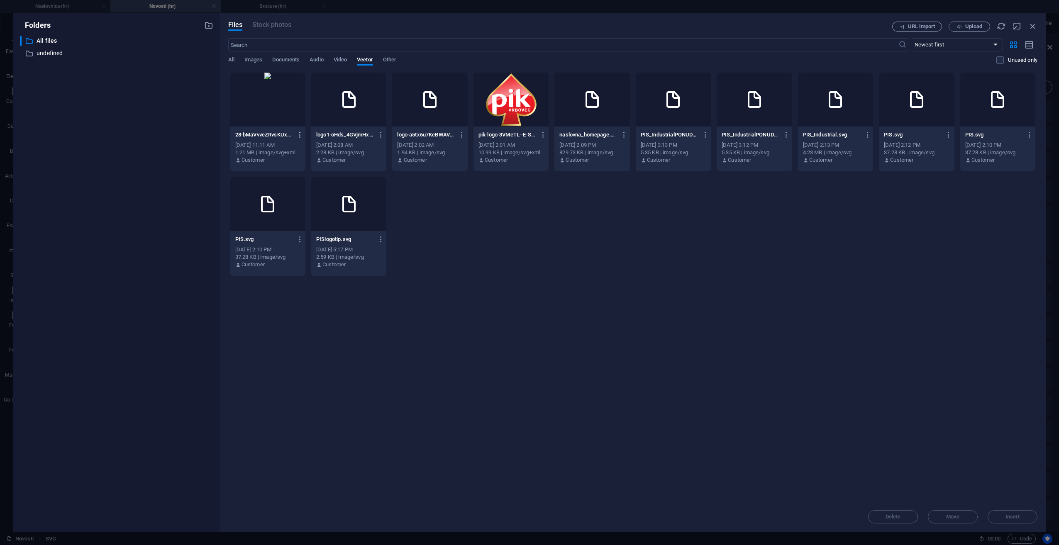
click at [298, 133] on icon "button" at bounding box center [300, 134] width 8 height 7
click at [300, 275] on h6 "Delete" at bounding box center [305, 276] width 34 height 10
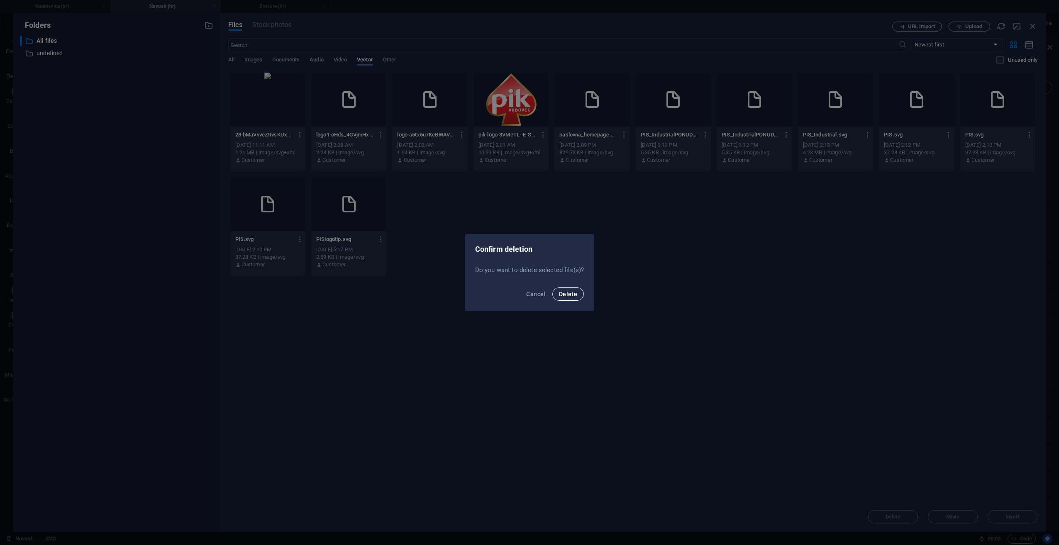
click at [572, 295] on span "Delete" at bounding box center [568, 294] width 18 height 7
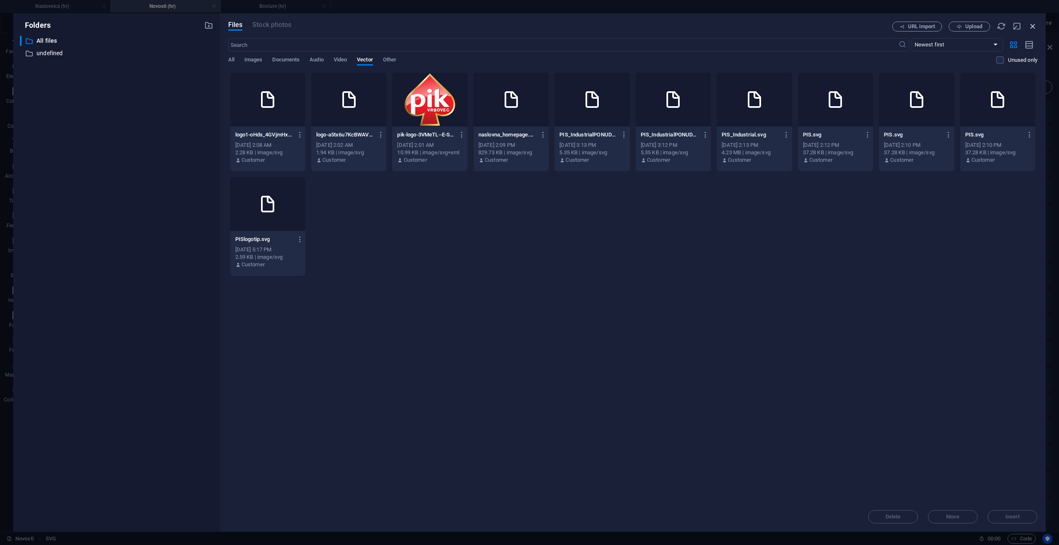
click at [1033, 27] on icon "button" at bounding box center [1032, 26] width 9 height 9
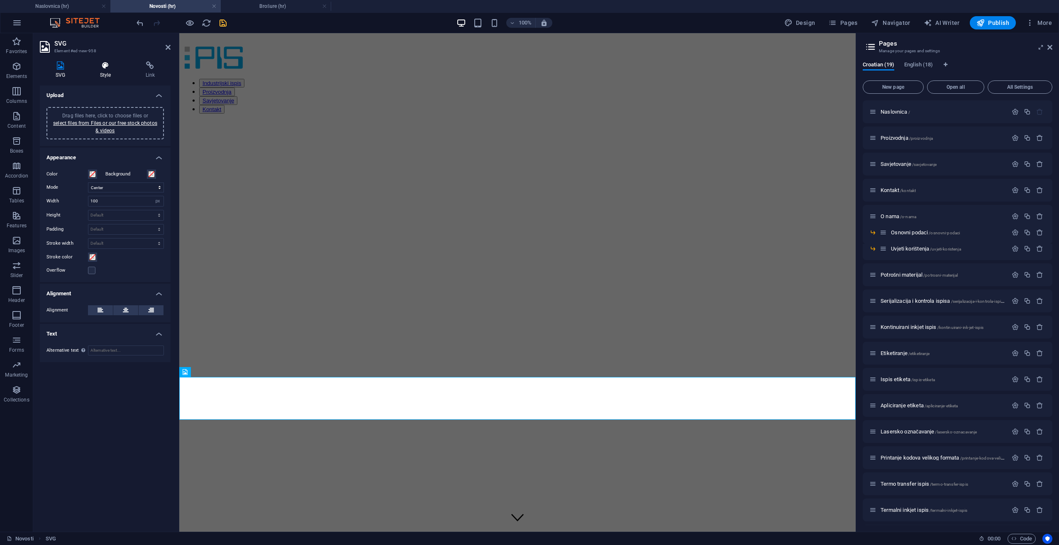
click at [102, 76] on h4 "Style" at bounding box center [107, 69] width 46 height 17
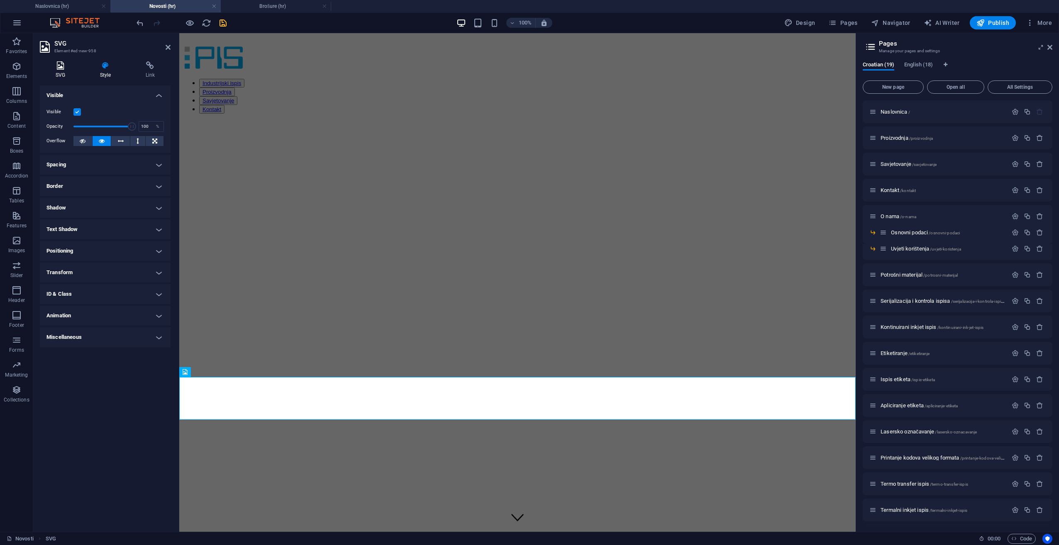
click at [58, 76] on h4 "SVG" at bounding box center [62, 69] width 44 height 17
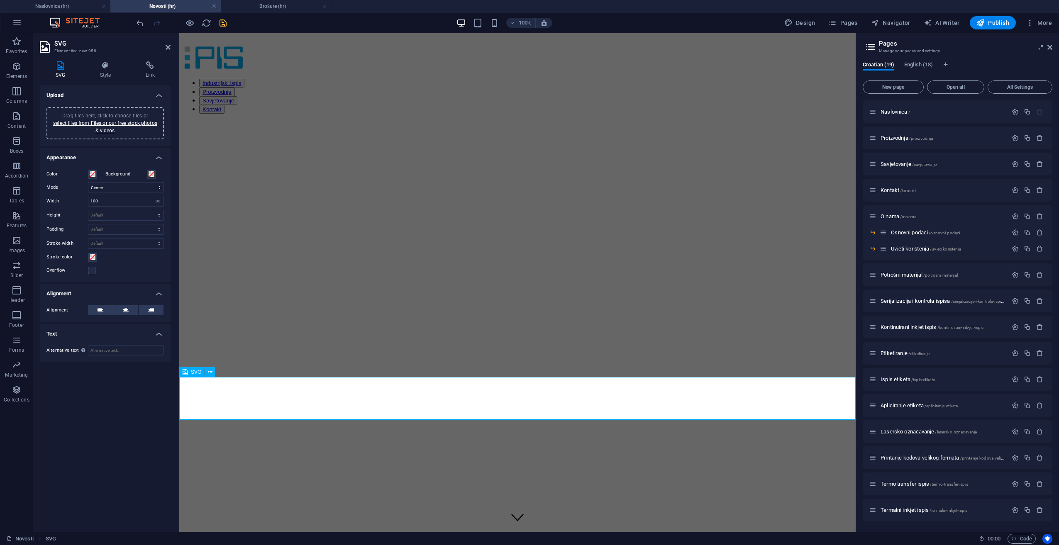
click at [168, 51] on header "SVG Element #ed-new-958" at bounding box center [105, 44] width 131 height 22
click at [171, 44] on aside "SVG Element #ed-new-958 SVG Style Link Upload Drag files here, click to choose …" at bounding box center [106, 282] width 146 height 499
click at [168, 46] on icon at bounding box center [168, 47] width 5 height 7
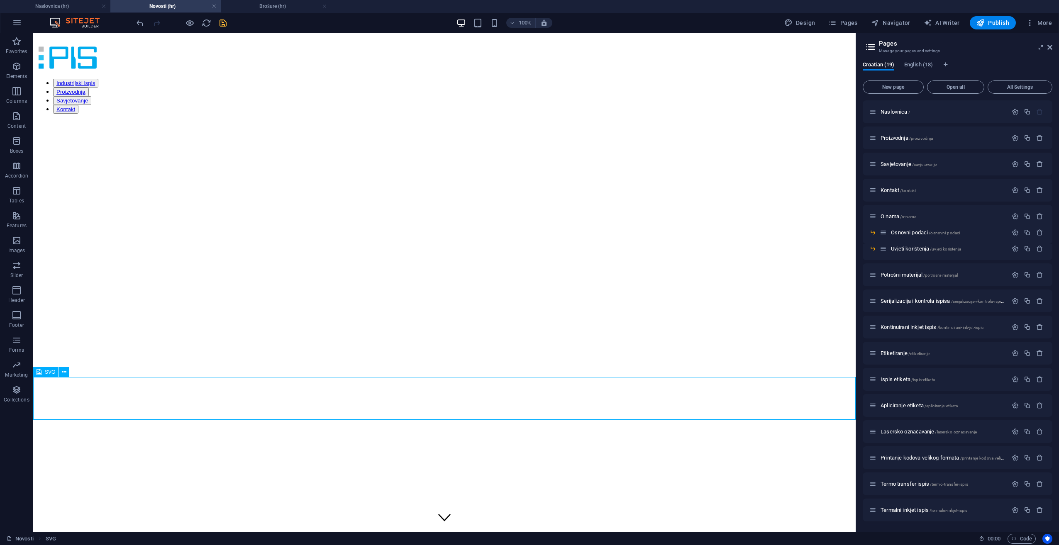
click at [46, 373] on span "SVG" at bounding box center [50, 372] width 10 height 5
click at [63, 373] on icon at bounding box center [64, 372] width 5 height 9
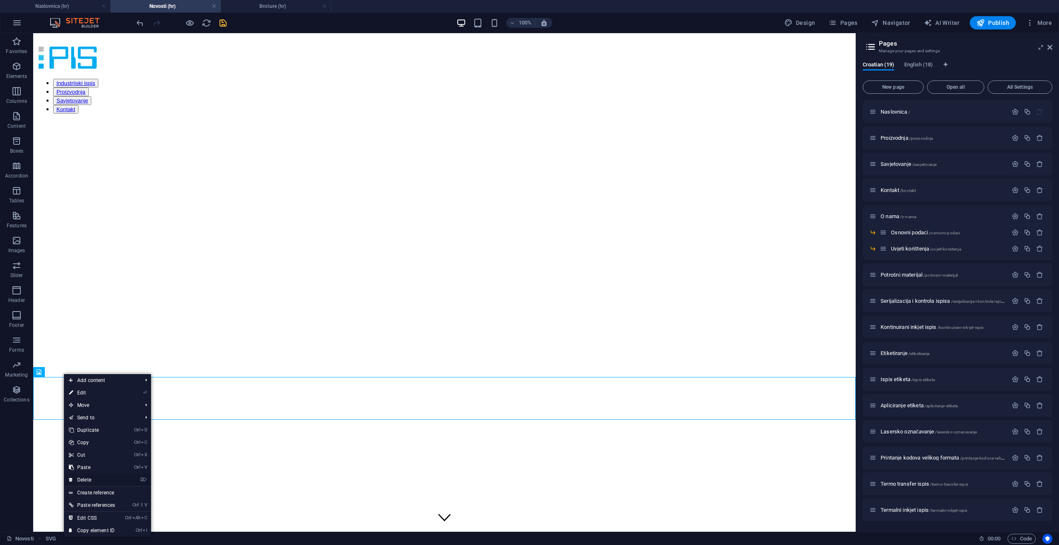
click at [117, 480] on link "⌦ Delete" at bounding box center [92, 480] width 56 height 12
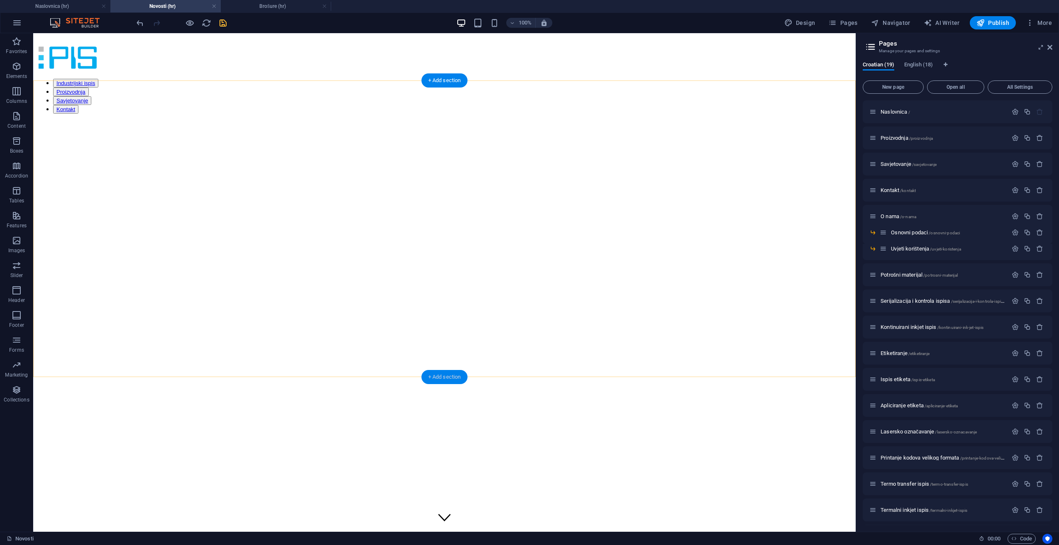
click at [450, 383] on div "+ Add section" at bounding box center [445, 377] width 46 height 14
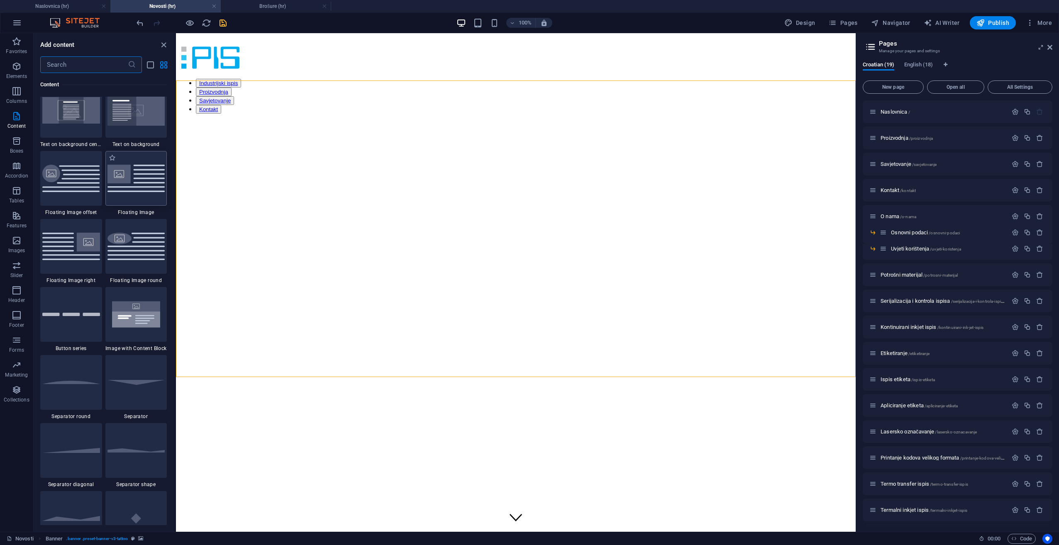
scroll to position [1742, 0]
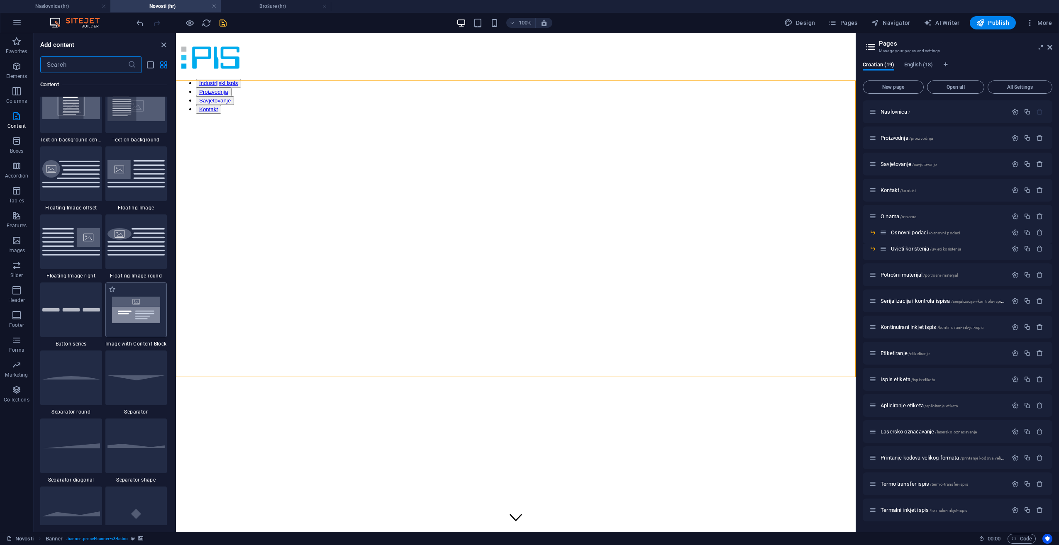
click at [142, 303] on img at bounding box center [136, 310] width 58 height 38
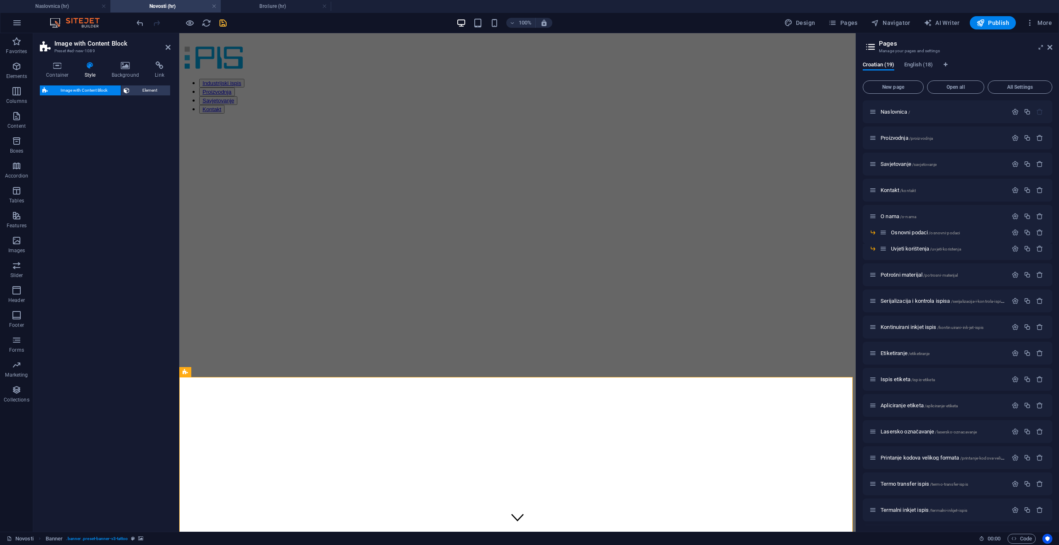
select select "rem"
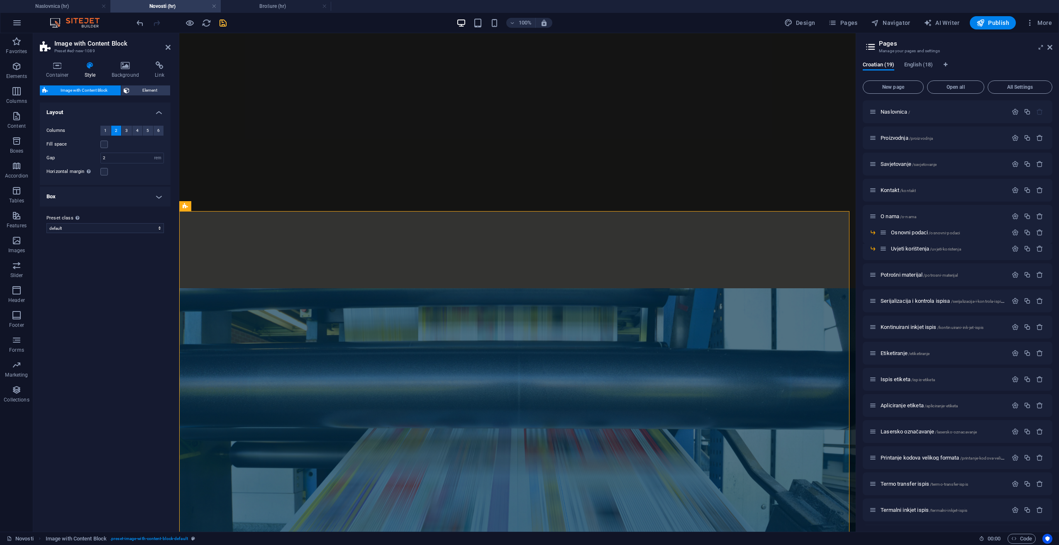
scroll to position [200, 0]
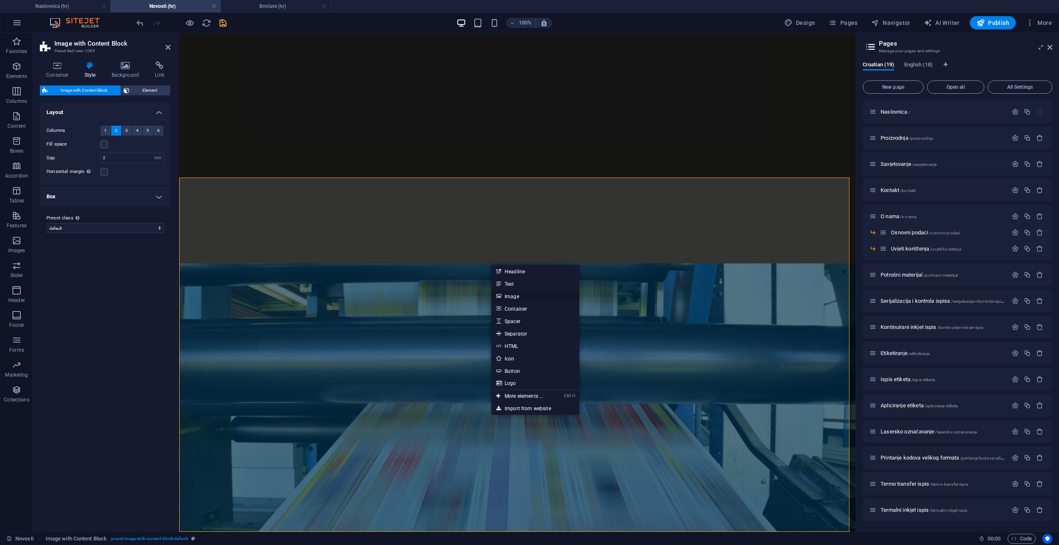
click at [517, 300] on link "Image" at bounding box center [535, 296] width 88 height 12
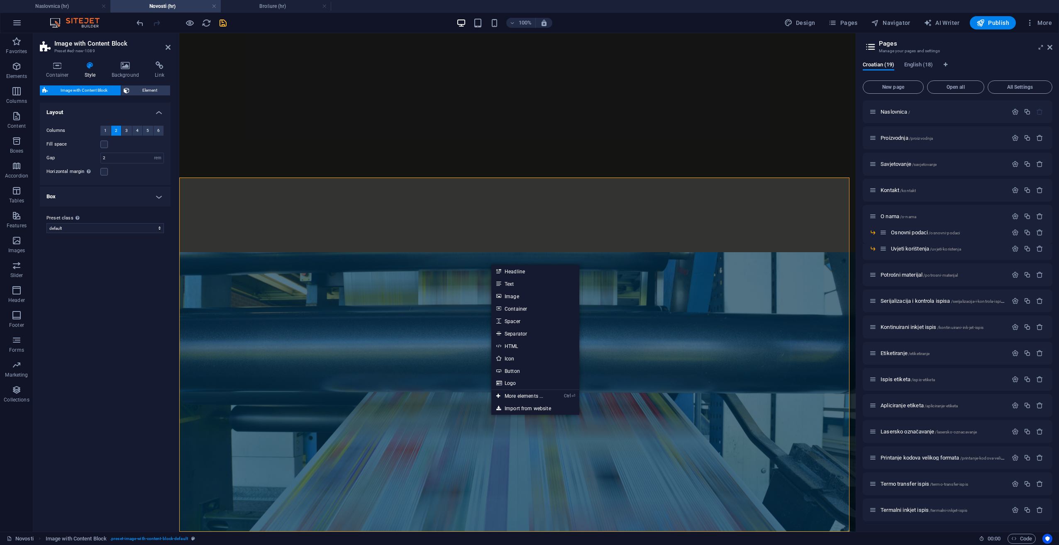
scroll to position [172, 0]
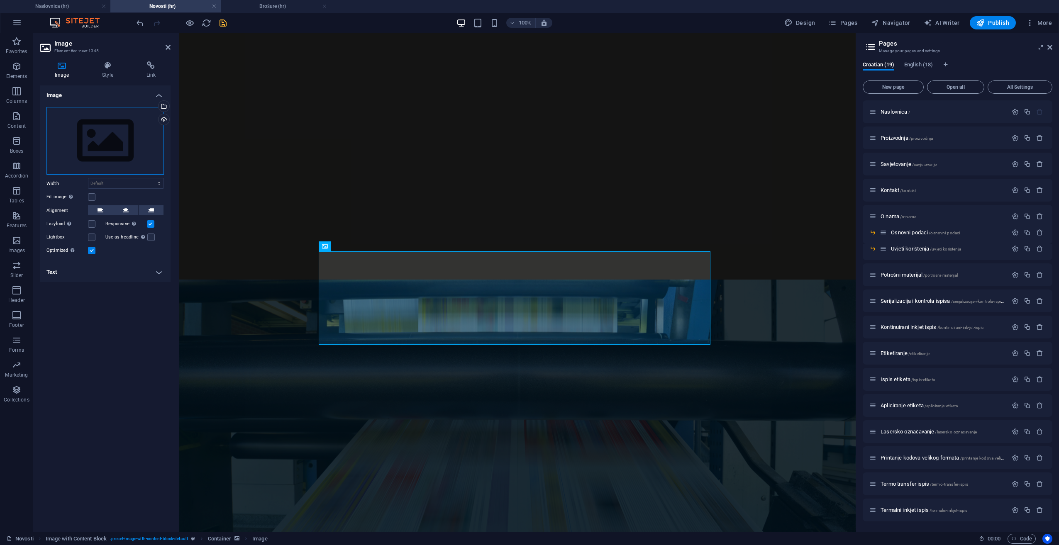
click at [113, 137] on div "Drag files here, click to choose files or select files from Files or our free s…" at bounding box center [104, 141] width 117 height 68
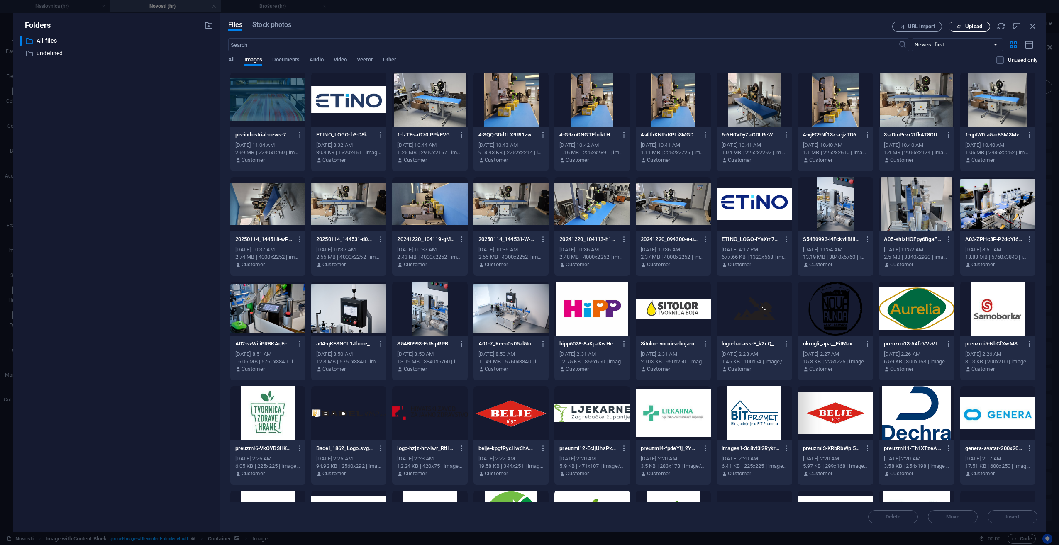
click at [969, 24] on span "Upload" at bounding box center [973, 26] width 17 height 5
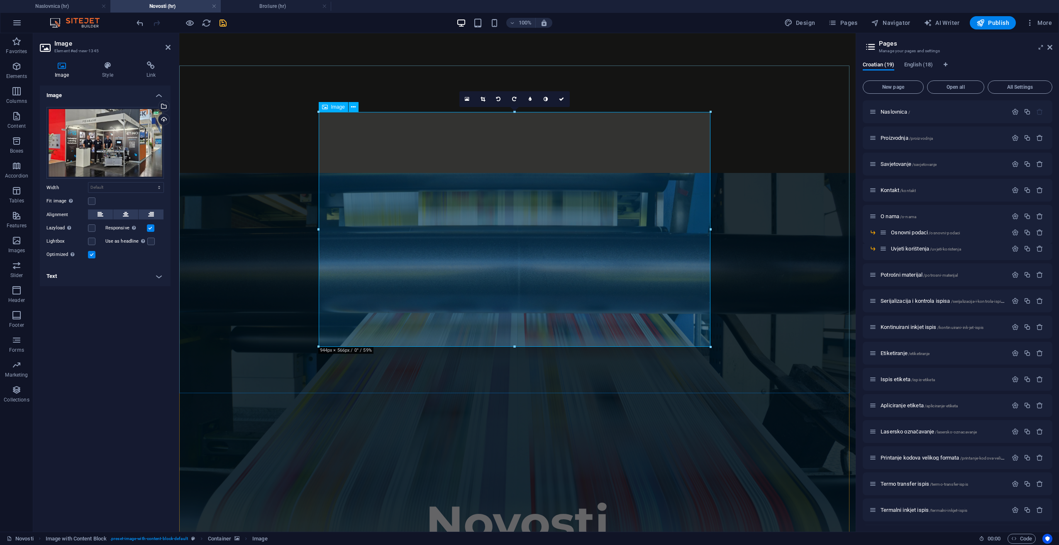
scroll to position [338, 0]
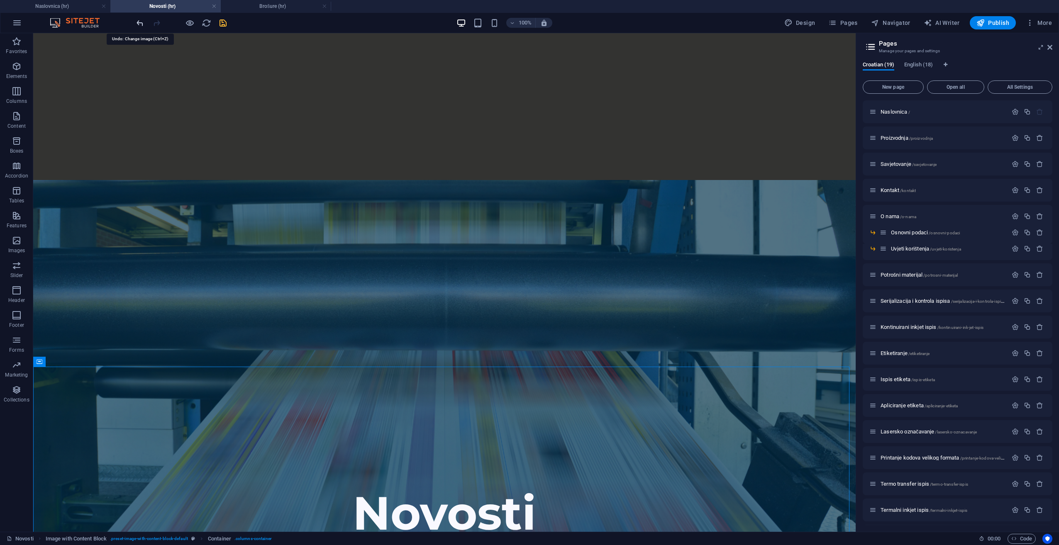
click at [136, 26] on icon "undo" at bounding box center [140, 23] width 10 height 10
click at [139, 25] on icon "undo" at bounding box center [140, 23] width 10 height 10
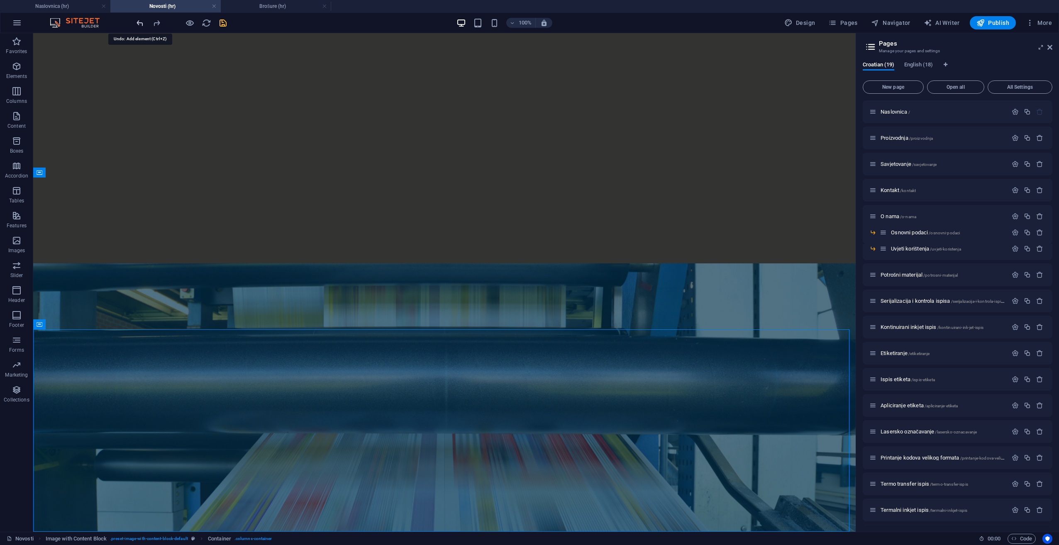
click at [137, 25] on icon "undo" at bounding box center [140, 23] width 10 height 10
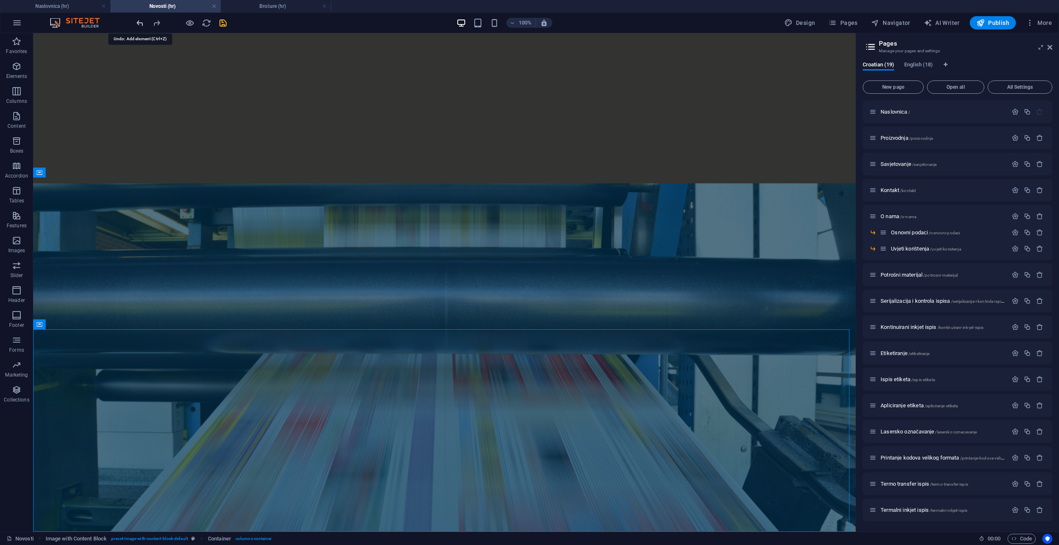
scroll to position [0, 0]
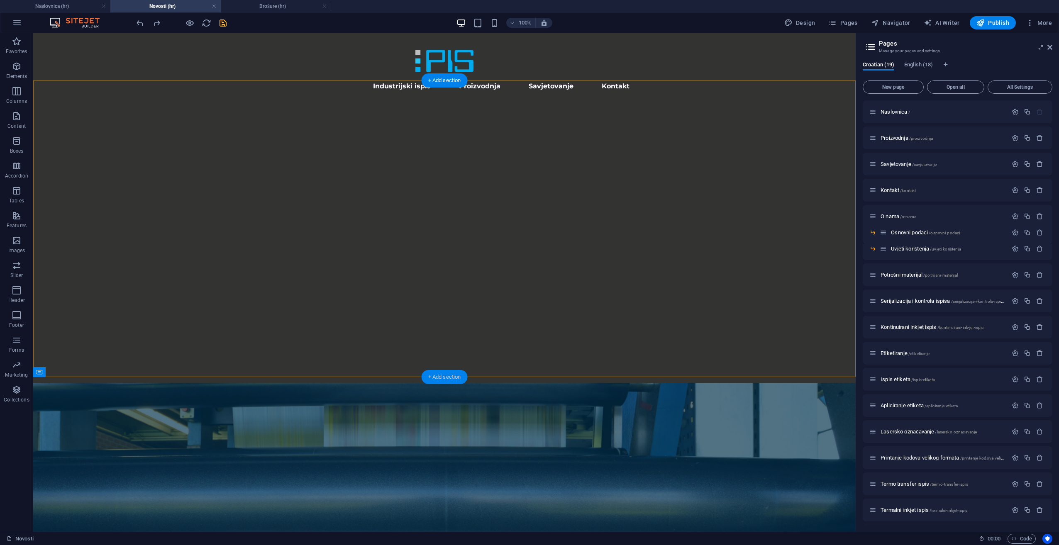
drag, startPoint x: 459, startPoint y: 379, endPoint x: 281, endPoint y: 347, distance: 181.3
click at [459, 379] on div "+ Add section" at bounding box center [445, 377] width 46 height 14
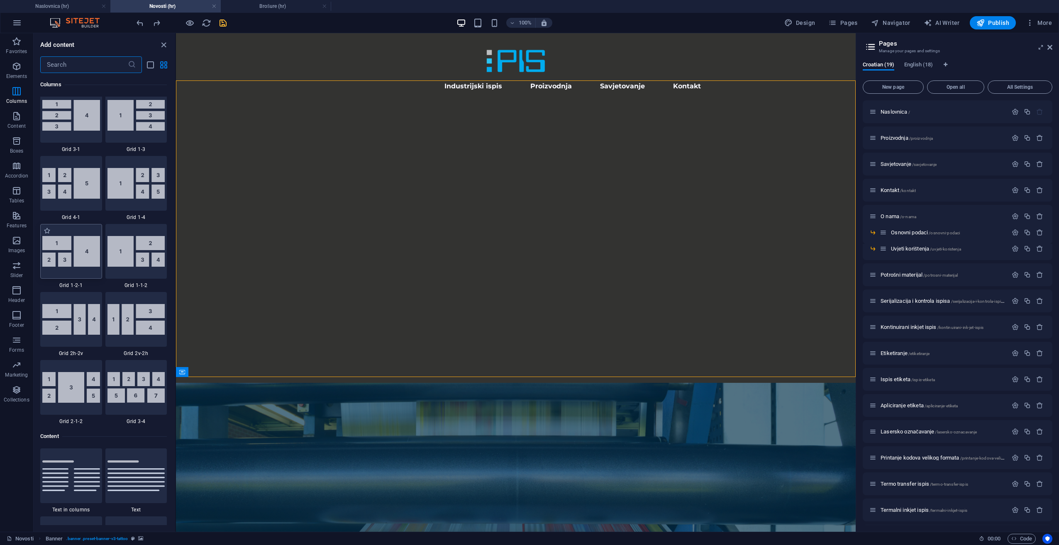
scroll to position [1079, 0]
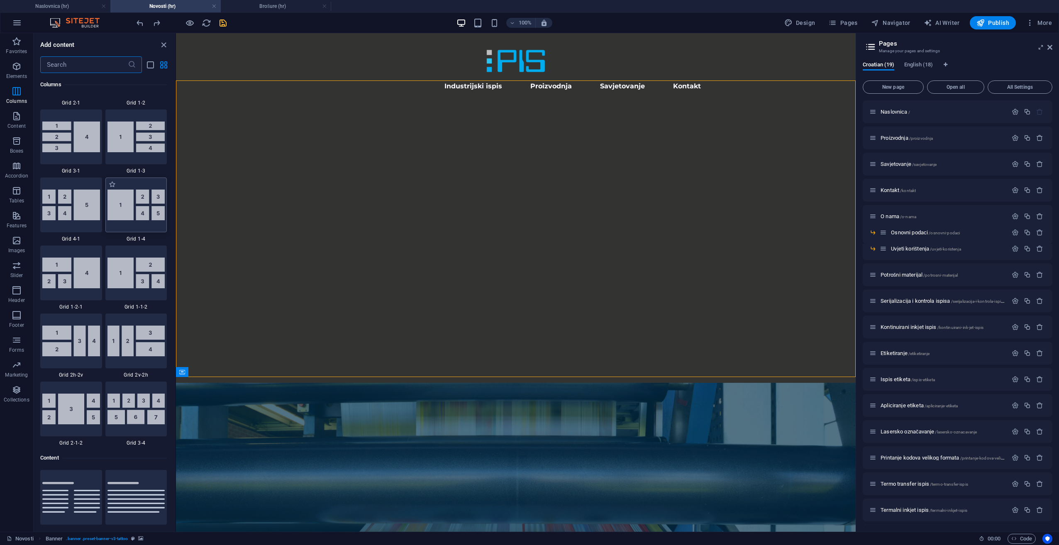
click at [134, 215] on img at bounding box center [136, 205] width 58 height 31
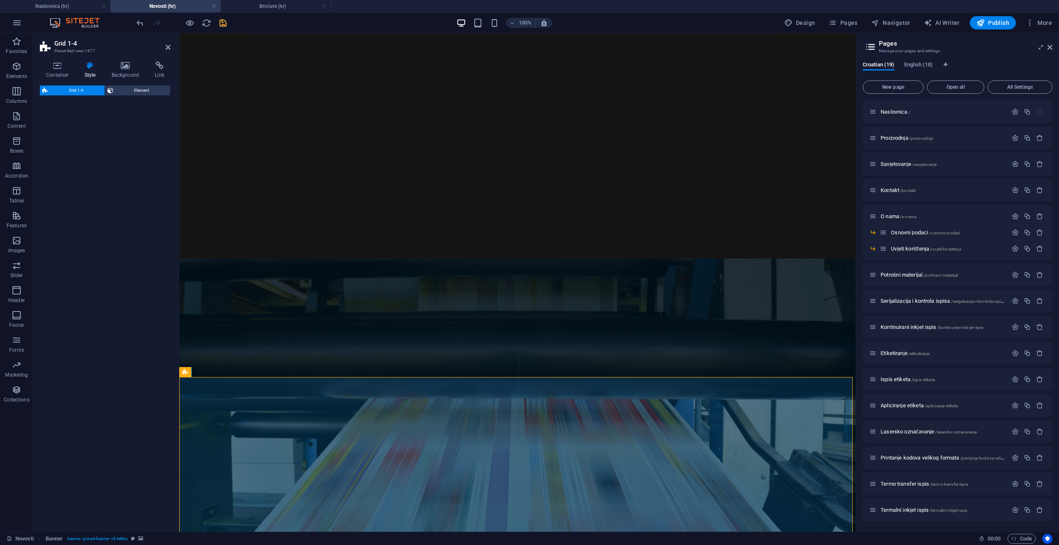
select select "rem"
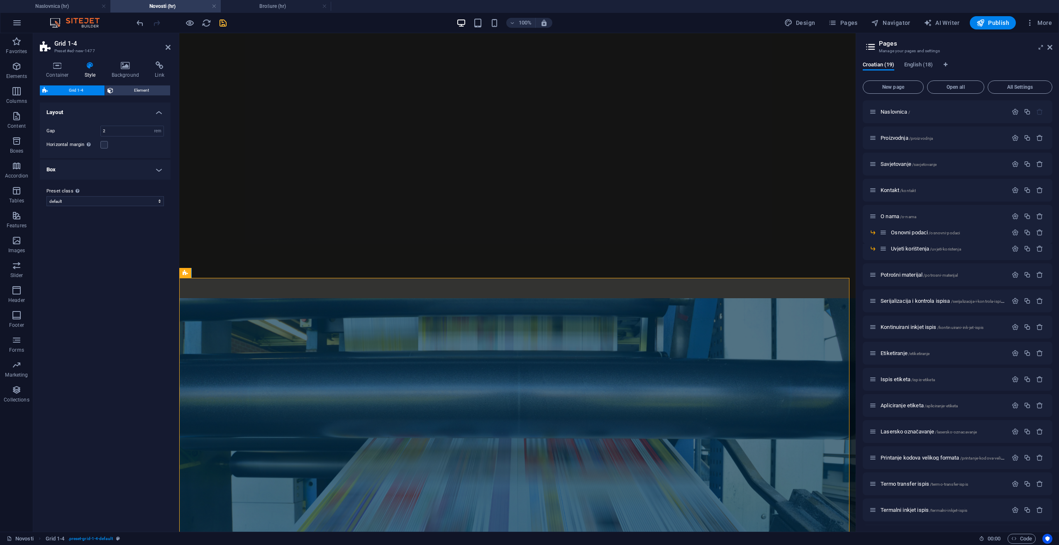
scroll to position [99, 0]
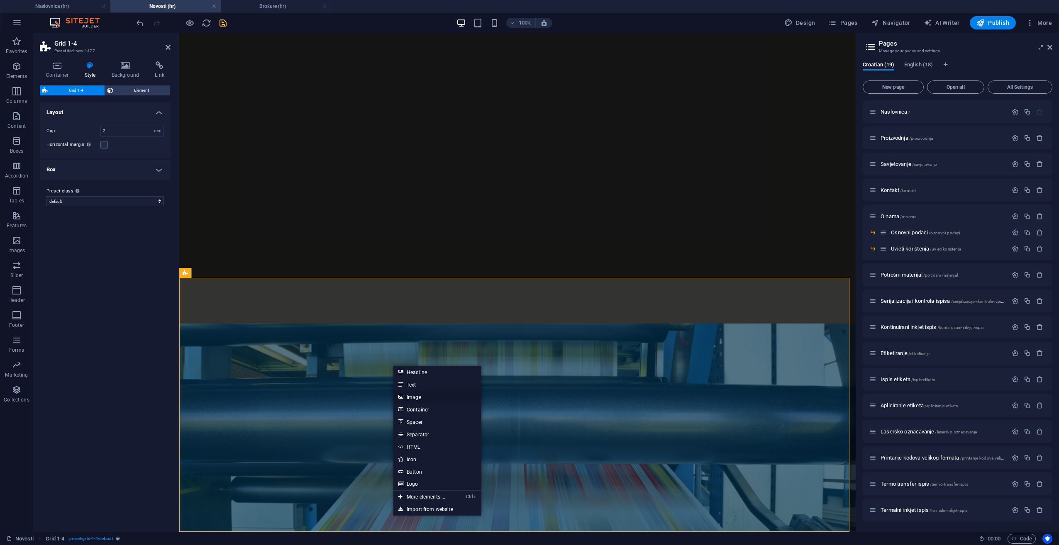
click at [433, 403] on link "Image" at bounding box center [437, 397] width 88 height 12
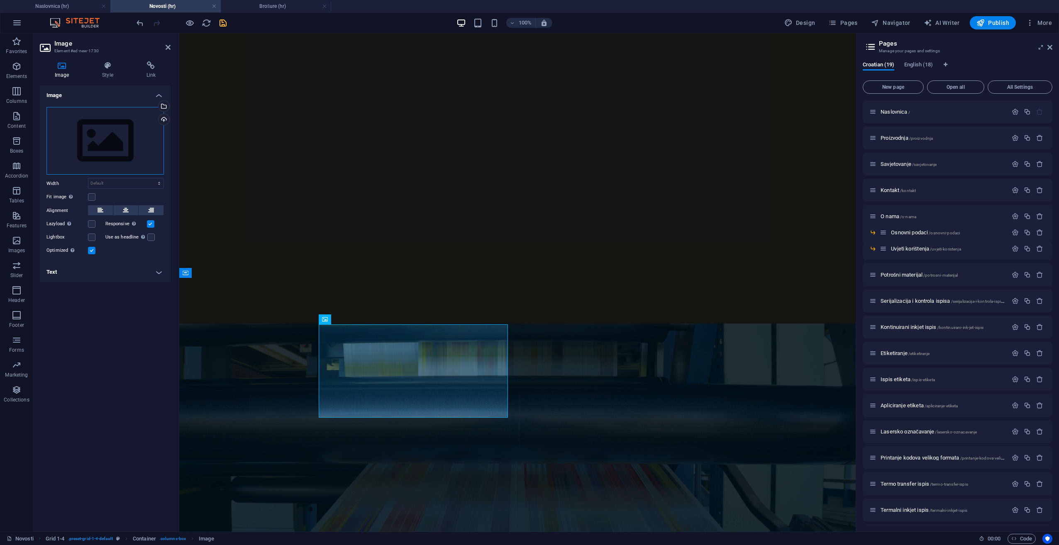
click at [126, 147] on div "Drag files here, click to choose files or select files from Files or our free s…" at bounding box center [104, 141] width 117 height 68
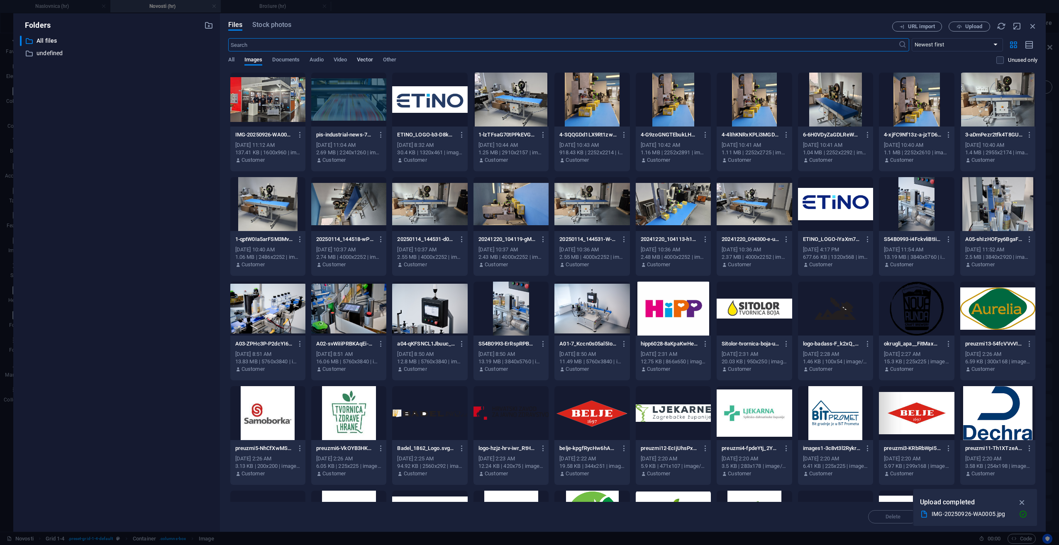
click at [370, 61] on span "Vector" at bounding box center [365, 61] width 16 height 12
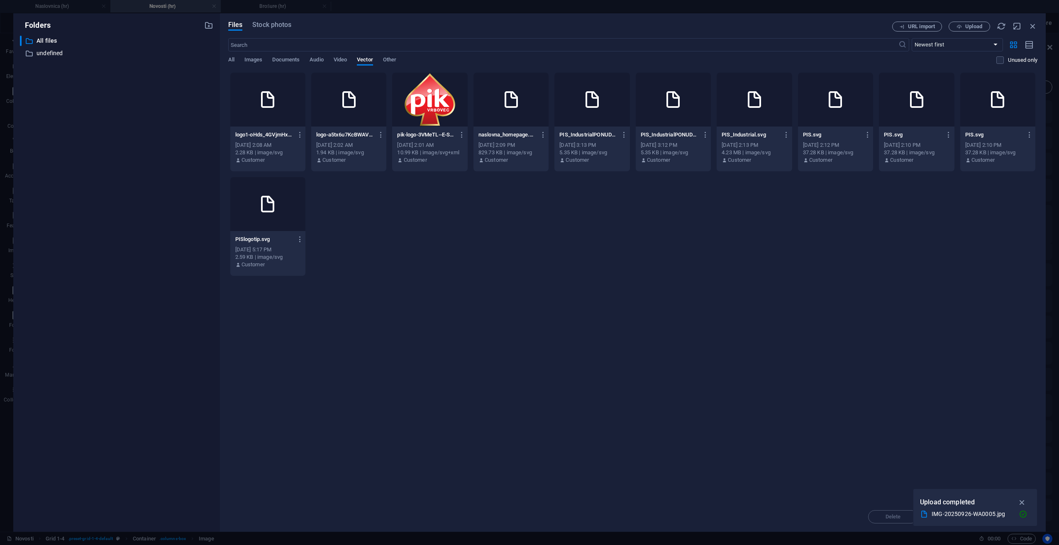
click at [235, 62] on div "All Images Documents Audio Video Vector Other" at bounding box center [612, 64] width 769 height 16
click at [231, 61] on span "All" at bounding box center [231, 61] width 6 height 12
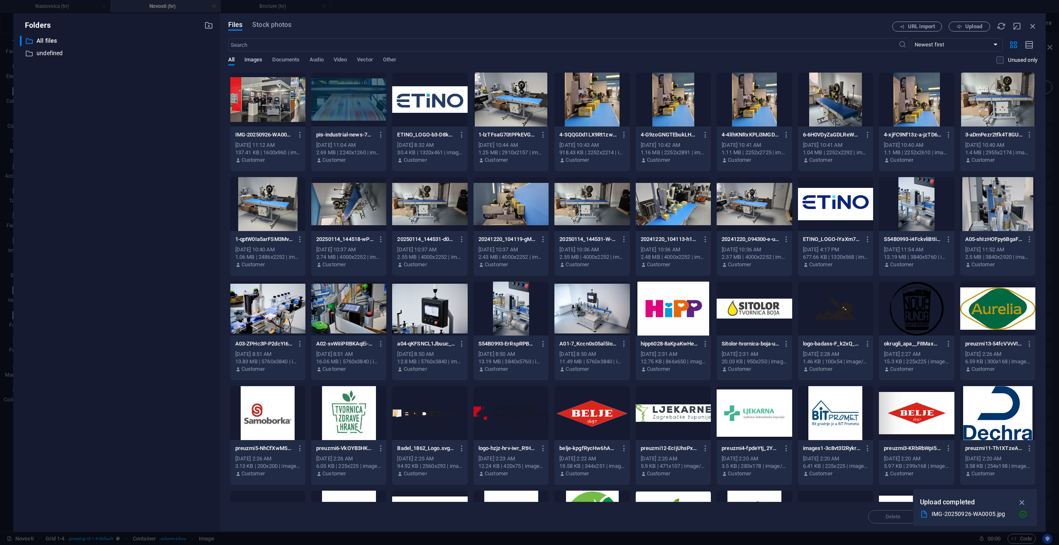
click at [247, 61] on span "Images" at bounding box center [253, 61] width 18 height 12
click at [981, 30] on button "Upload" at bounding box center [969, 27] width 41 height 10
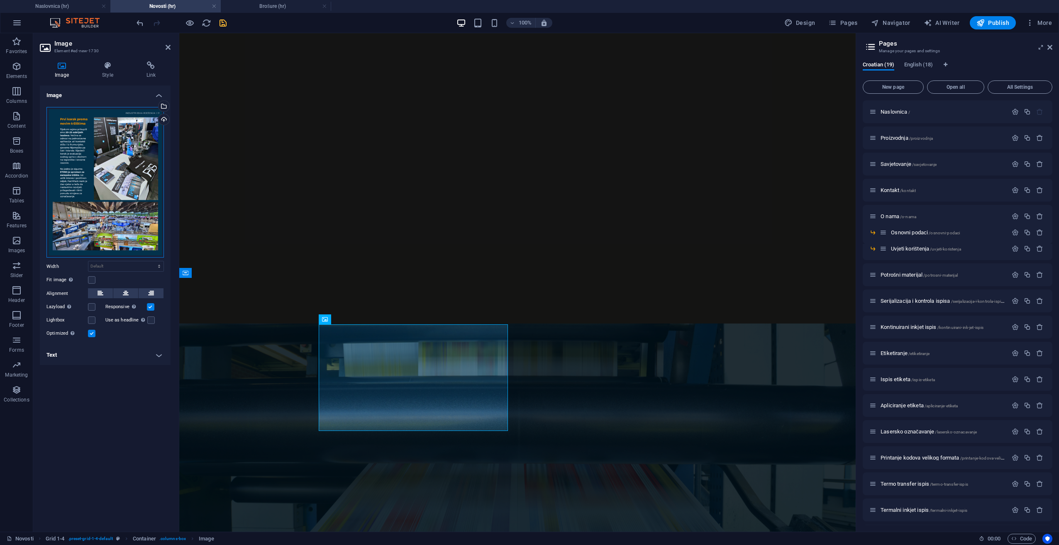
click at [136, 135] on div "Drag files here, click to choose files or select files from Files or our free s…" at bounding box center [104, 182] width 117 height 151
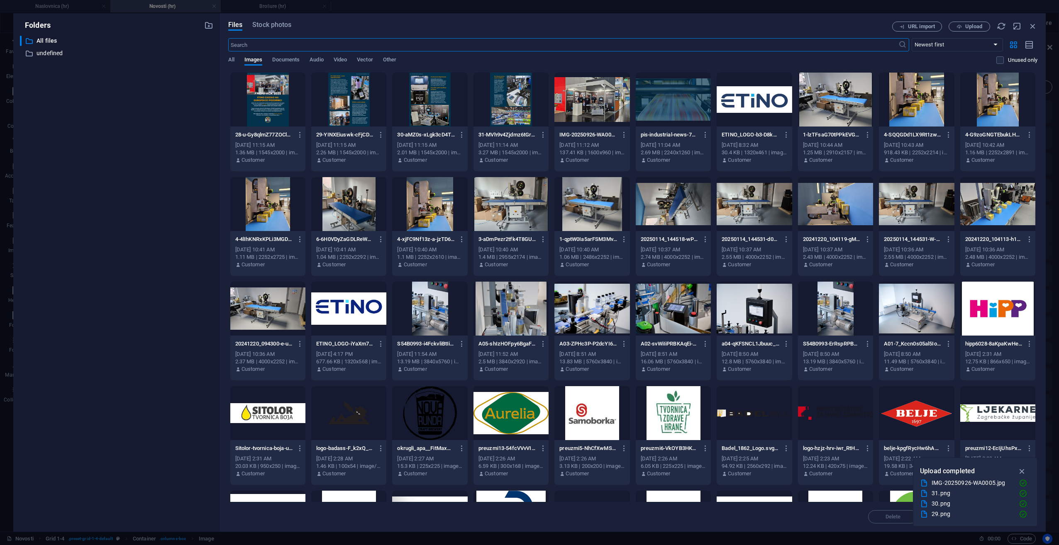
click at [266, 141] on div "28-u-Gy8qlmZ77ZOClKIu4AYA.png 28-u-Gy8qlmZ77ZOClKIu4AYA.png" at bounding box center [267, 134] width 65 height 13
click at [1027, 471] on button "button" at bounding box center [1022, 471] width 16 height 13
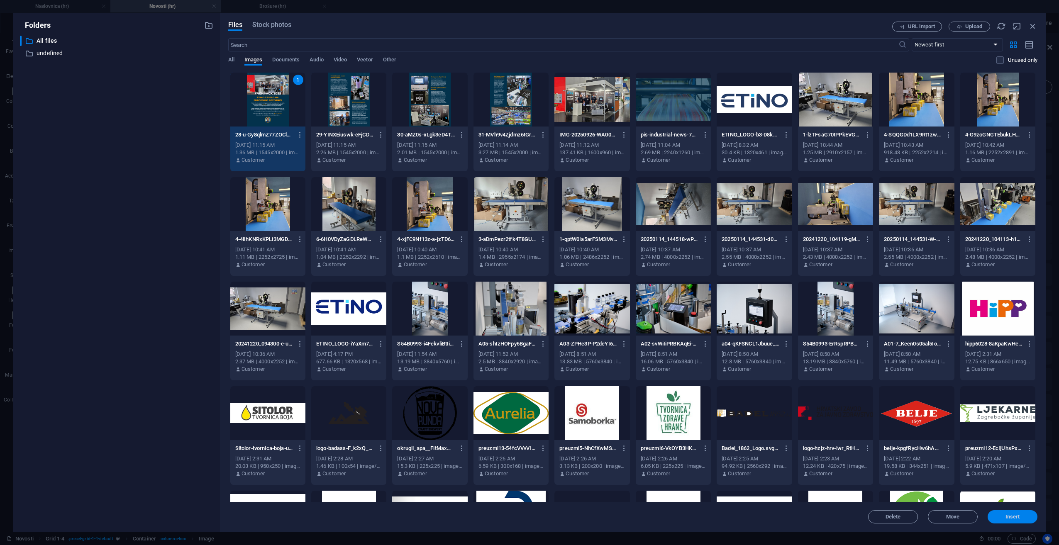
click at [1008, 515] on span "Insert" at bounding box center [1012, 517] width 15 height 5
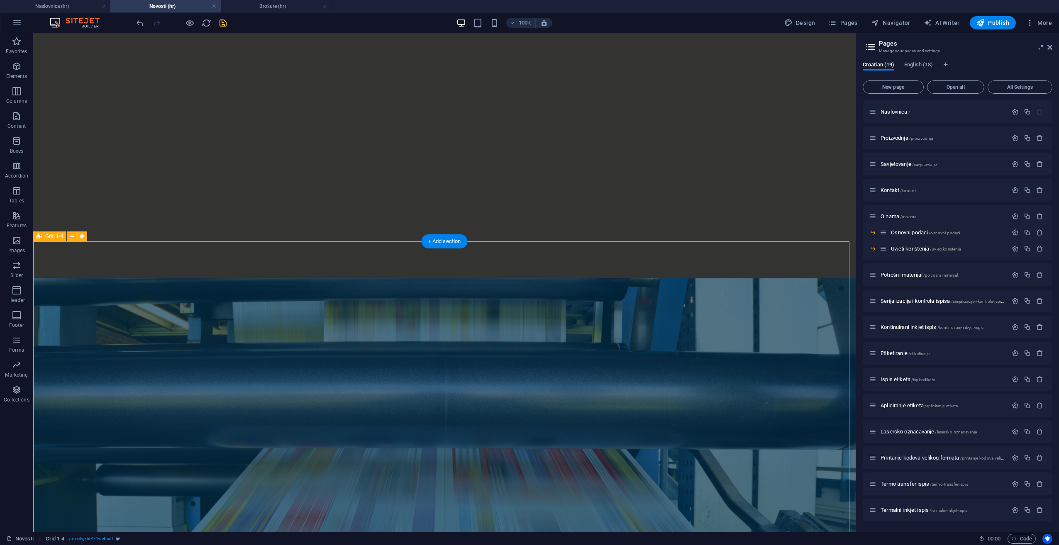
scroll to position [183, 0]
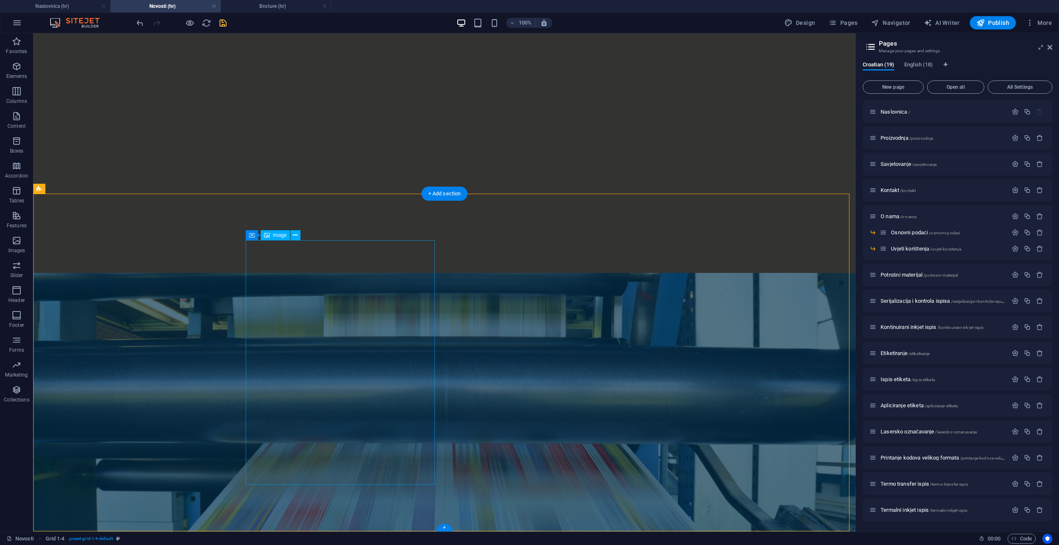
click at [296, 235] on icon at bounding box center [295, 235] width 5 height 9
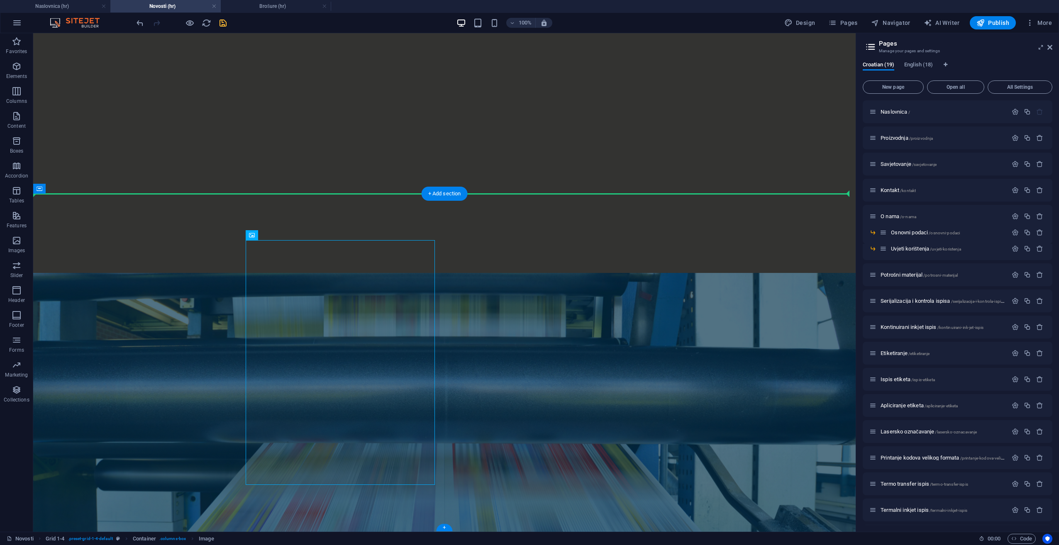
drag, startPoint x: 433, startPoint y: 242, endPoint x: 440, endPoint y: 231, distance: 13.6
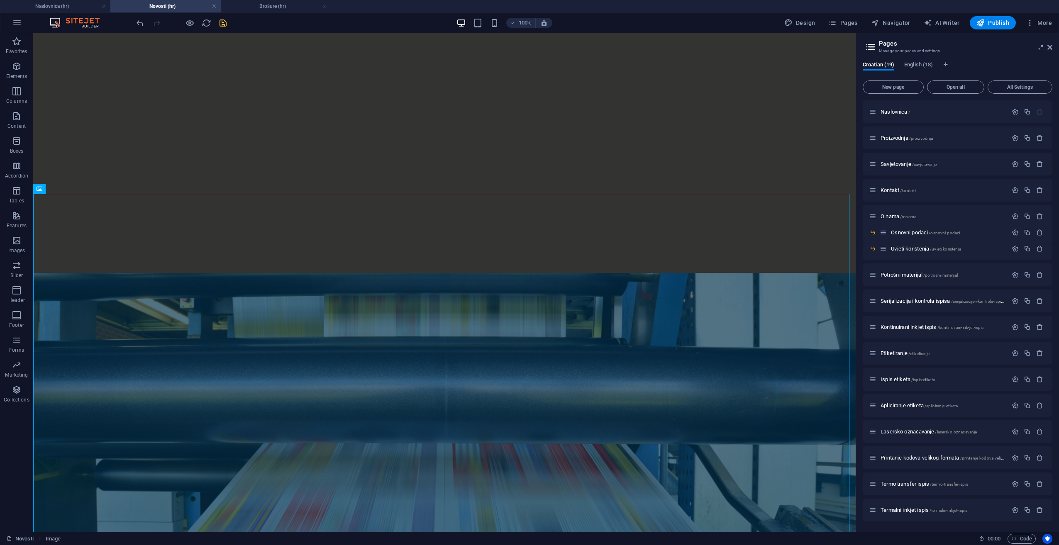
click at [127, 25] on div "100% Design Pages Navigator AI Writer Publish More" at bounding box center [529, 23] width 1058 height 20
drag, startPoint x: 136, startPoint y: 23, endPoint x: 141, endPoint y: 27, distance: 6.8
click at [136, 23] on icon "undo" at bounding box center [140, 23] width 10 height 10
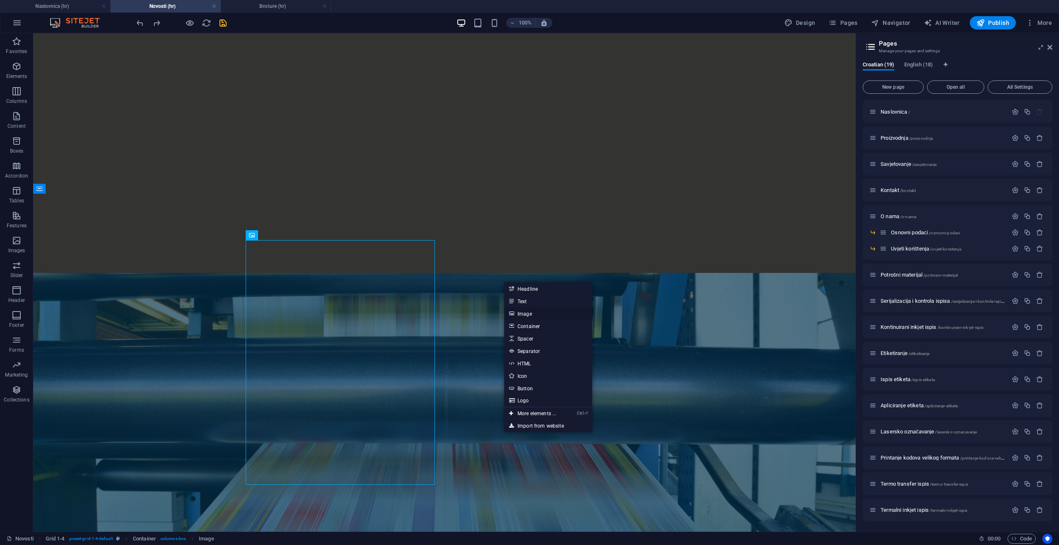
drag, startPoint x: 532, startPoint y: 318, endPoint x: 332, endPoint y: 268, distance: 205.7
click at [532, 318] on link "Image" at bounding box center [548, 313] width 88 height 12
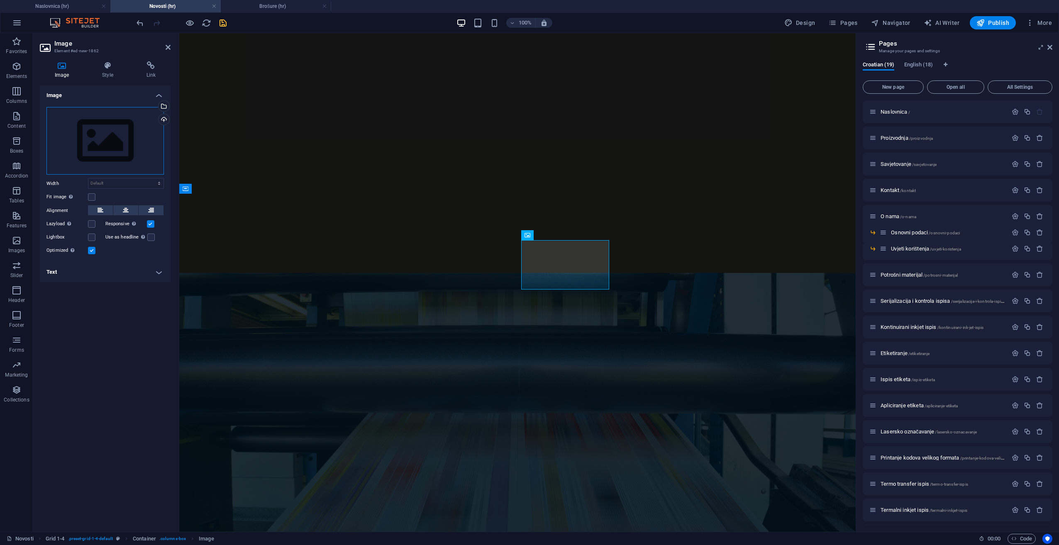
click at [118, 140] on div "Drag files here, click to choose files or select files from Files or our free s…" at bounding box center [104, 141] width 117 height 68
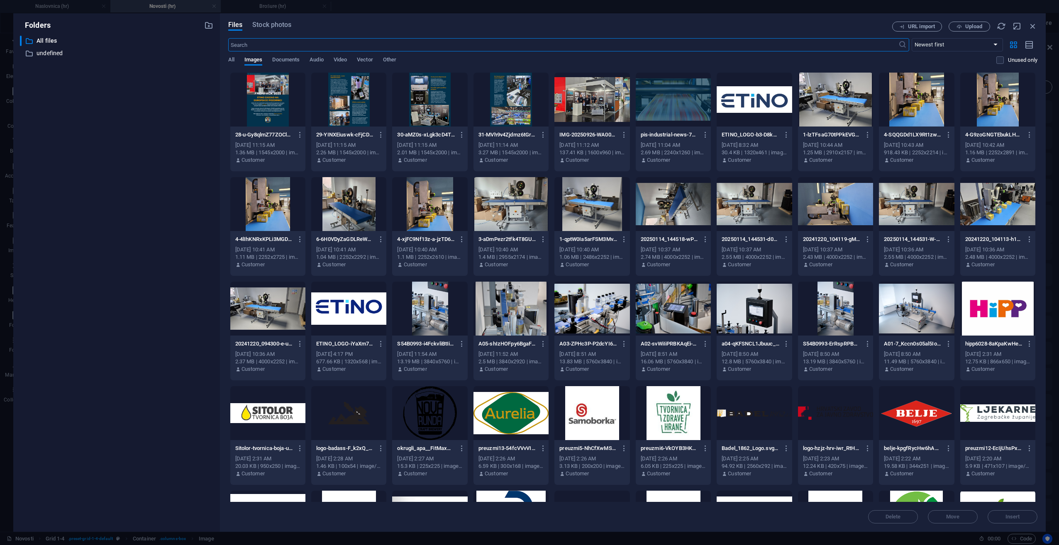
click at [356, 121] on div at bounding box center [348, 100] width 75 height 54
click at [1020, 512] on button "Insert" at bounding box center [1013, 516] width 50 height 13
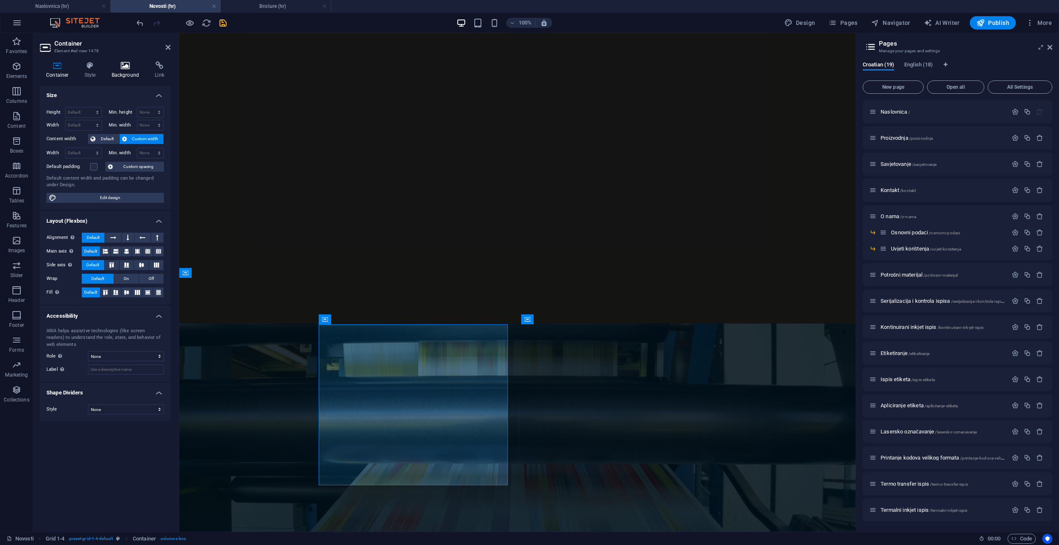
click at [123, 75] on h4 "Background" at bounding box center [127, 69] width 44 height 17
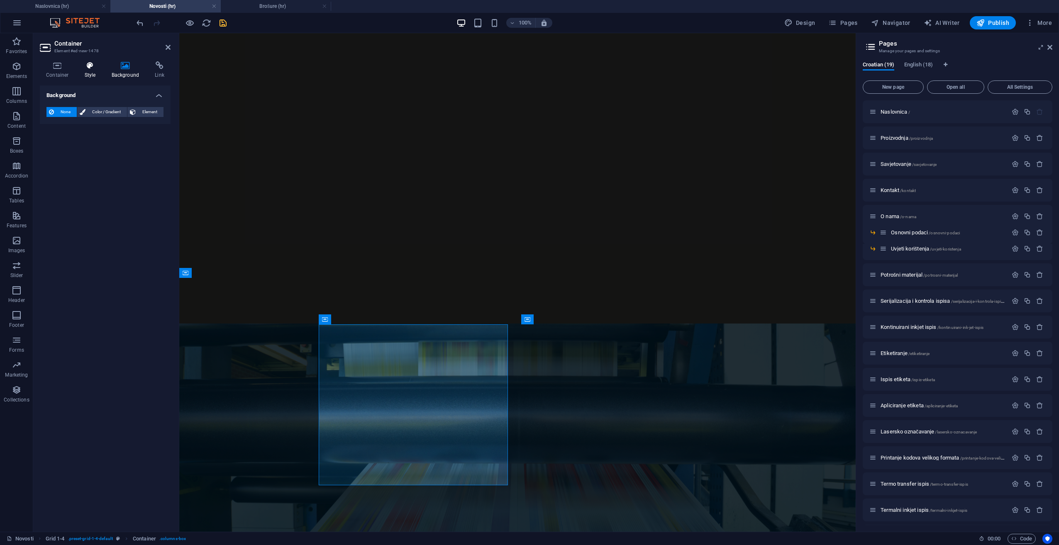
click at [96, 71] on h4 "Style" at bounding box center [91, 69] width 27 height 17
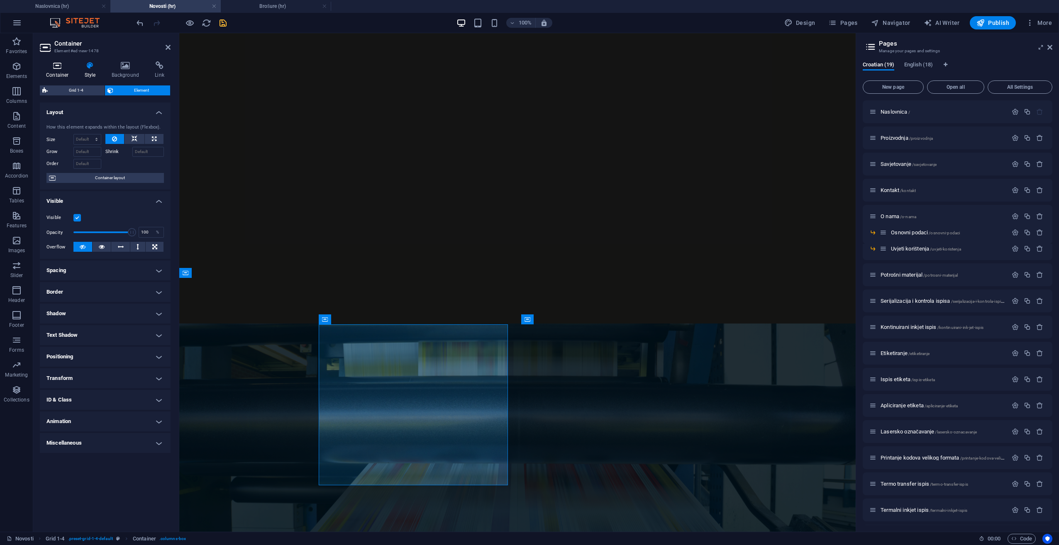
click at [55, 75] on h4 "Container" at bounding box center [59, 69] width 39 height 17
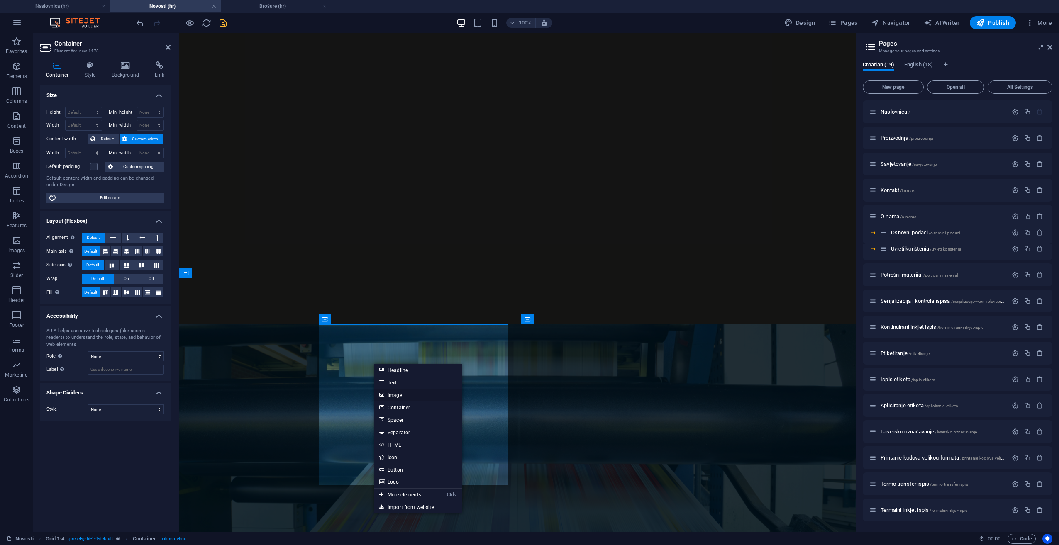
drag, startPoint x: 215, startPoint y: 364, endPoint x: 395, endPoint y: 397, distance: 183.5
click at [395, 397] on link "Image" at bounding box center [418, 395] width 88 height 12
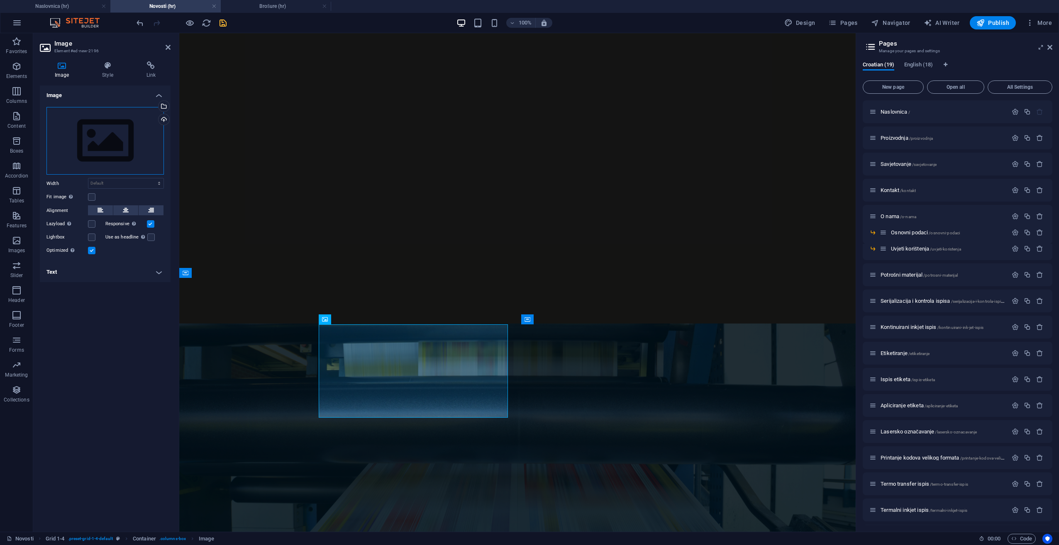
click at [144, 124] on div "Drag files here, click to choose files or select files from Files or our free s…" at bounding box center [104, 141] width 117 height 68
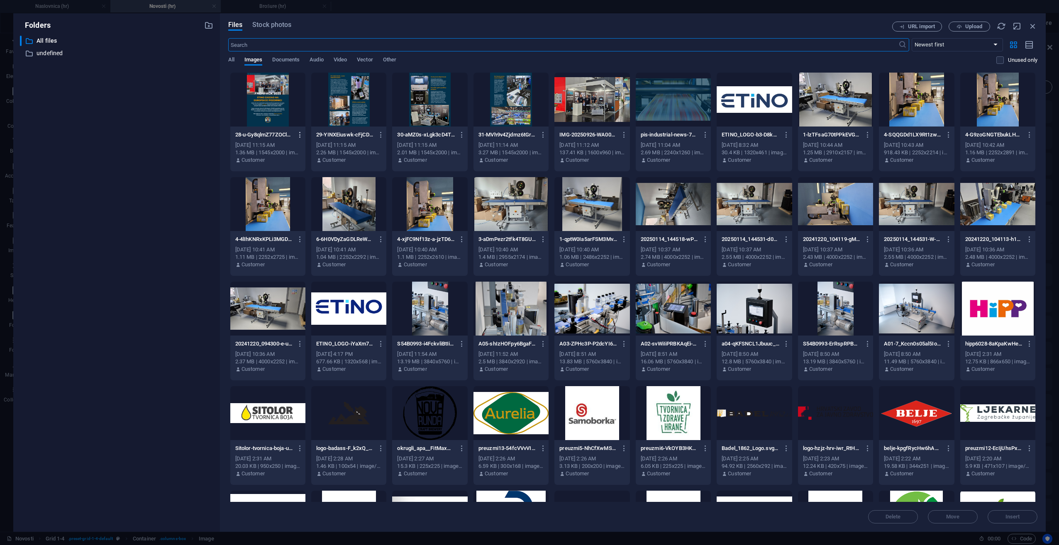
click at [299, 135] on icon "button" at bounding box center [300, 134] width 8 height 7
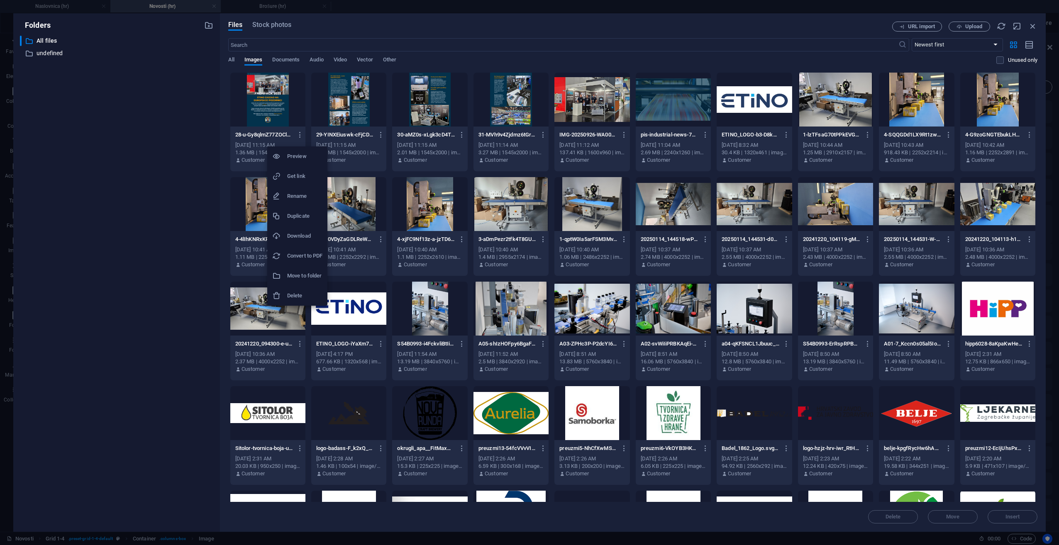
click at [304, 291] on h6 "Delete" at bounding box center [304, 296] width 35 height 10
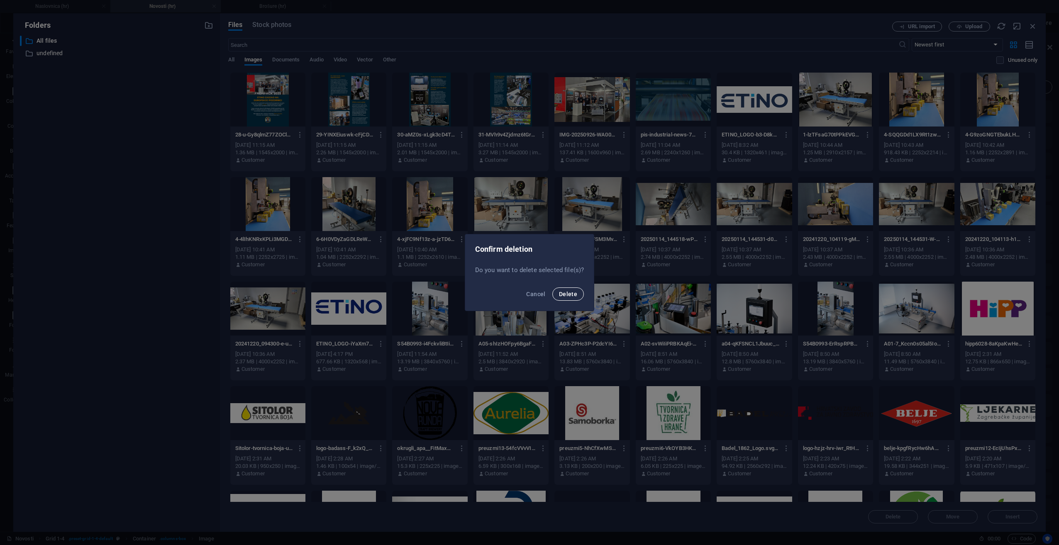
click at [575, 296] on span "Delete" at bounding box center [568, 294] width 18 height 7
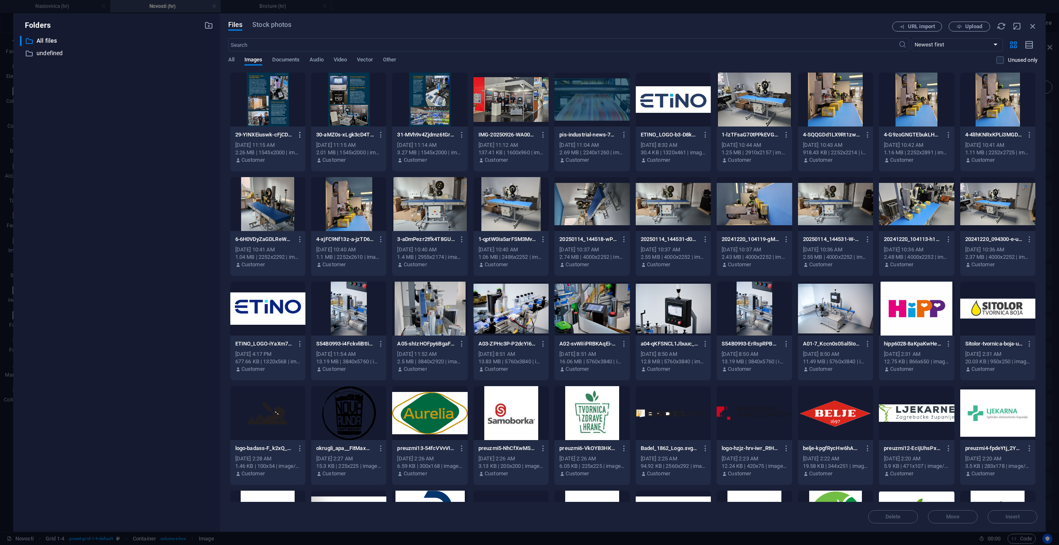
click at [296, 134] on icon "button" at bounding box center [300, 134] width 8 height 7
click at [292, 293] on h6 "Delete" at bounding box center [304, 296] width 35 height 10
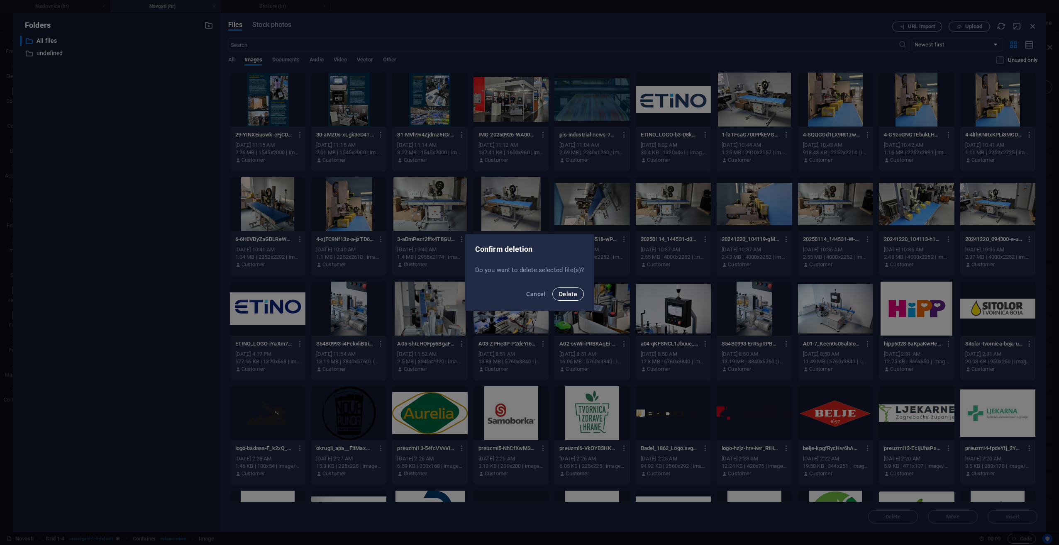
click at [566, 294] on span "Delete" at bounding box center [568, 294] width 18 height 7
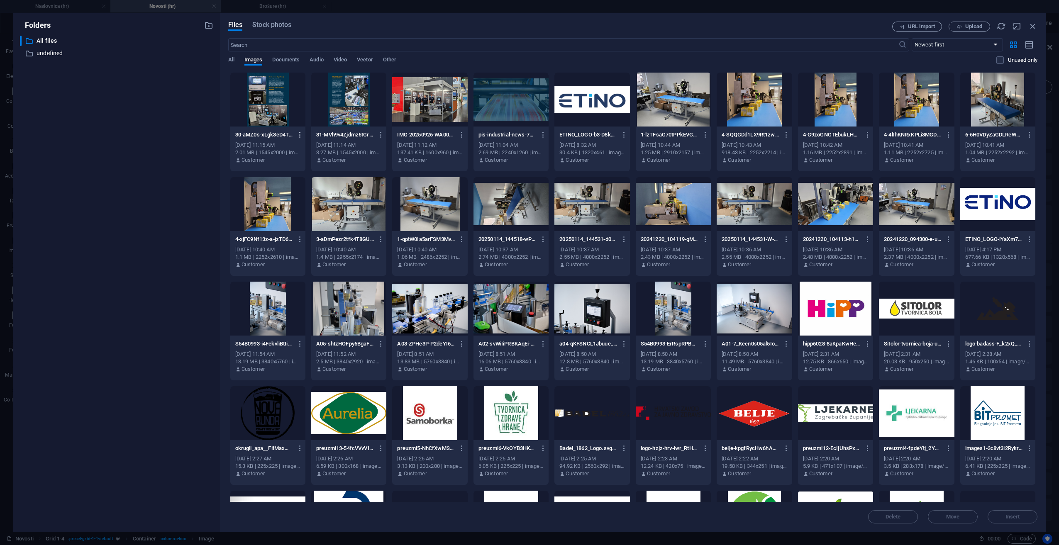
click at [299, 136] on icon "button" at bounding box center [300, 134] width 8 height 7
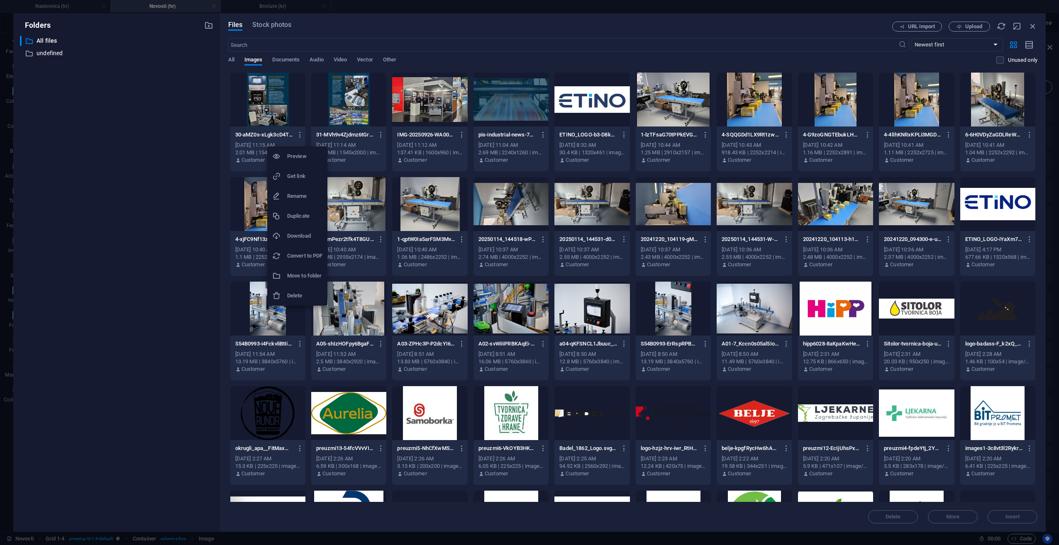
click at [304, 301] on li "Delete" at bounding box center [297, 296] width 60 height 20
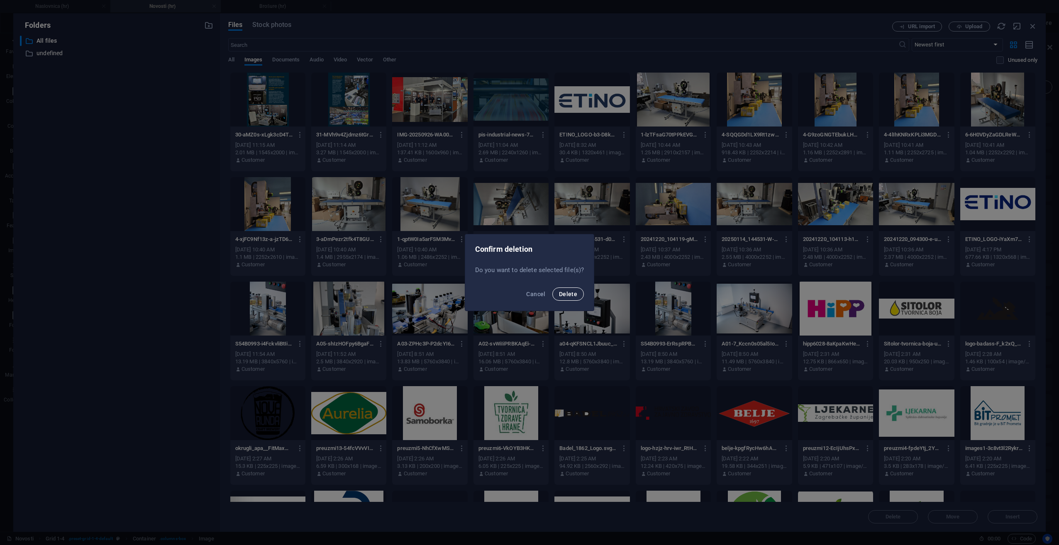
click at [563, 291] on span "Delete" at bounding box center [568, 294] width 18 height 7
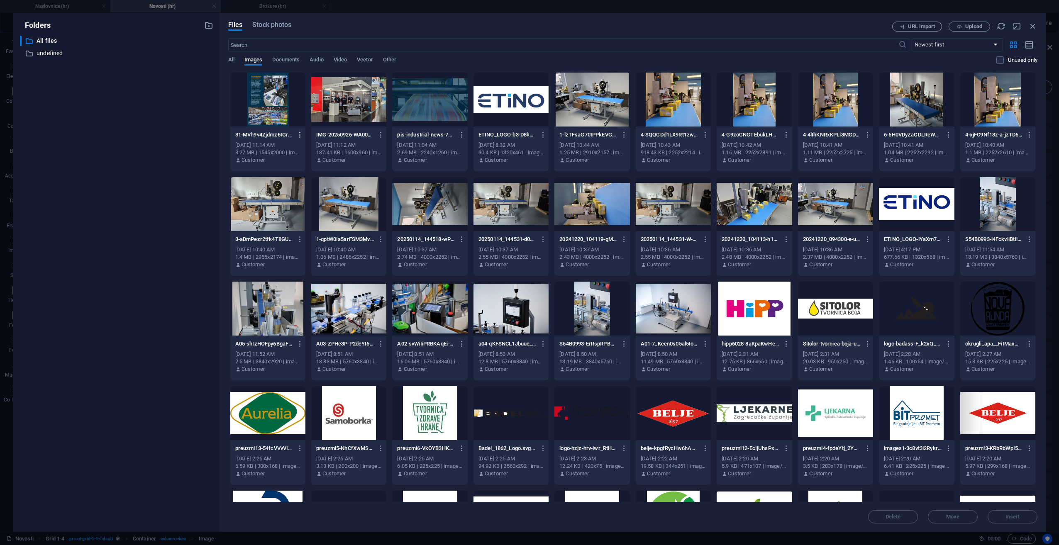
click at [297, 133] on icon "button" at bounding box center [300, 134] width 8 height 7
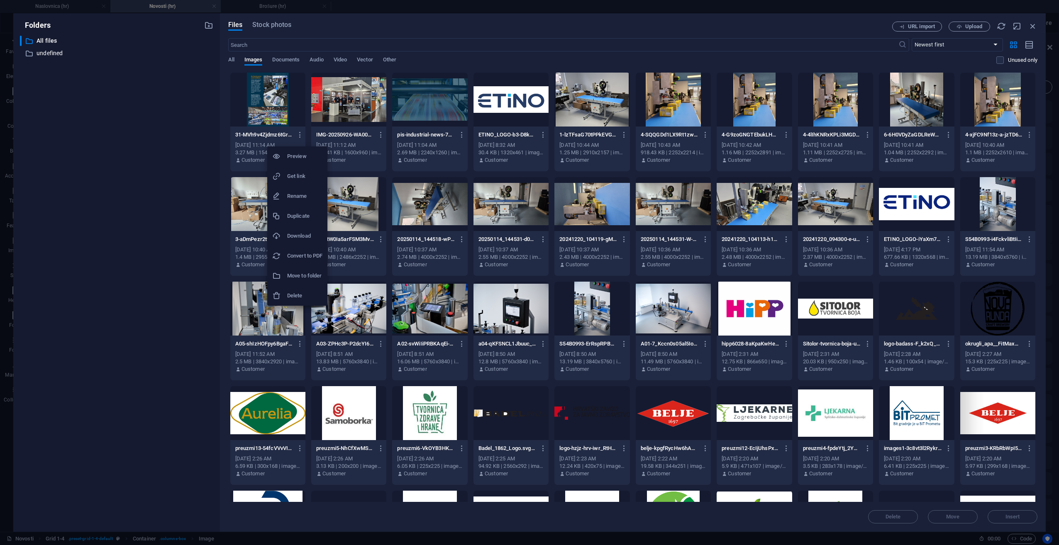
click at [317, 297] on h6 "Delete" at bounding box center [304, 296] width 35 height 10
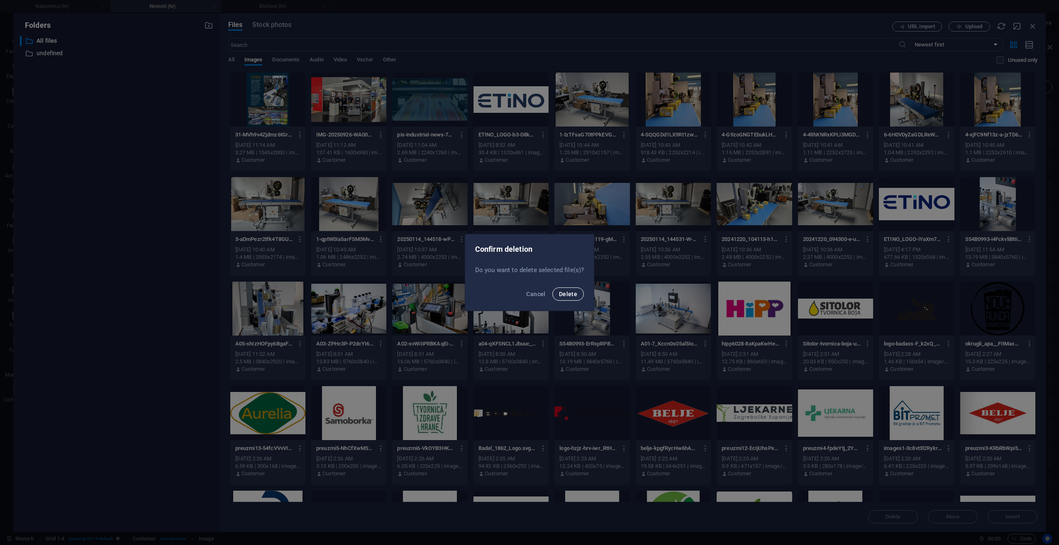
click at [555, 298] on button "Delete" at bounding box center [568, 294] width 32 height 13
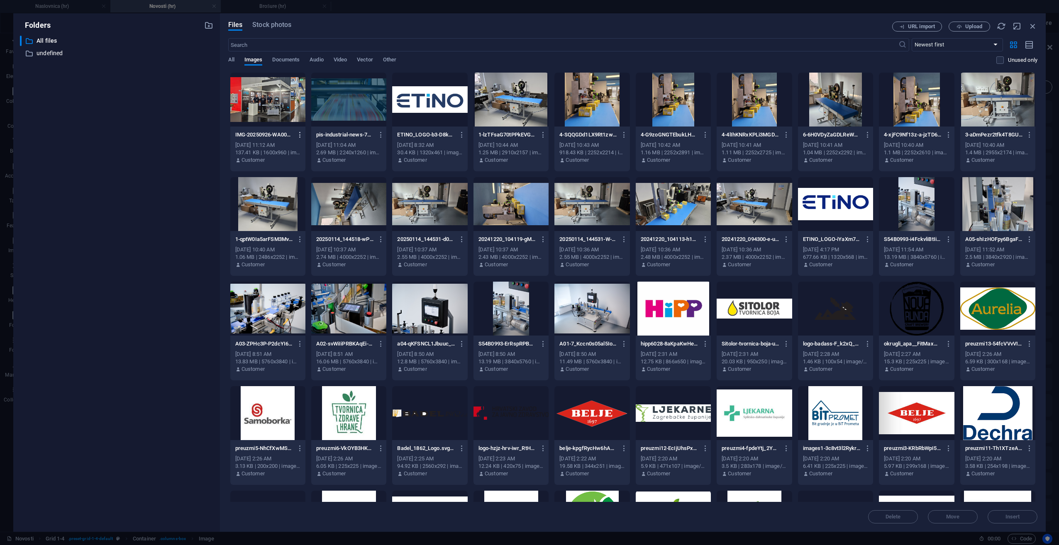
click at [298, 140] on button "button" at bounding box center [298, 134] width 11 height 13
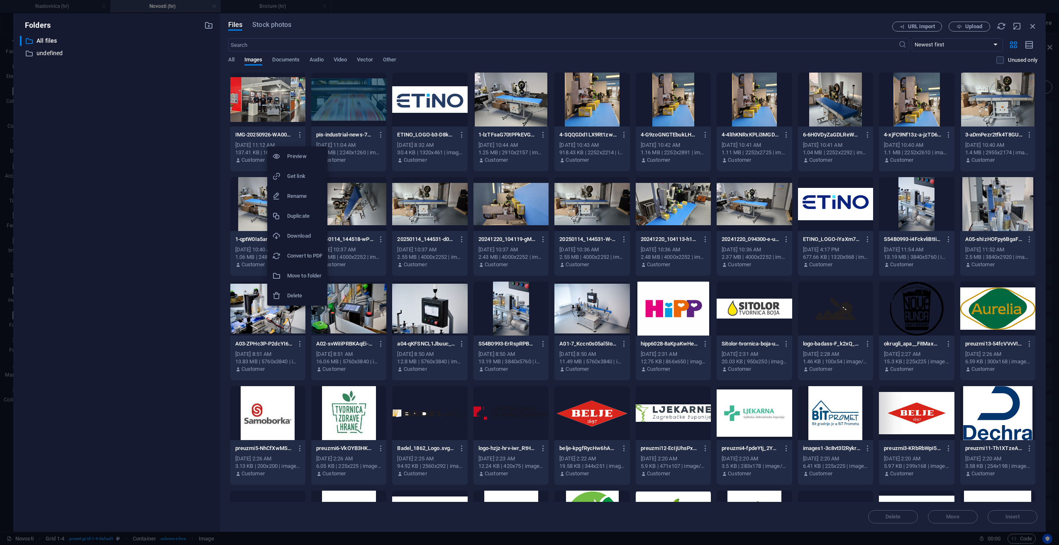
click at [309, 295] on h6 "Delete" at bounding box center [304, 296] width 35 height 10
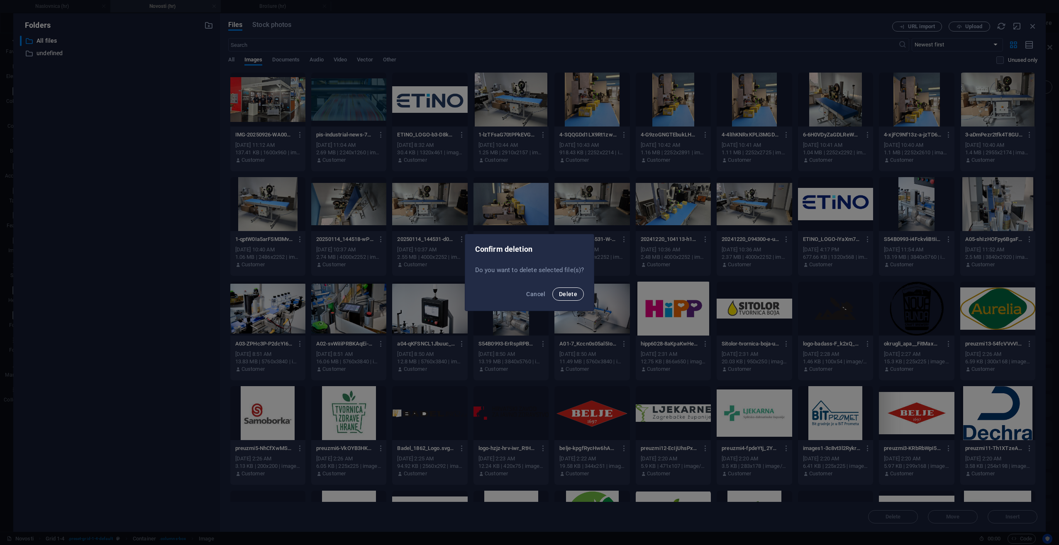
click at [563, 296] on span "Delete" at bounding box center [568, 294] width 18 height 7
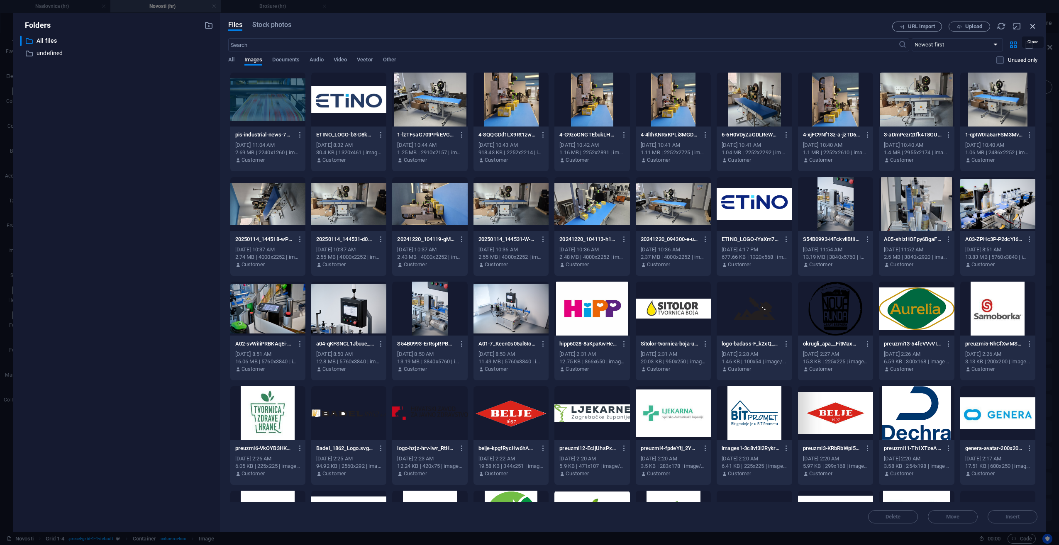
click at [1032, 27] on icon "button" at bounding box center [1032, 26] width 9 height 9
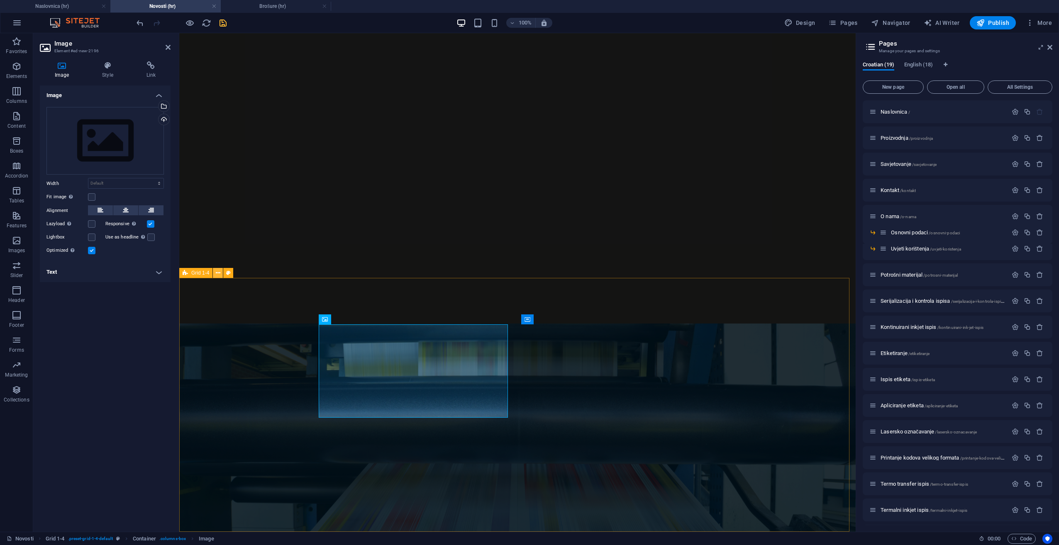
click at [216, 272] on icon at bounding box center [218, 273] width 5 height 9
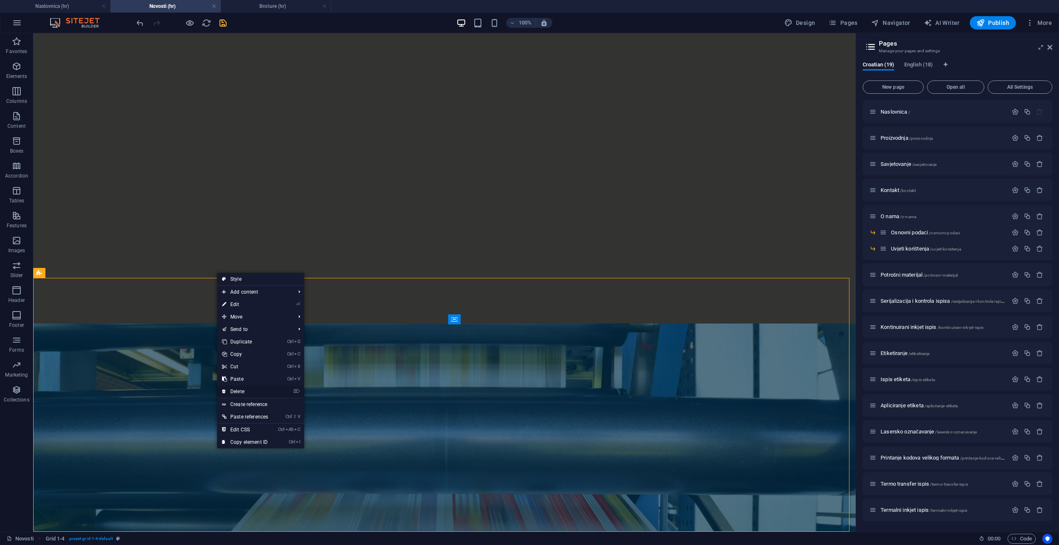
click at [270, 391] on link "⌦ Delete" at bounding box center [245, 392] width 56 height 12
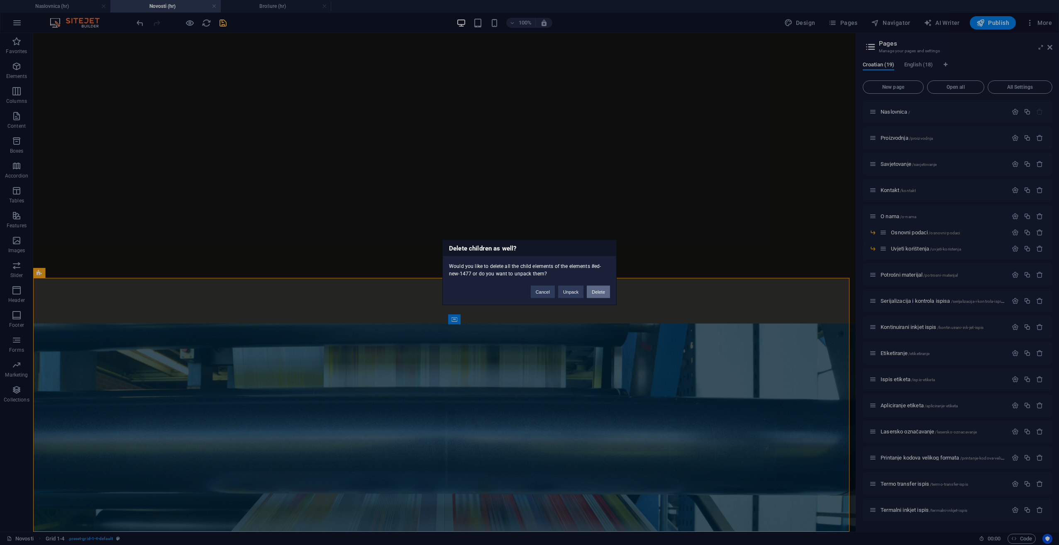
click at [603, 293] on button "Delete" at bounding box center [598, 292] width 23 height 12
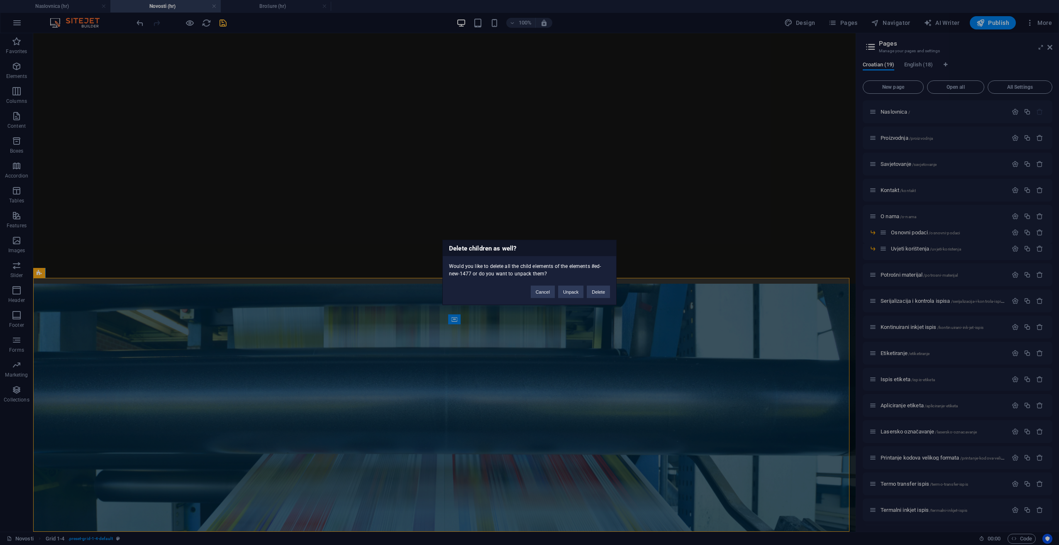
scroll to position [0, 0]
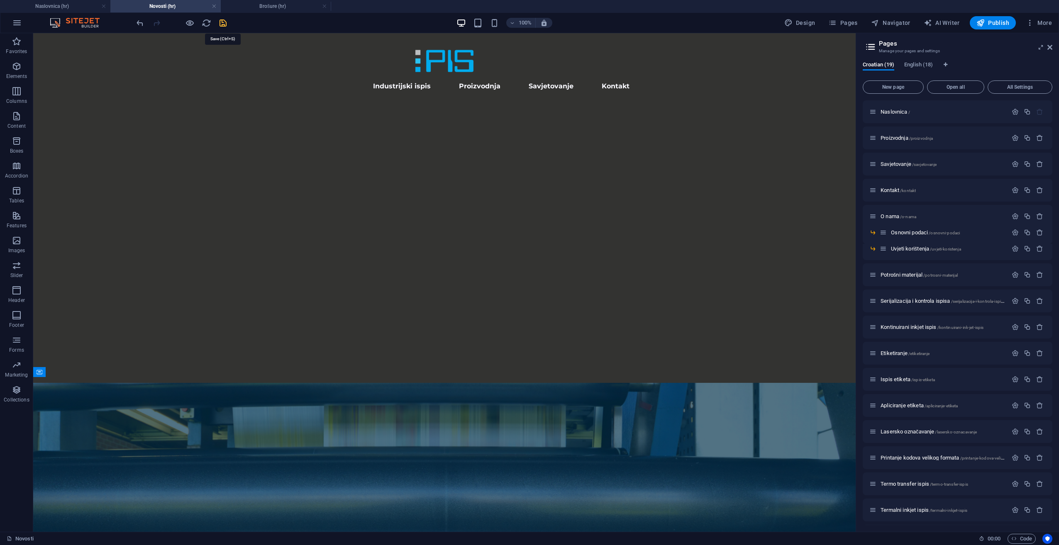
click at [226, 22] on icon "save" at bounding box center [223, 23] width 10 height 10
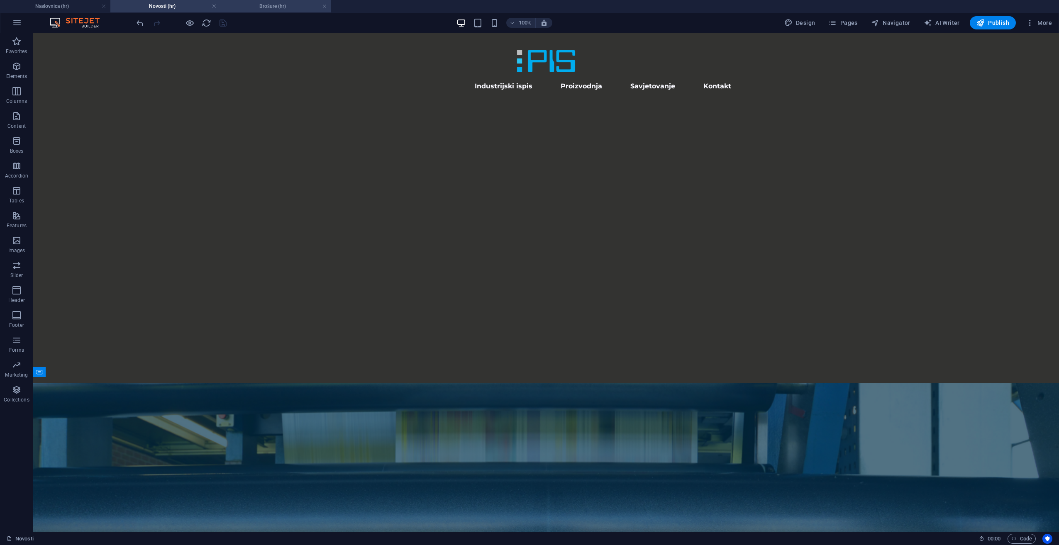
click at [291, 5] on h4 "Brošure (hr)" at bounding box center [276, 6] width 110 height 9
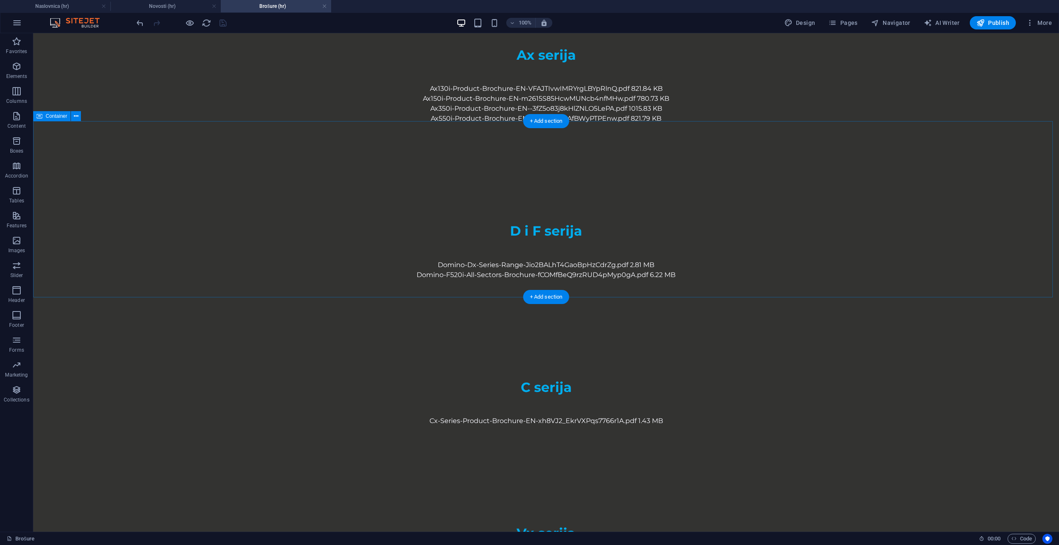
scroll to position [1079, 0]
click at [839, 22] on span "Pages" at bounding box center [842, 23] width 29 height 8
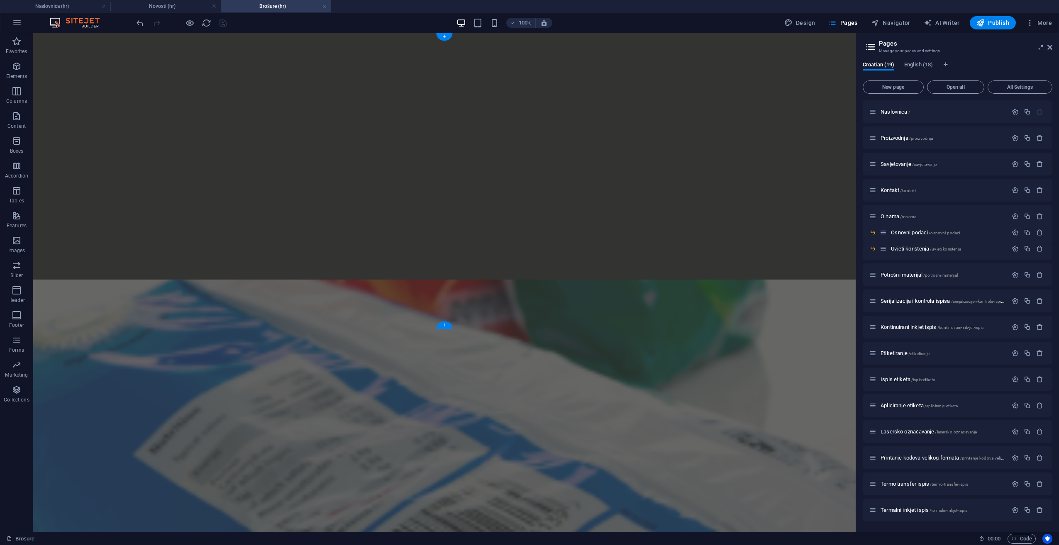
scroll to position [0, 0]
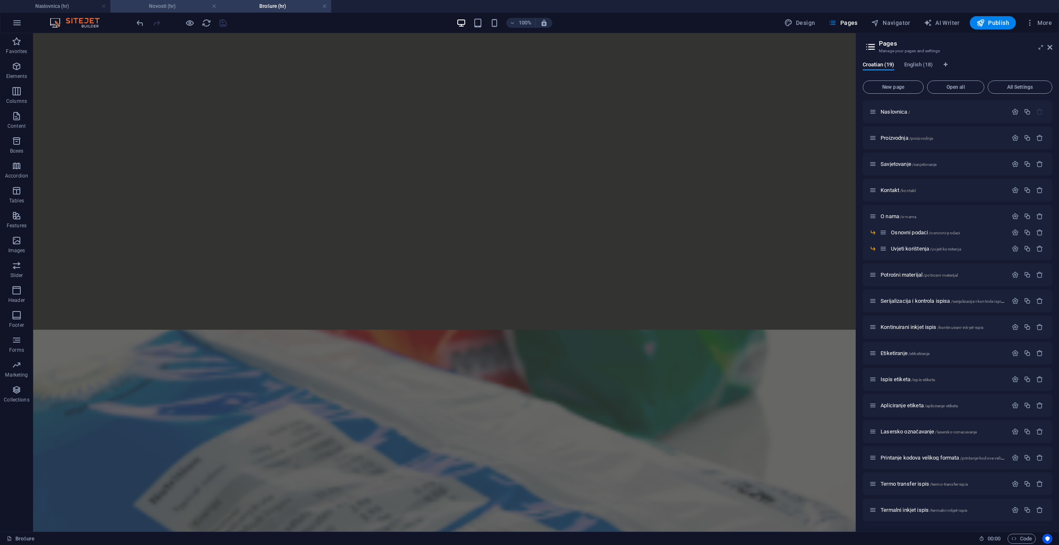
click at [180, 6] on h4 "Novosti (hr)" at bounding box center [165, 6] width 110 height 9
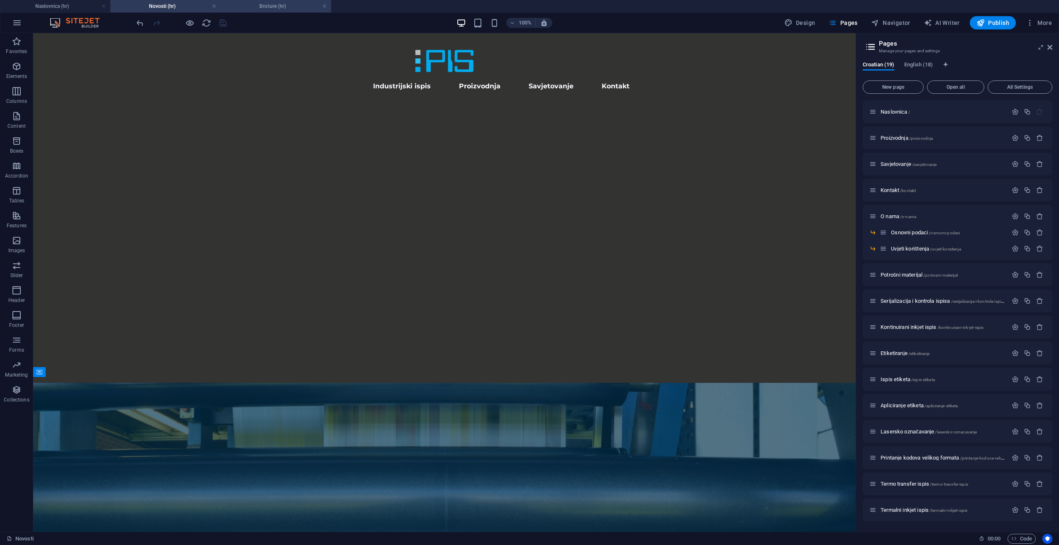
click at [257, 7] on h4 "Brošure (hr)" at bounding box center [276, 6] width 110 height 9
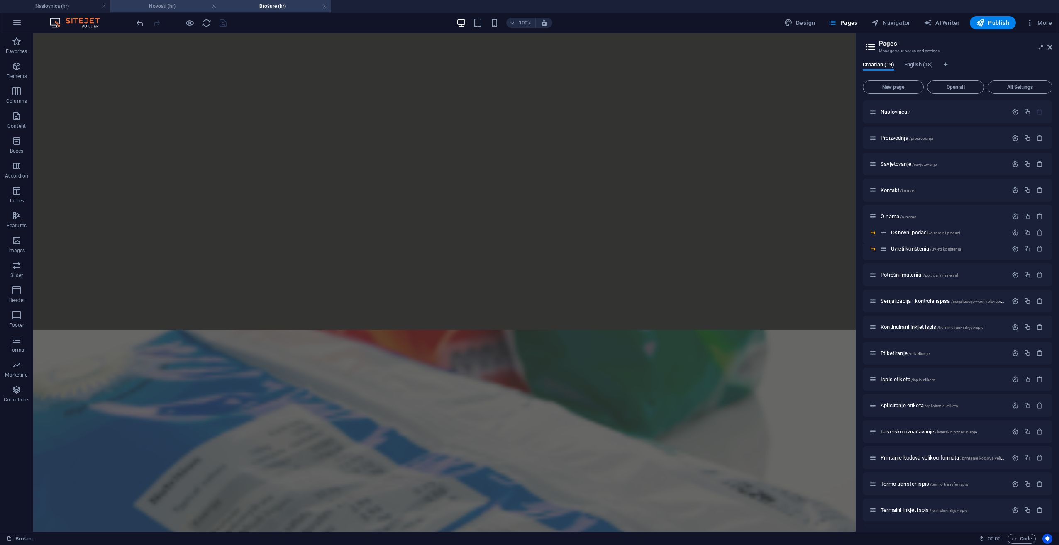
click at [177, 6] on h4 "Novosti (hr)" at bounding box center [165, 6] width 110 height 9
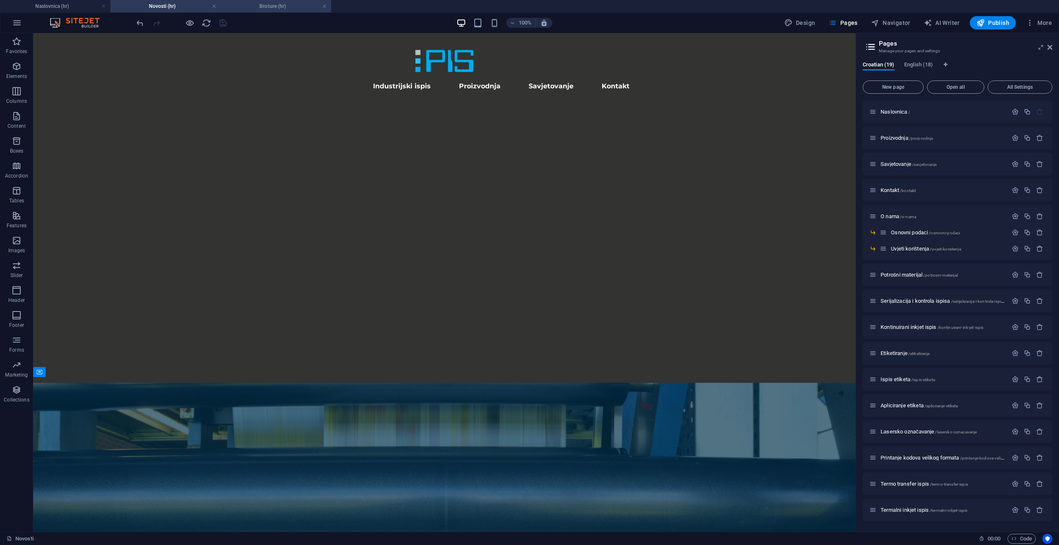
click at [254, 4] on h4 "Brošure (hr)" at bounding box center [276, 6] width 110 height 9
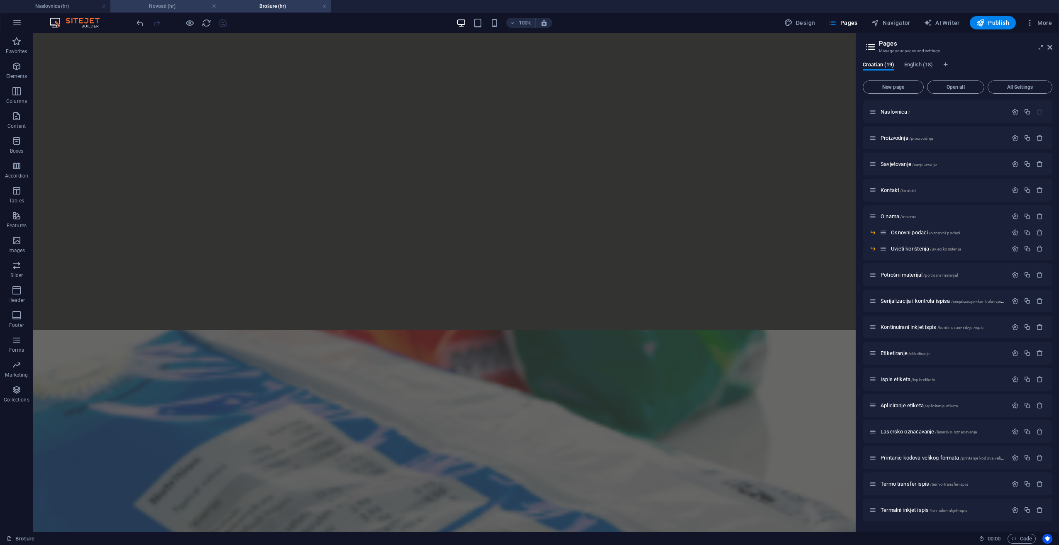
click at [169, 5] on h4 "Novosti (hr)" at bounding box center [165, 6] width 110 height 9
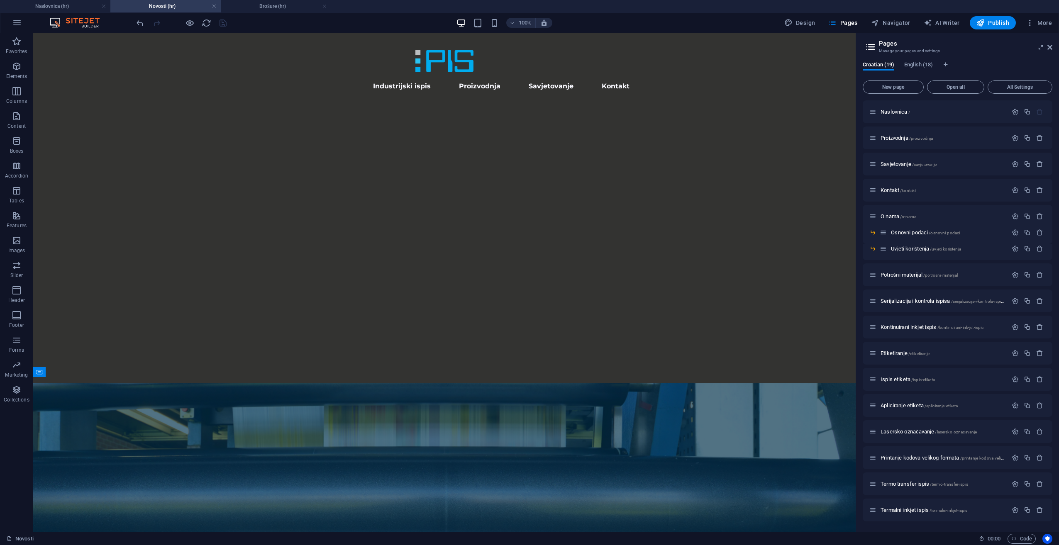
click at [778, 441] on html "Industrijski ispis Proizvodnja Savjetovanje Kontakt Novosti naši projekti i nov…" at bounding box center [444, 487] width 822 height 908
